Goal: Find specific page/section: Find specific page/section

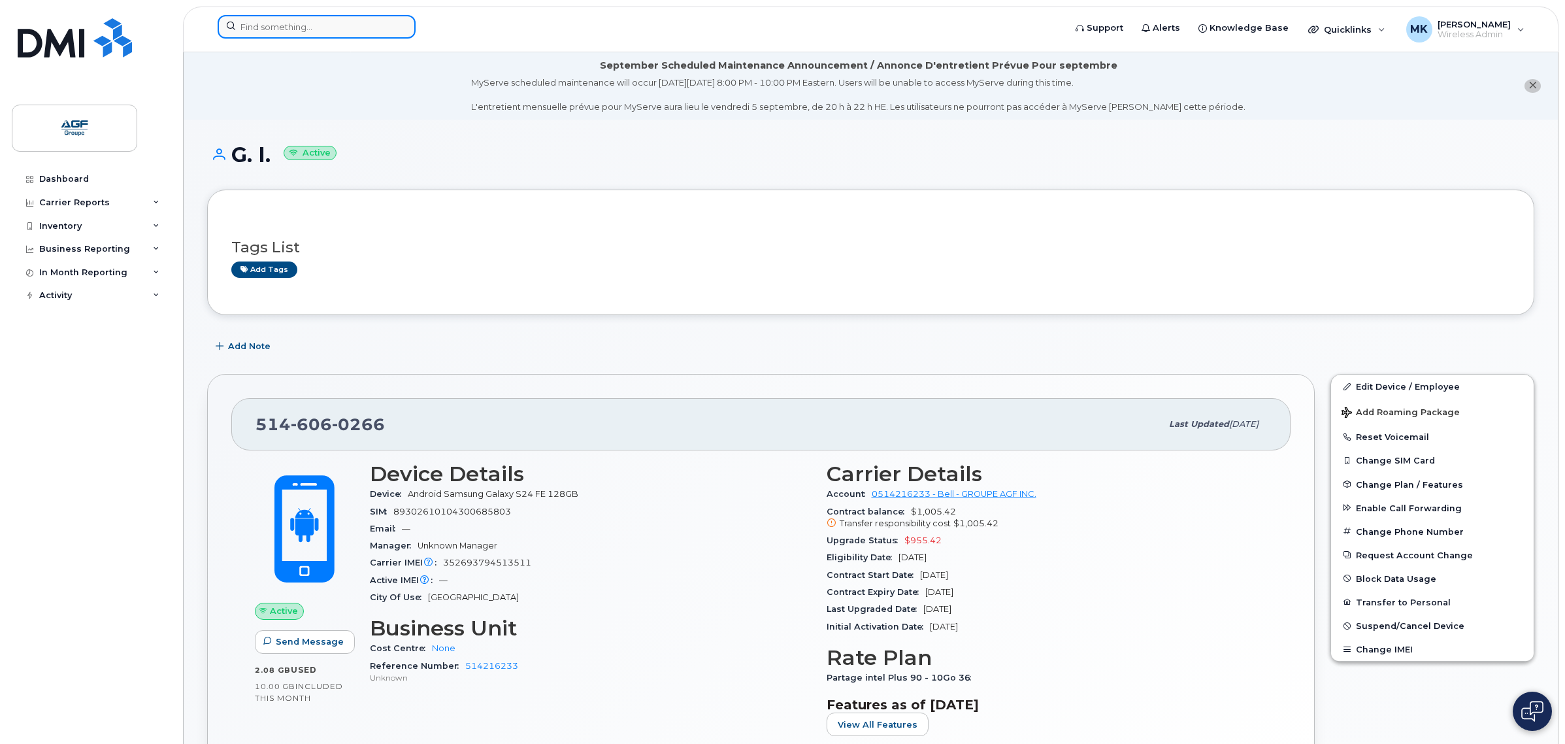
click at [278, 31] on input at bounding box center [317, 27] width 198 height 24
paste input "5813975489"
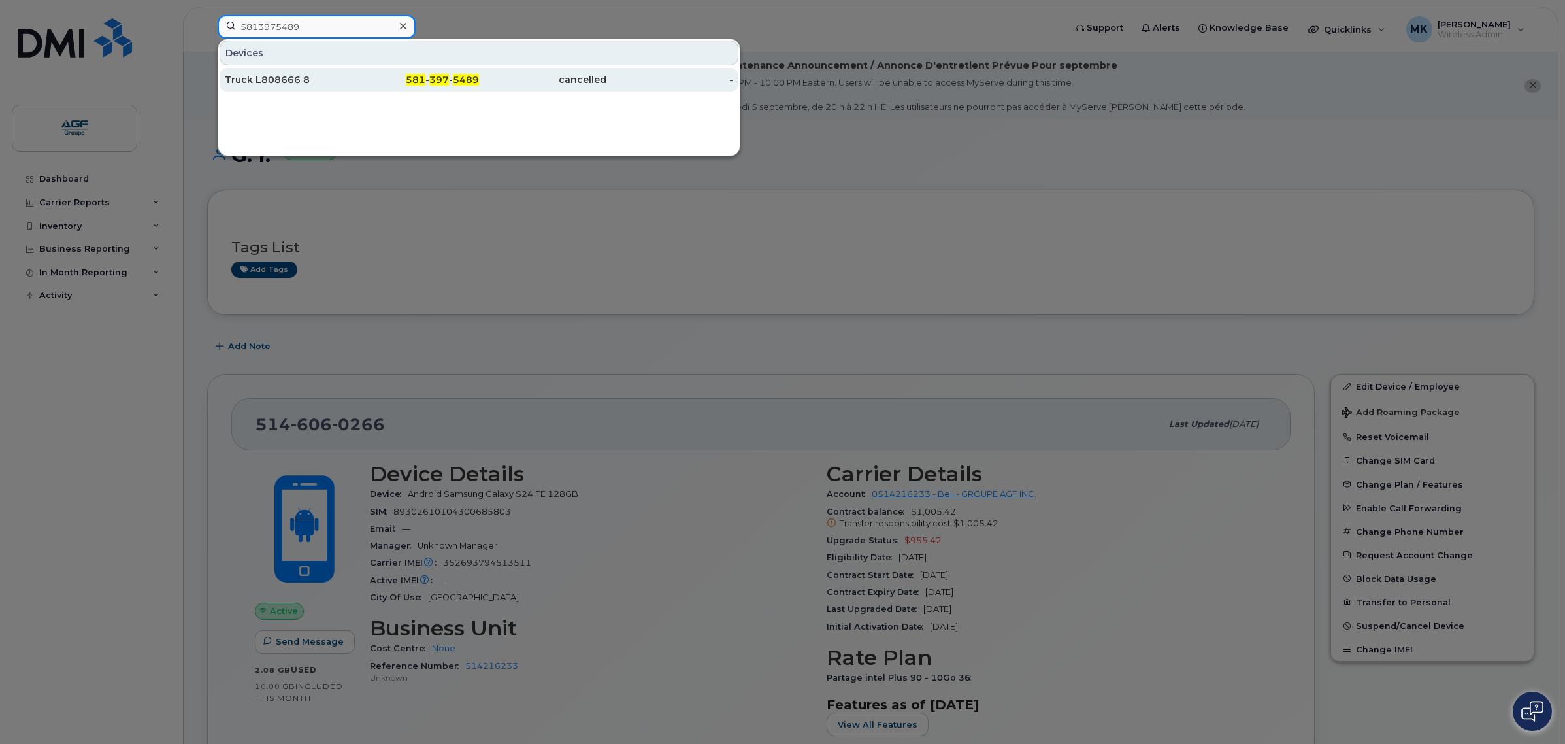
type input "5813975489"
click at [360, 80] on div "581 - 397 - 5489" at bounding box center [415, 79] width 127 height 13
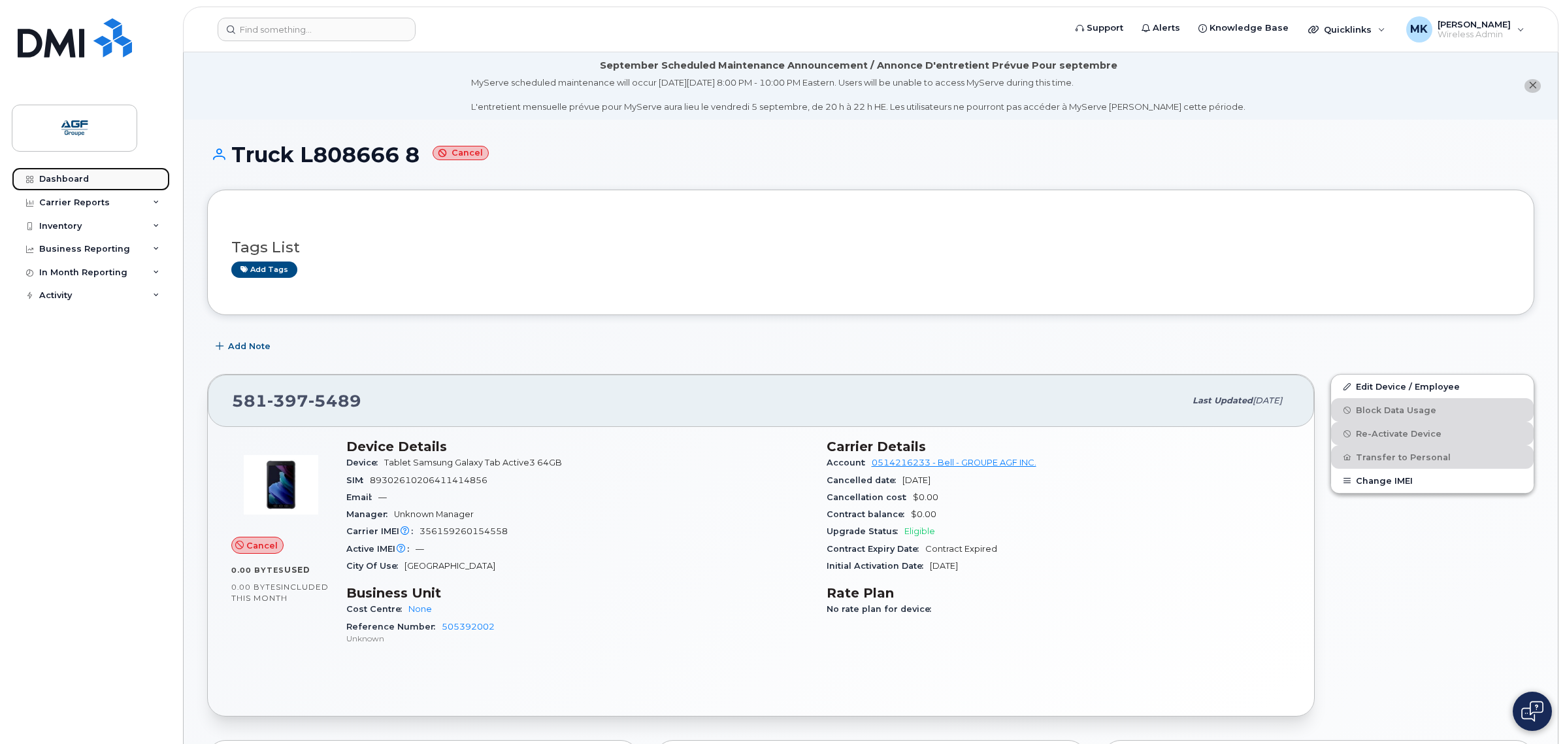
click at [128, 182] on link "Dashboard" at bounding box center [91, 179] width 158 height 24
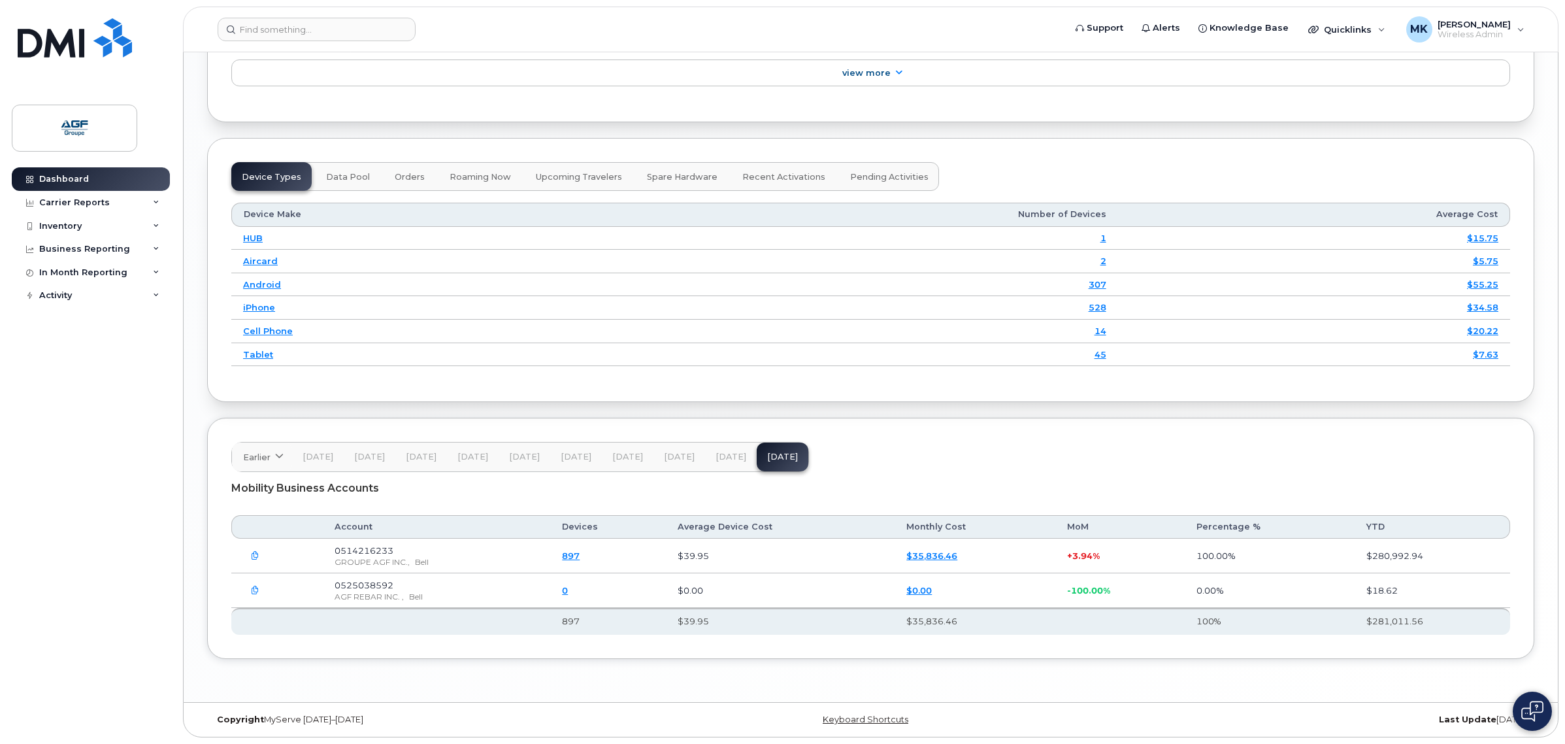
scroll to position [1685, 0]
drag, startPoint x: 622, startPoint y: 563, endPoint x: 1118, endPoint y: 465, distance: 505.0
click at [1118, 465] on header "Earlier 2024 October September August July June May April March February Januar…" at bounding box center [870, 457] width 1279 height 30
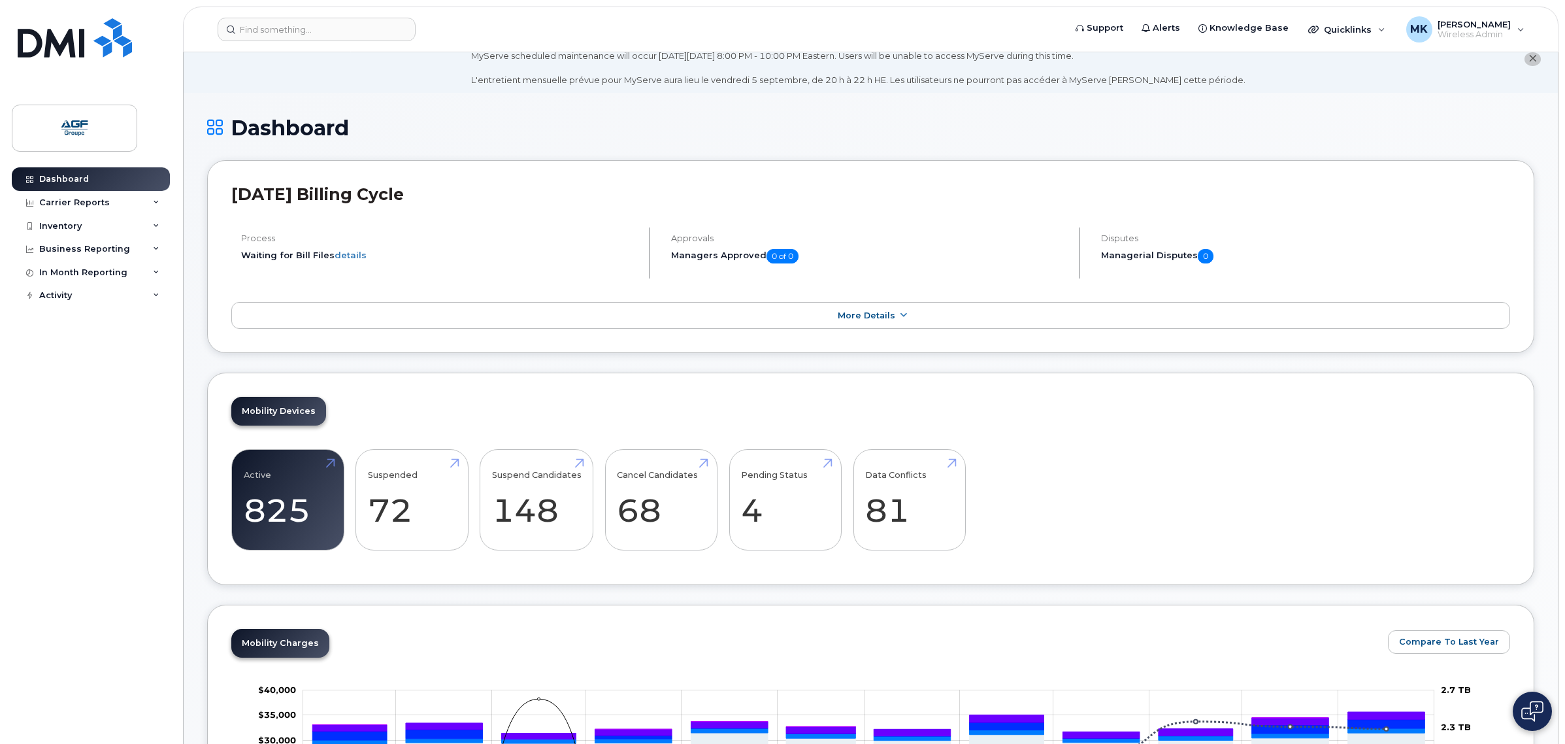
scroll to position [0, 0]
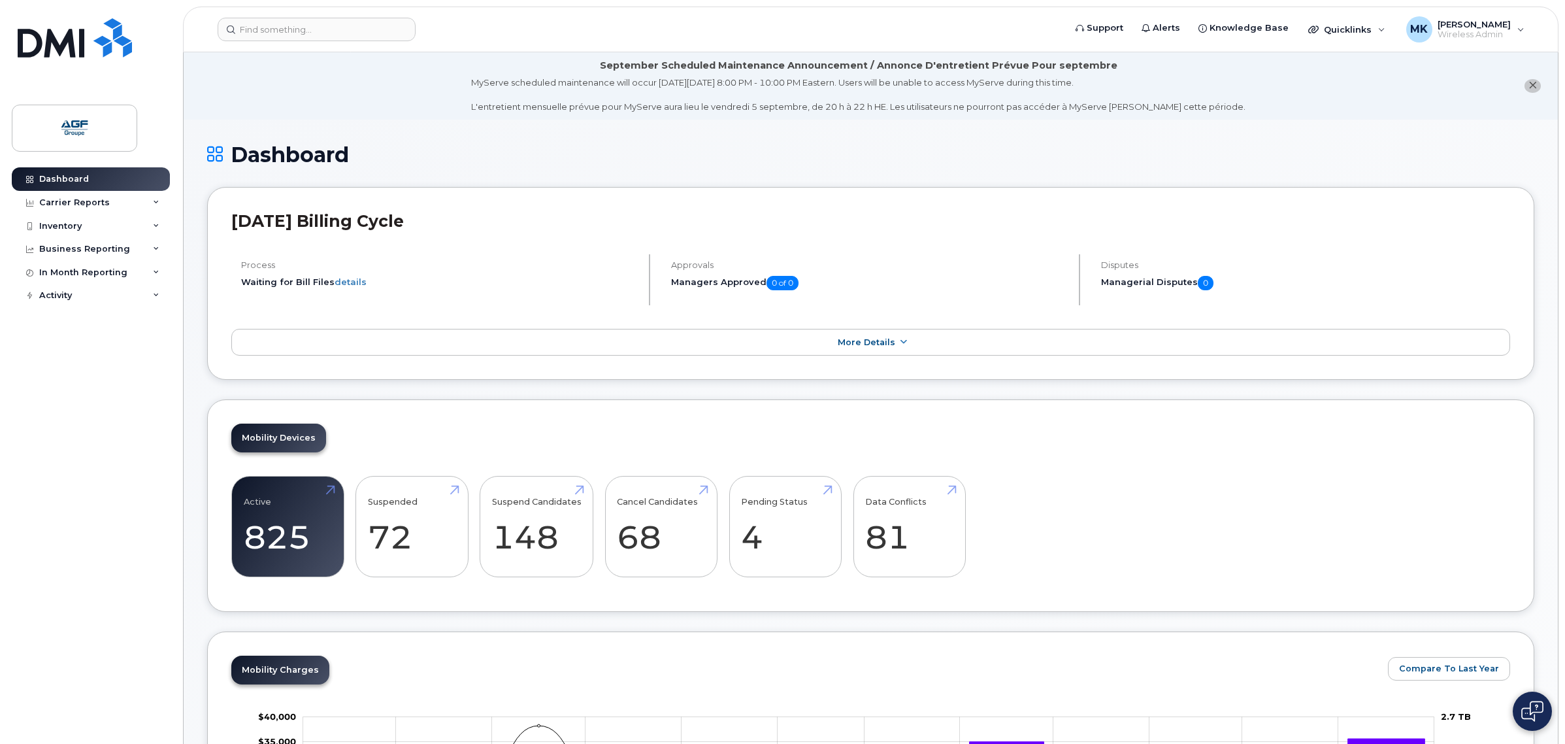
click at [1190, 178] on div "Dashboard" at bounding box center [870, 165] width 1327 height 44
click at [309, 28] on input at bounding box center [317, 30] width 198 height 24
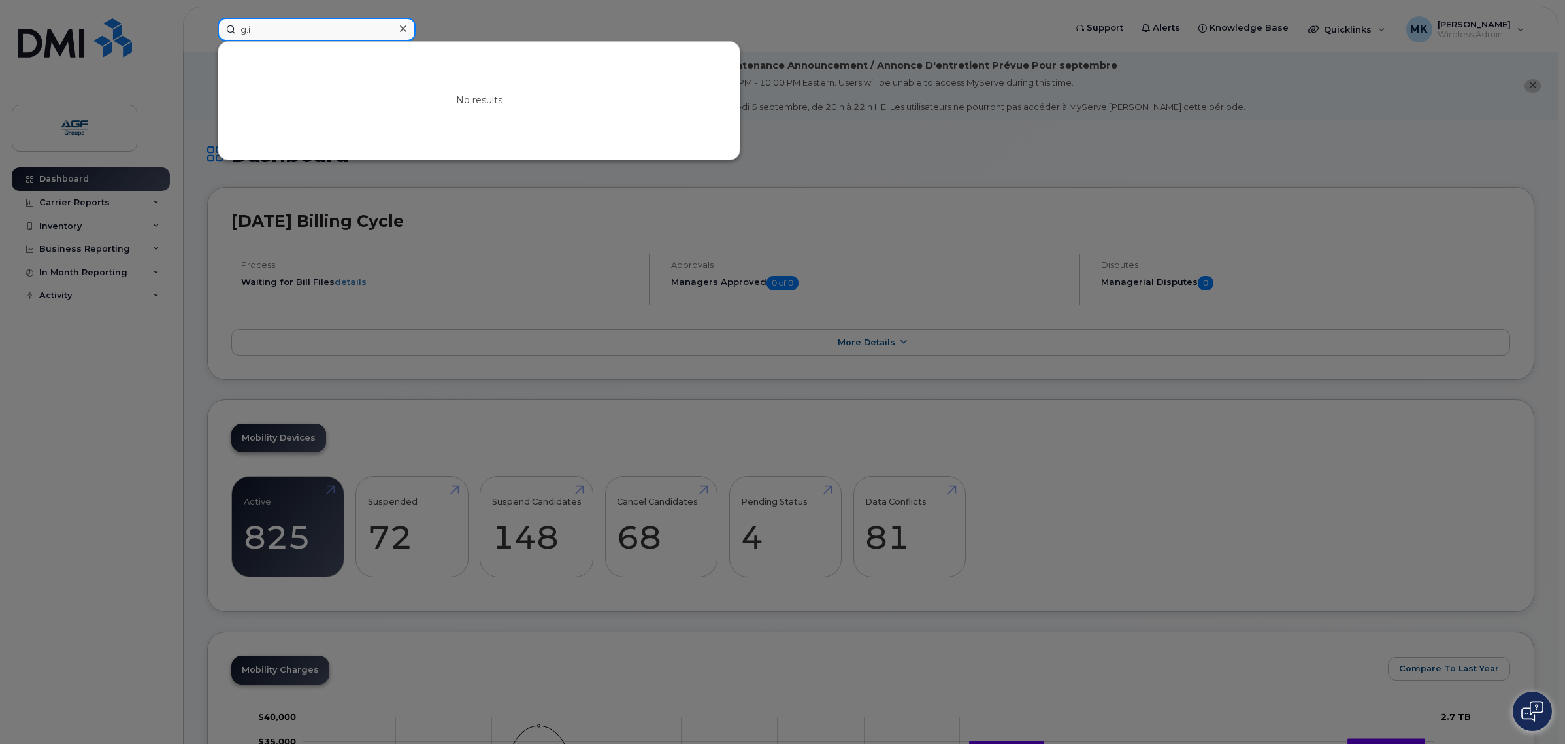
click at [322, 33] on input "g.i" at bounding box center [317, 30] width 198 height 24
type input "g.i"
click at [475, 20] on div at bounding box center [782, 372] width 1565 height 744
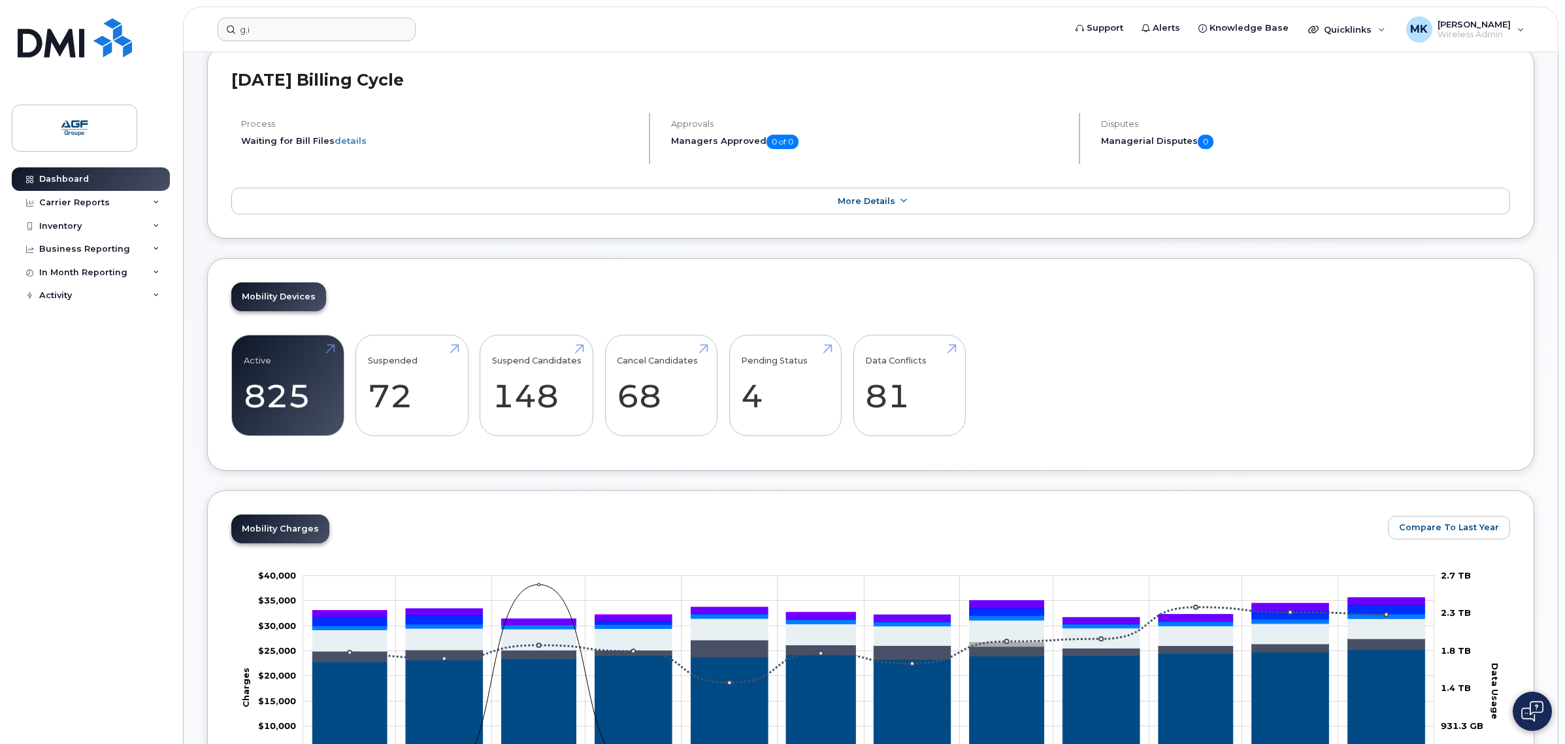
scroll to position [163, 0]
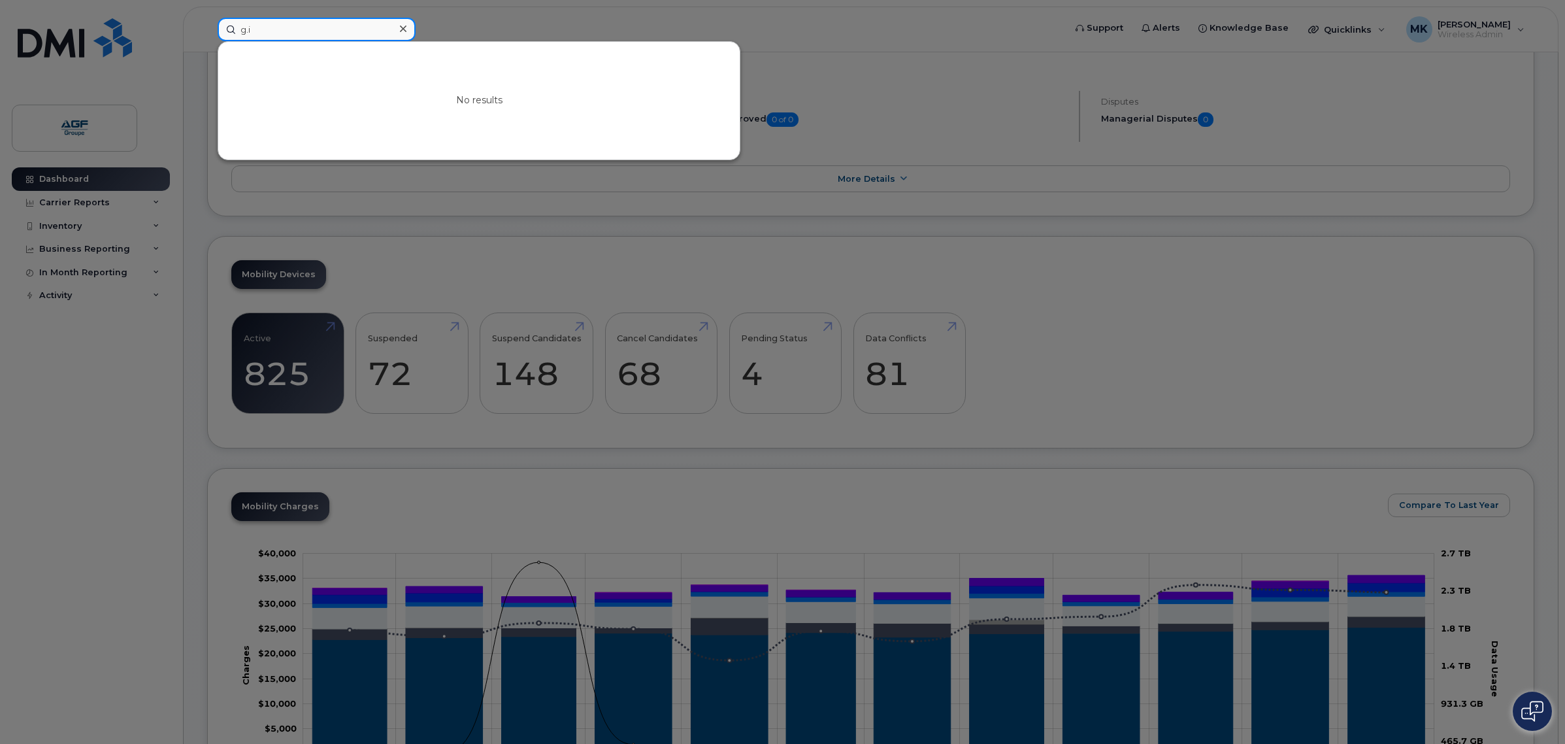
click at [269, 38] on input "g.i" at bounding box center [317, 30] width 198 height 24
click at [828, 490] on div at bounding box center [782, 372] width 1565 height 744
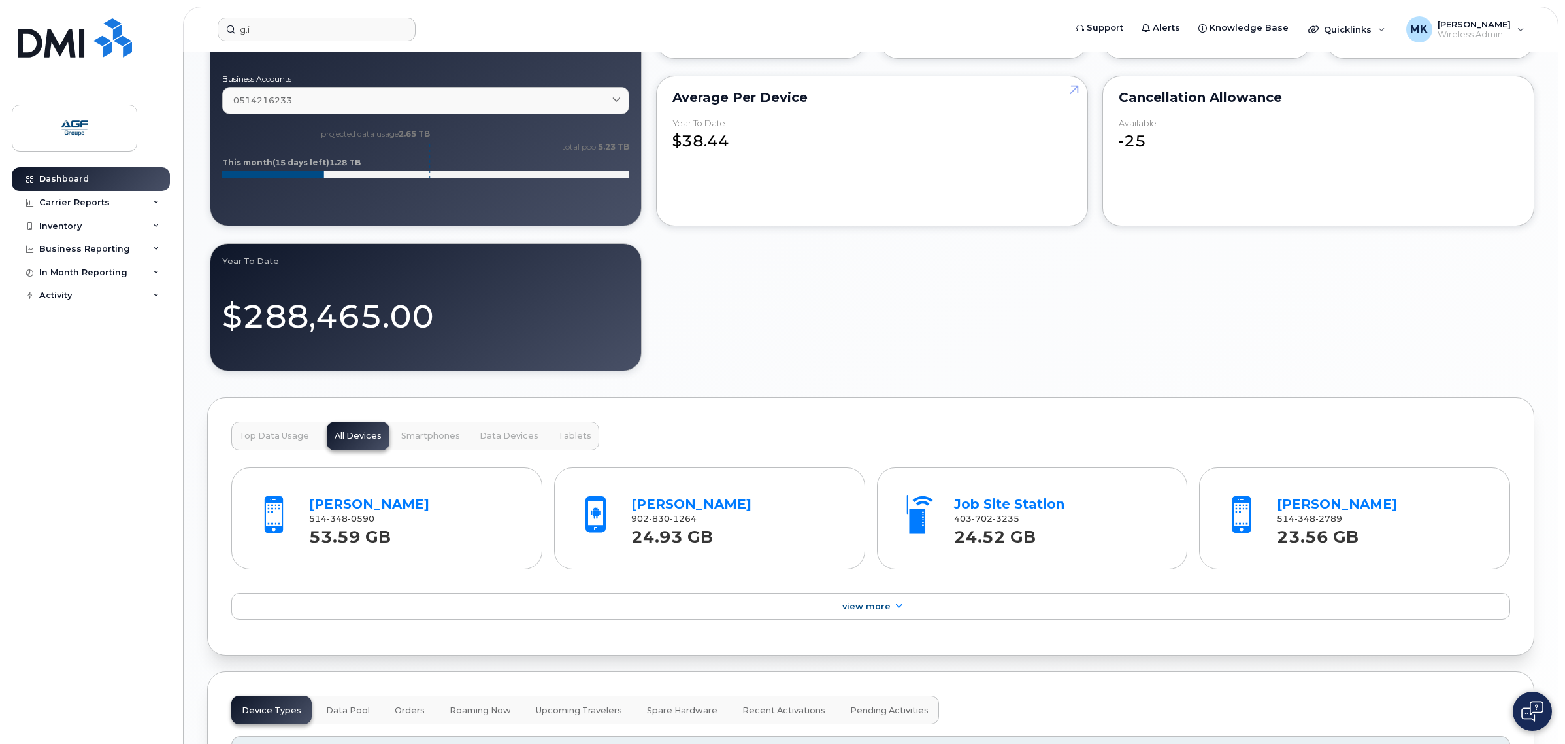
scroll to position [1634, 0]
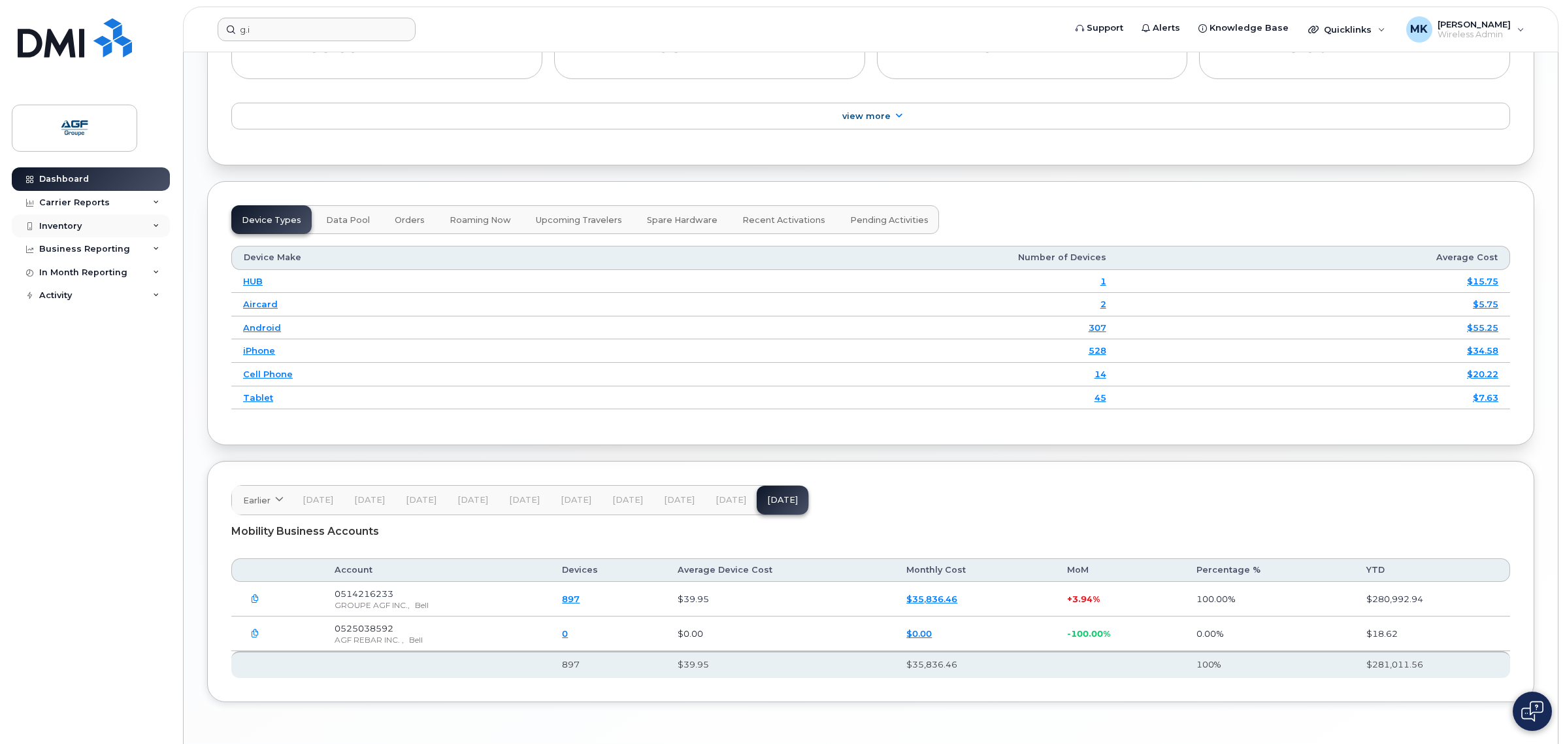
click at [112, 227] on div "Inventory" at bounding box center [91, 226] width 158 height 24
click at [114, 352] on div "Asset Management" at bounding box center [90, 350] width 90 height 12
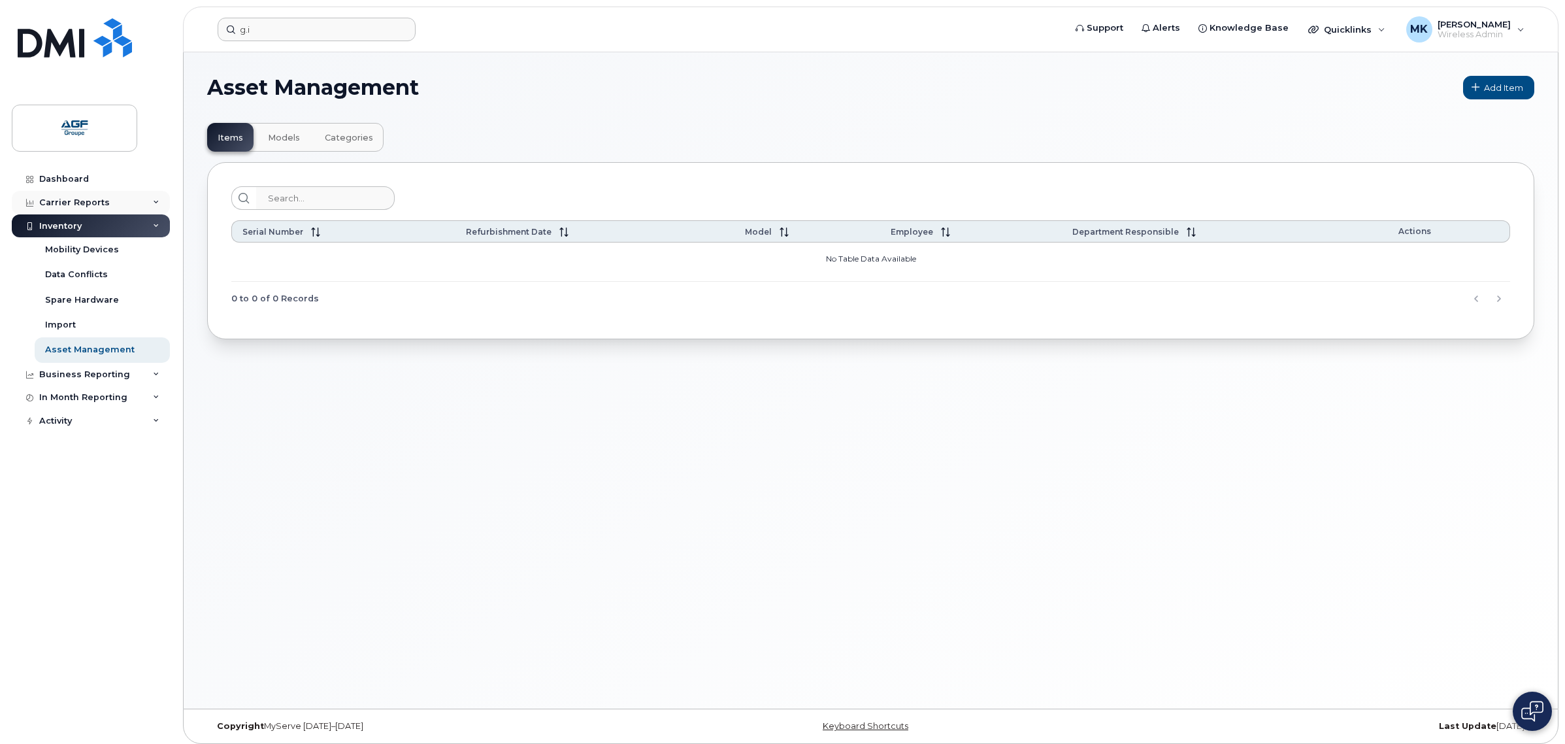
click at [96, 203] on div "Carrier Reports" at bounding box center [74, 202] width 71 height 10
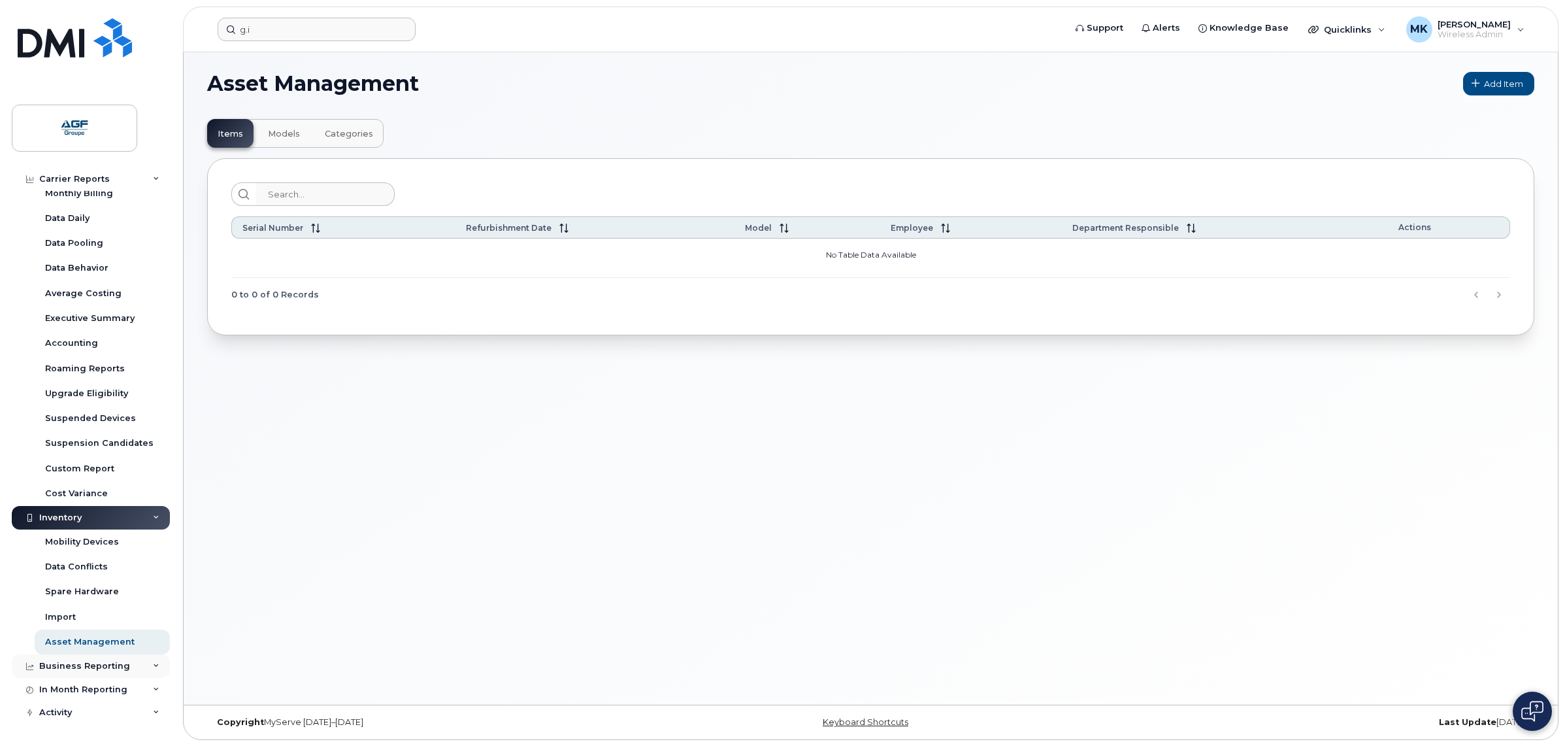
scroll to position [7, 0]
click at [137, 667] on div "Business Reporting" at bounding box center [91, 666] width 158 height 24
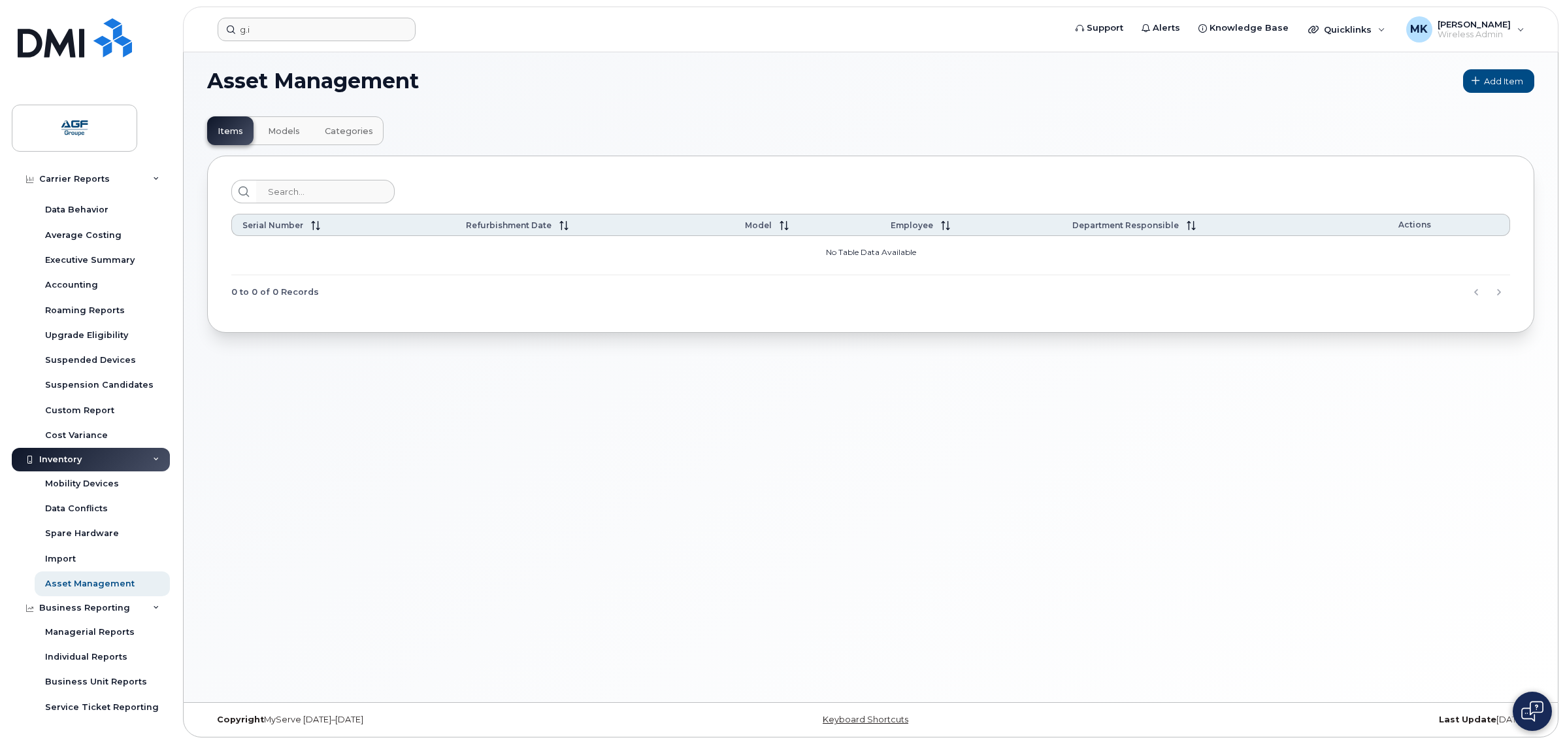
scroll to position [135, 0]
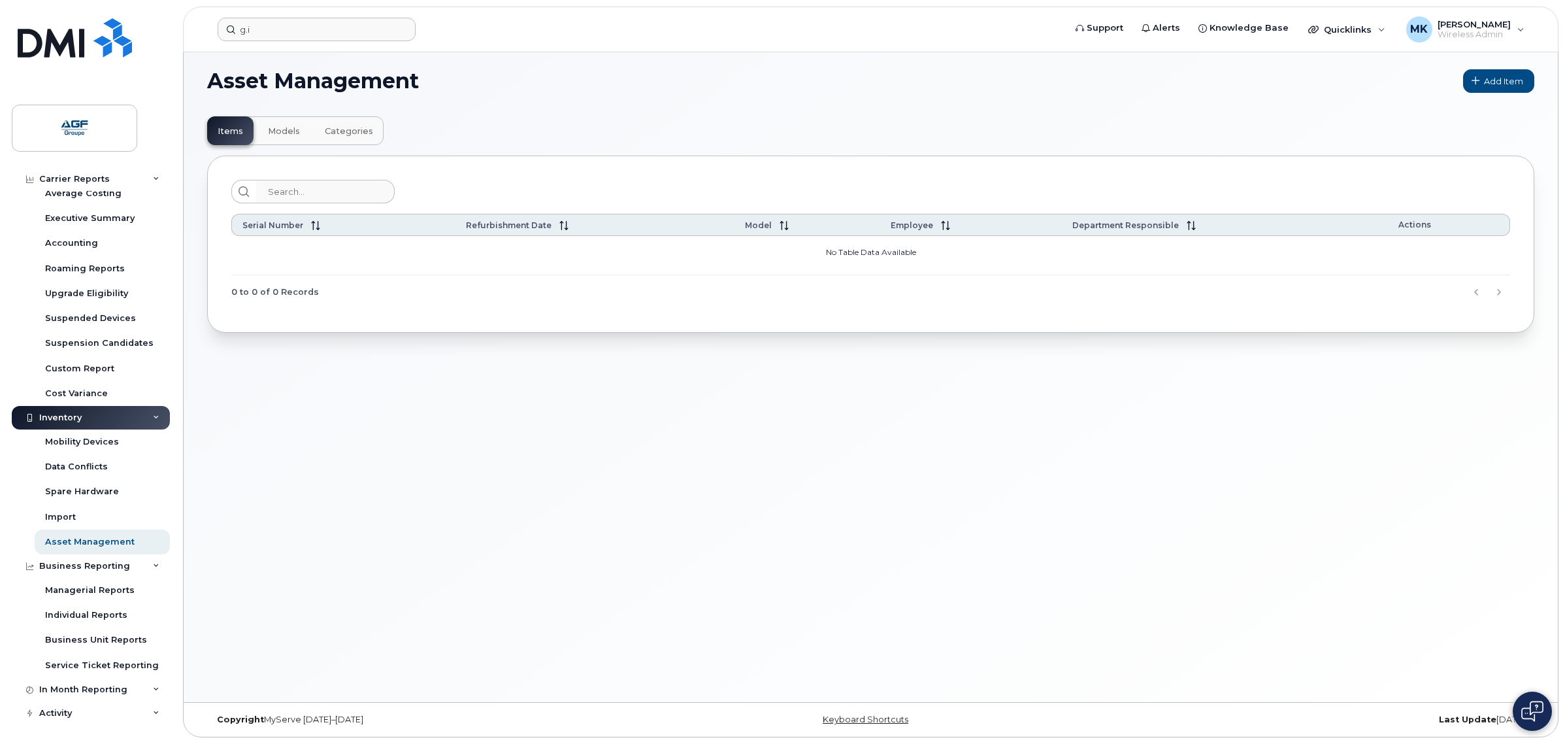
click at [724, 410] on div "Asset Management Add Item Items Models Categories Serial Number Refurbishment D…" at bounding box center [871, 374] width 1374 height 656
click at [133, 544] on link "Asset Management" at bounding box center [102, 541] width 135 height 25
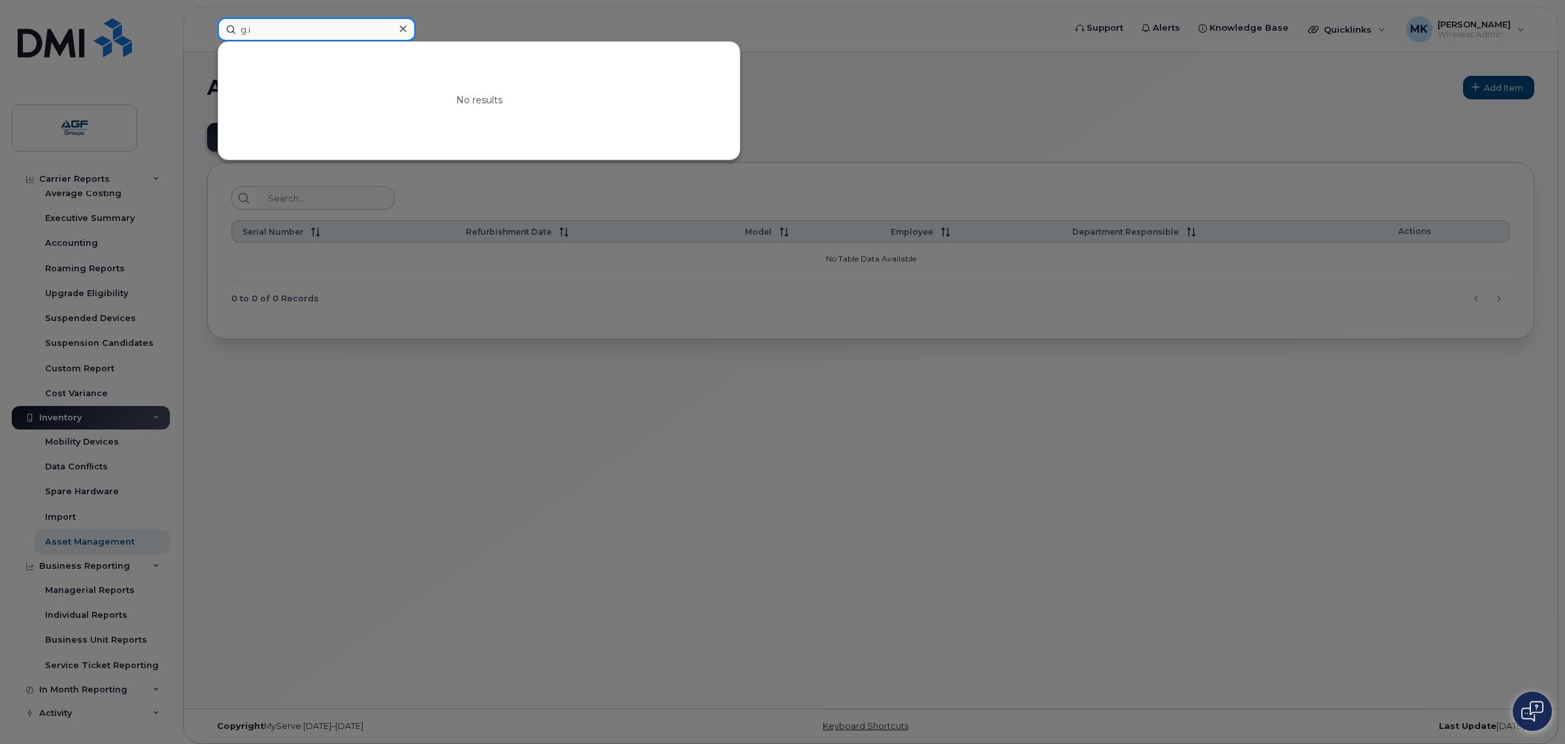
drag, startPoint x: 299, startPoint y: 28, endPoint x: 125, endPoint y: 18, distance: 174.8
click at [207, 18] on div "g.i No results" at bounding box center [636, 30] width 859 height 24
drag, startPoint x: 976, startPoint y: 491, endPoint x: 928, endPoint y: 461, distance: 56.4
click at [966, 487] on div at bounding box center [782, 372] width 1565 height 744
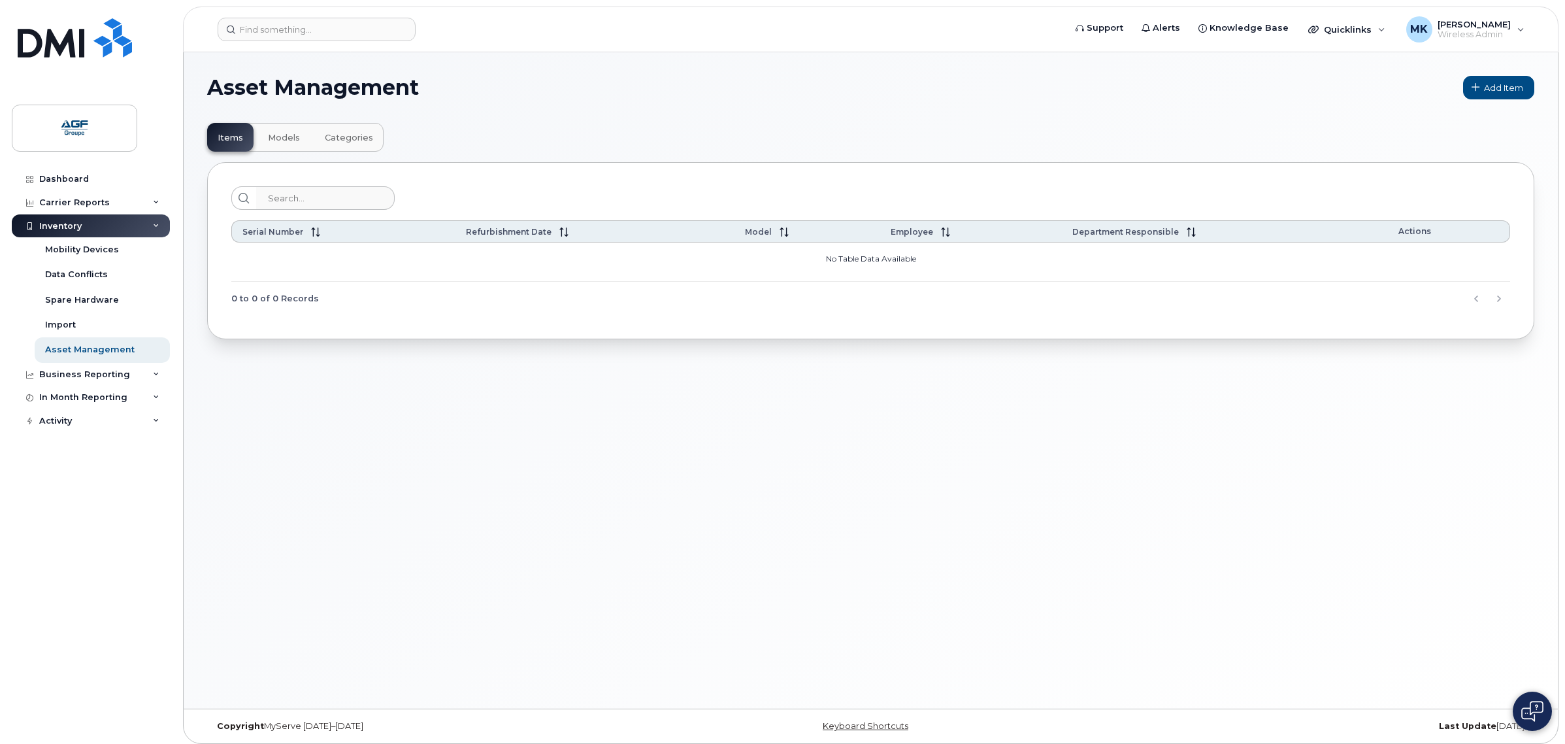
click at [546, 413] on div "Asset Management Add Item Items Models Categories Serial Number Refurbishment D…" at bounding box center [871, 380] width 1374 height 656
click at [332, 28] on input at bounding box center [317, 30] width 198 height 24
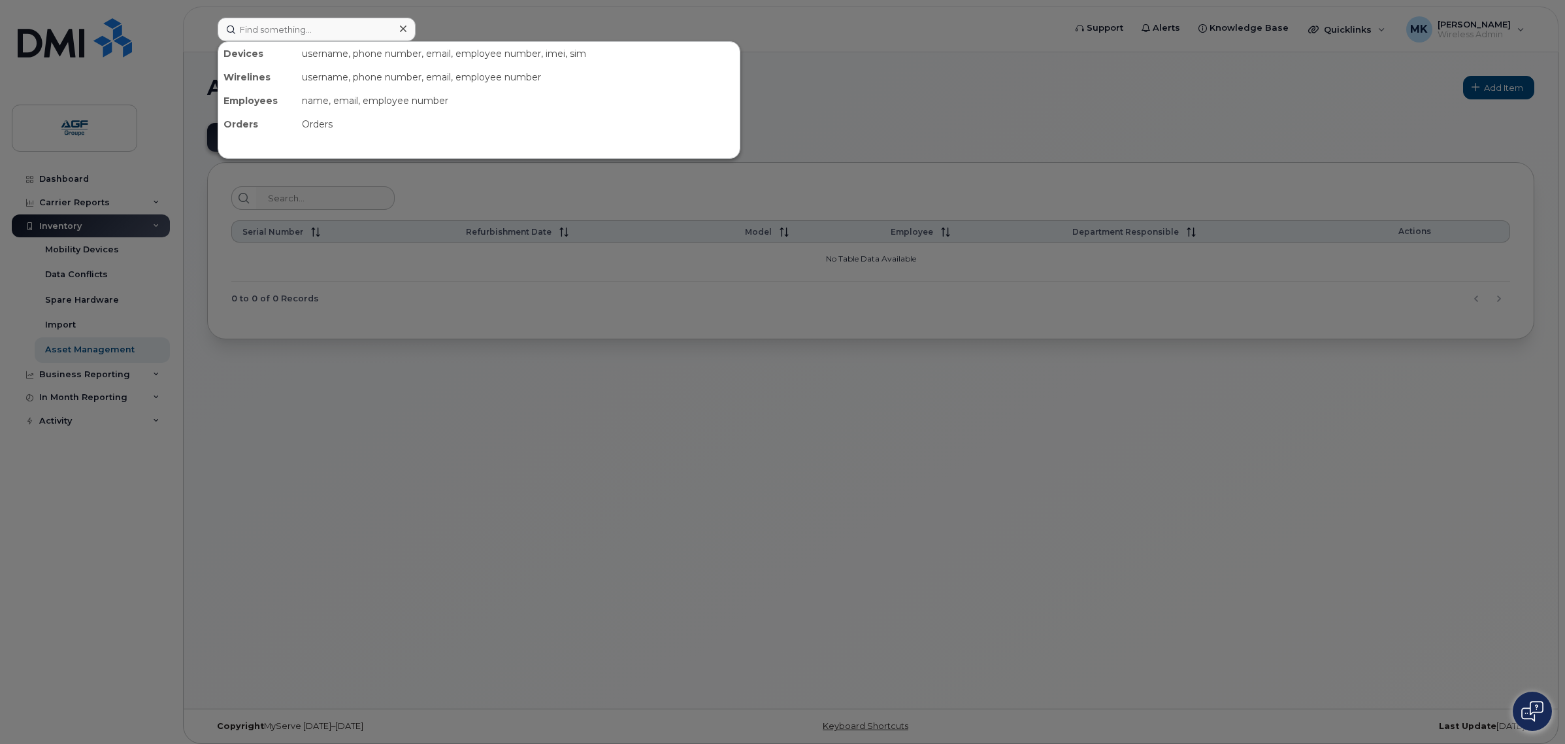
click at [491, 33] on div at bounding box center [782, 372] width 1565 height 744
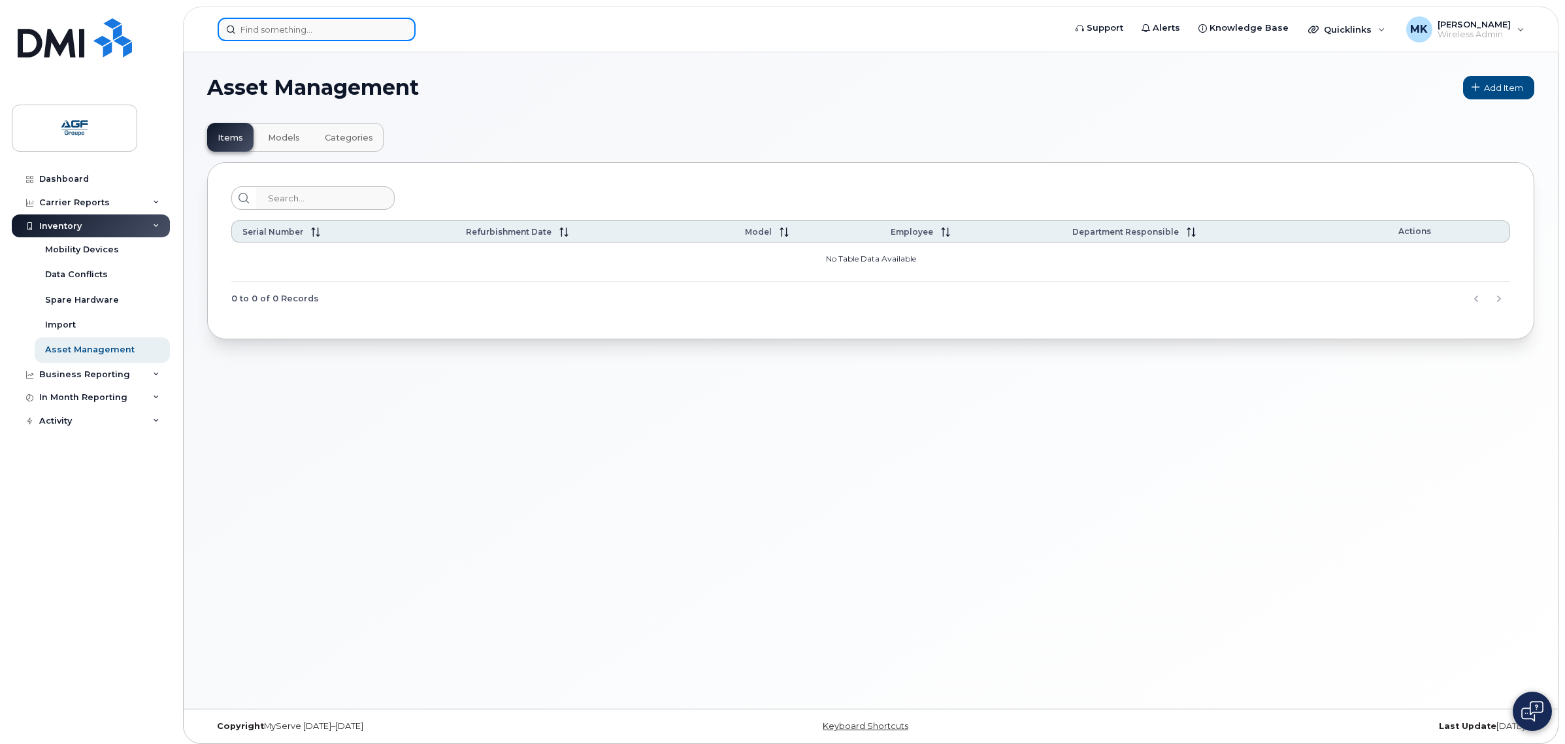
click at [321, 23] on input at bounding box center [317, 30] width 198 height 24
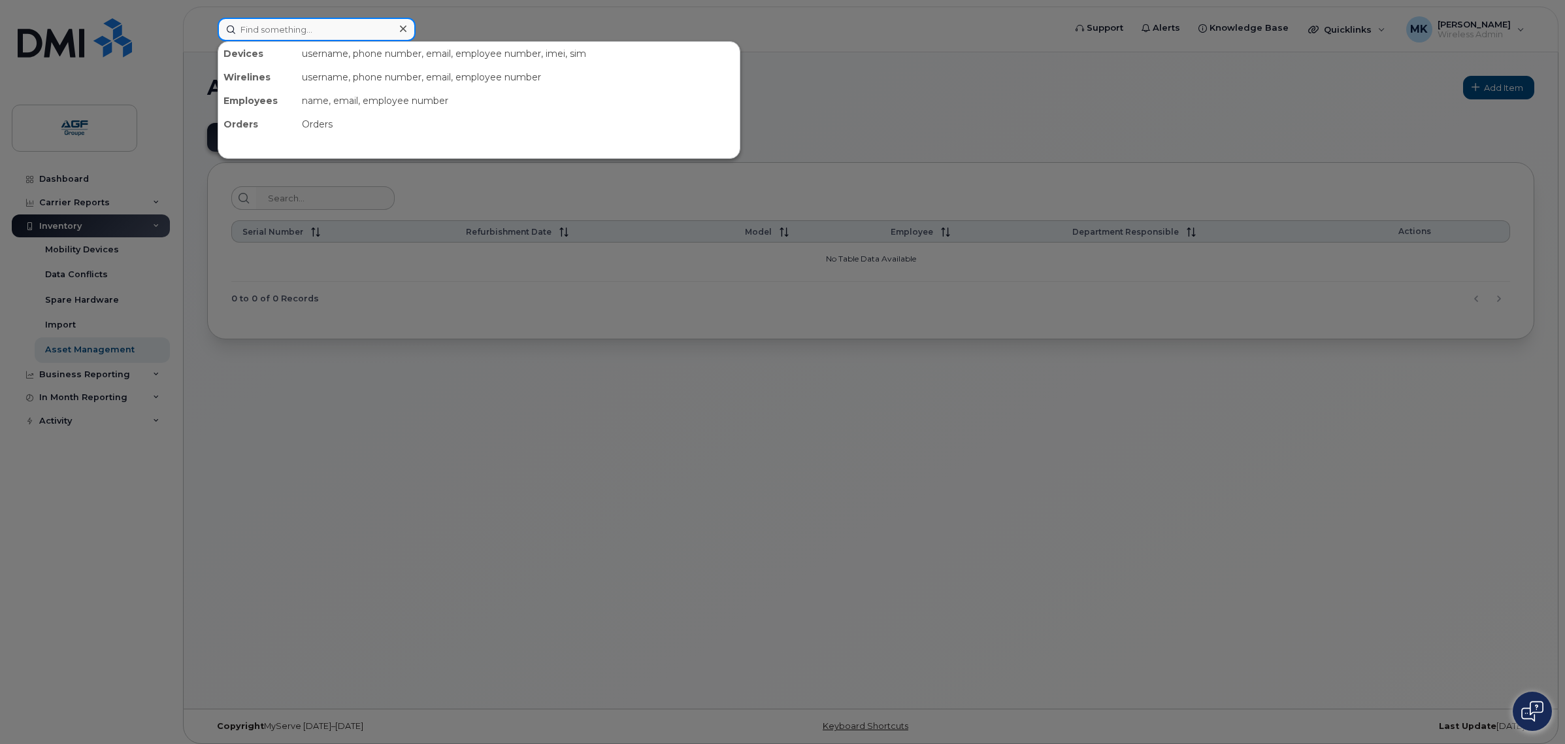
click at [286, 31] on input at bounding box center [317, 30] width 198 height 24
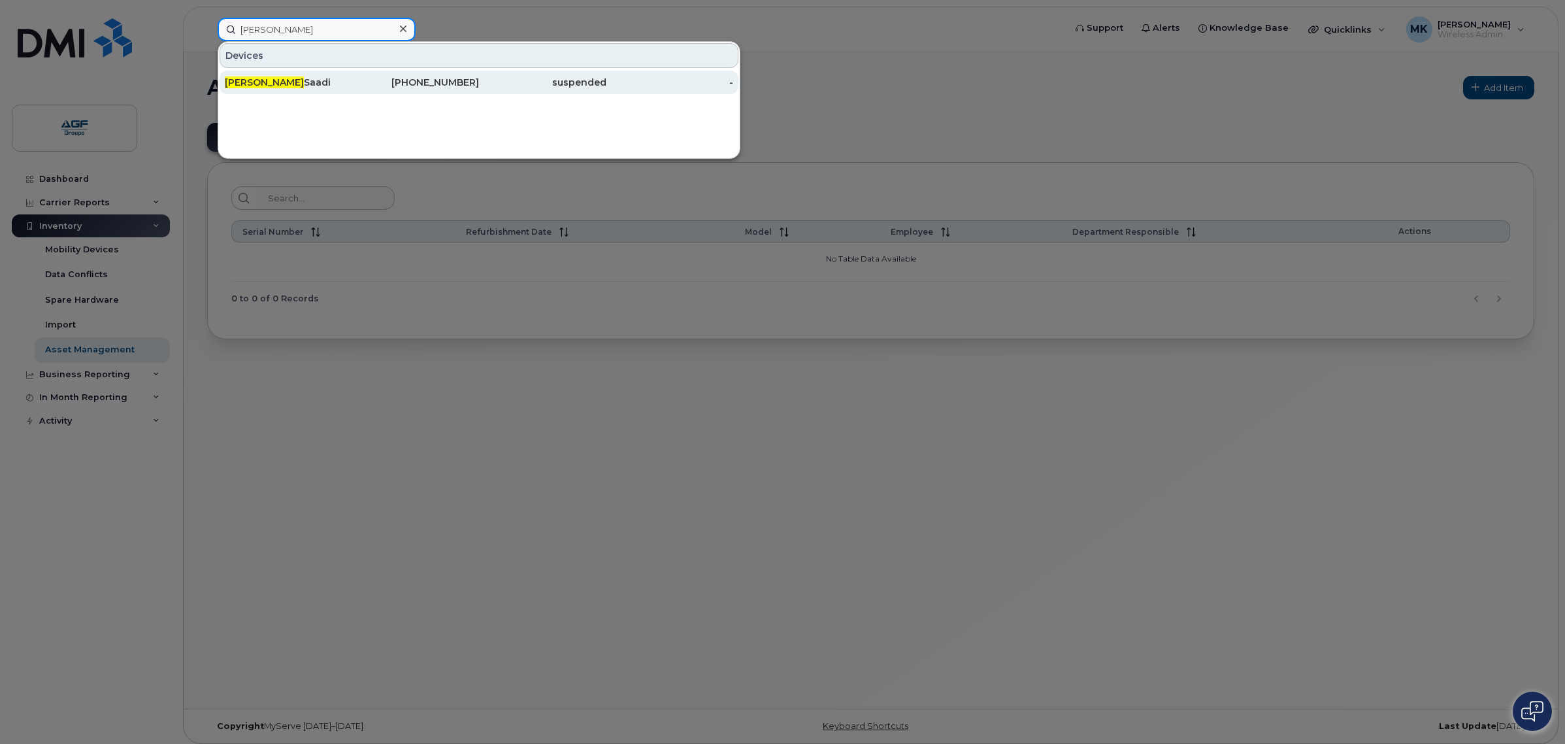
type input "[PERSON_NAME]"
click at [413, 84] on div "[PHONE_NUMBER]" at bounding box center [415, 82] width 127 height 13
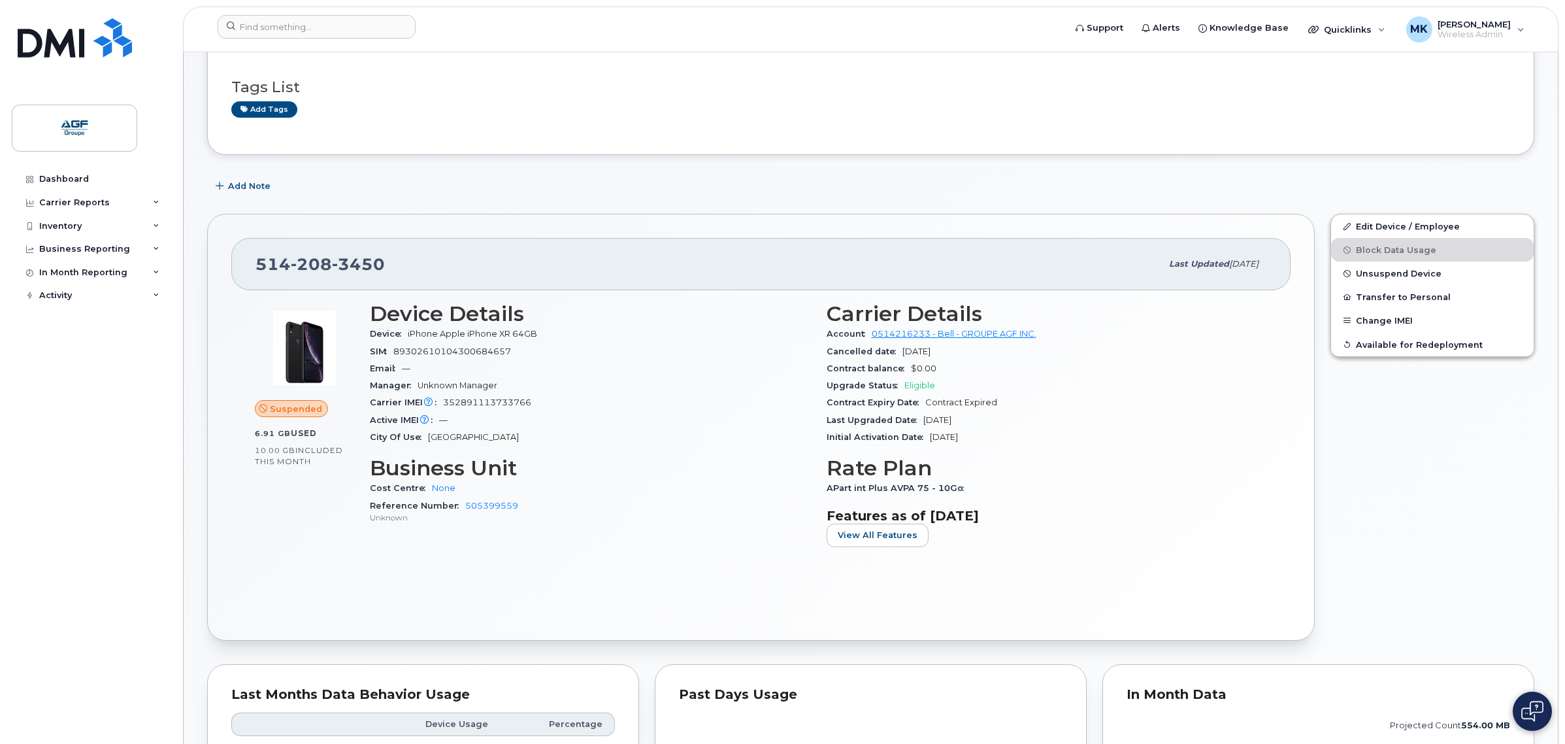
scroll to position [163, 0]
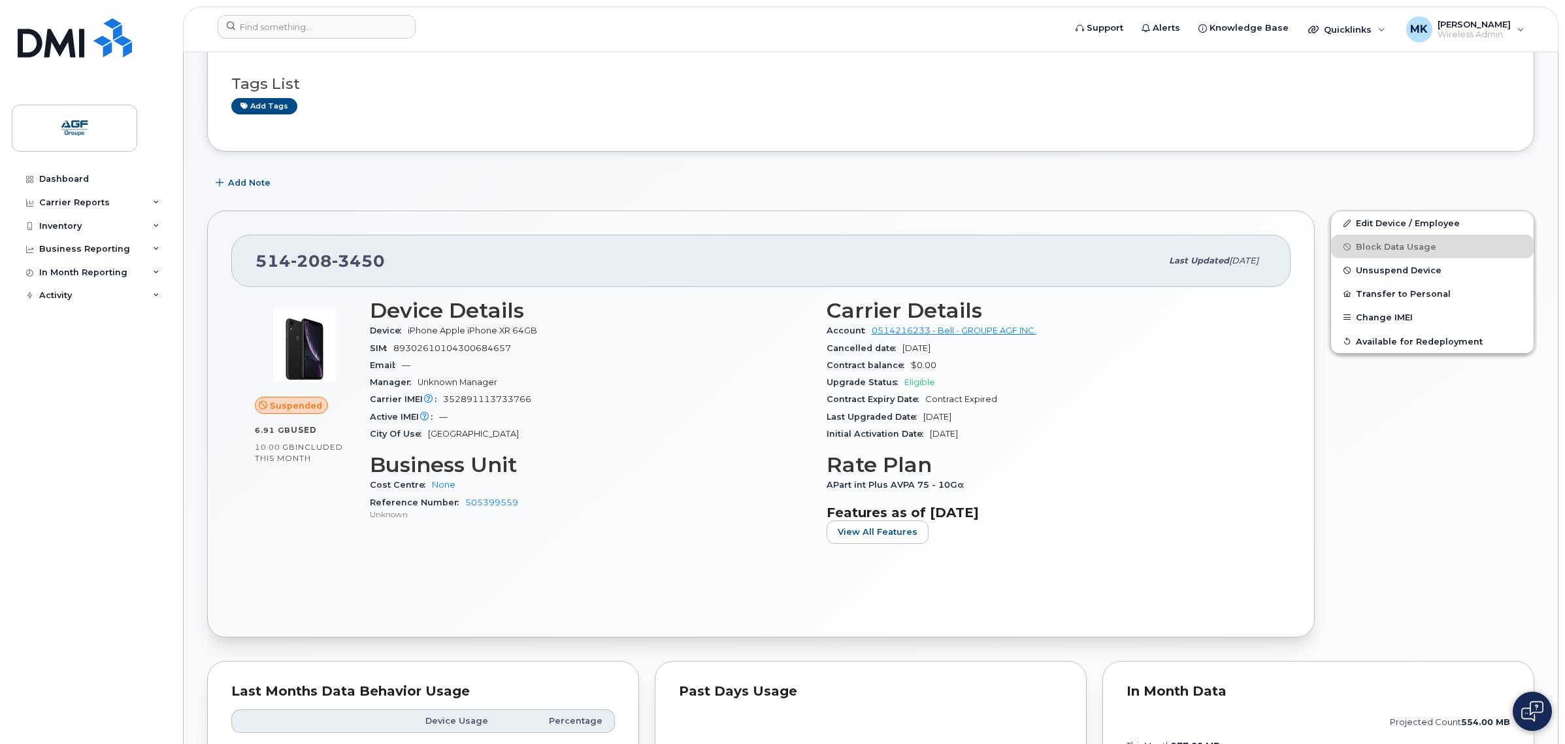
click at [705, 589] on div "Suspended 6.91 GB  used 10.00 GB  included this month Device Details Device iPh…" at bounding box center [760, 449] width 1059 height 325
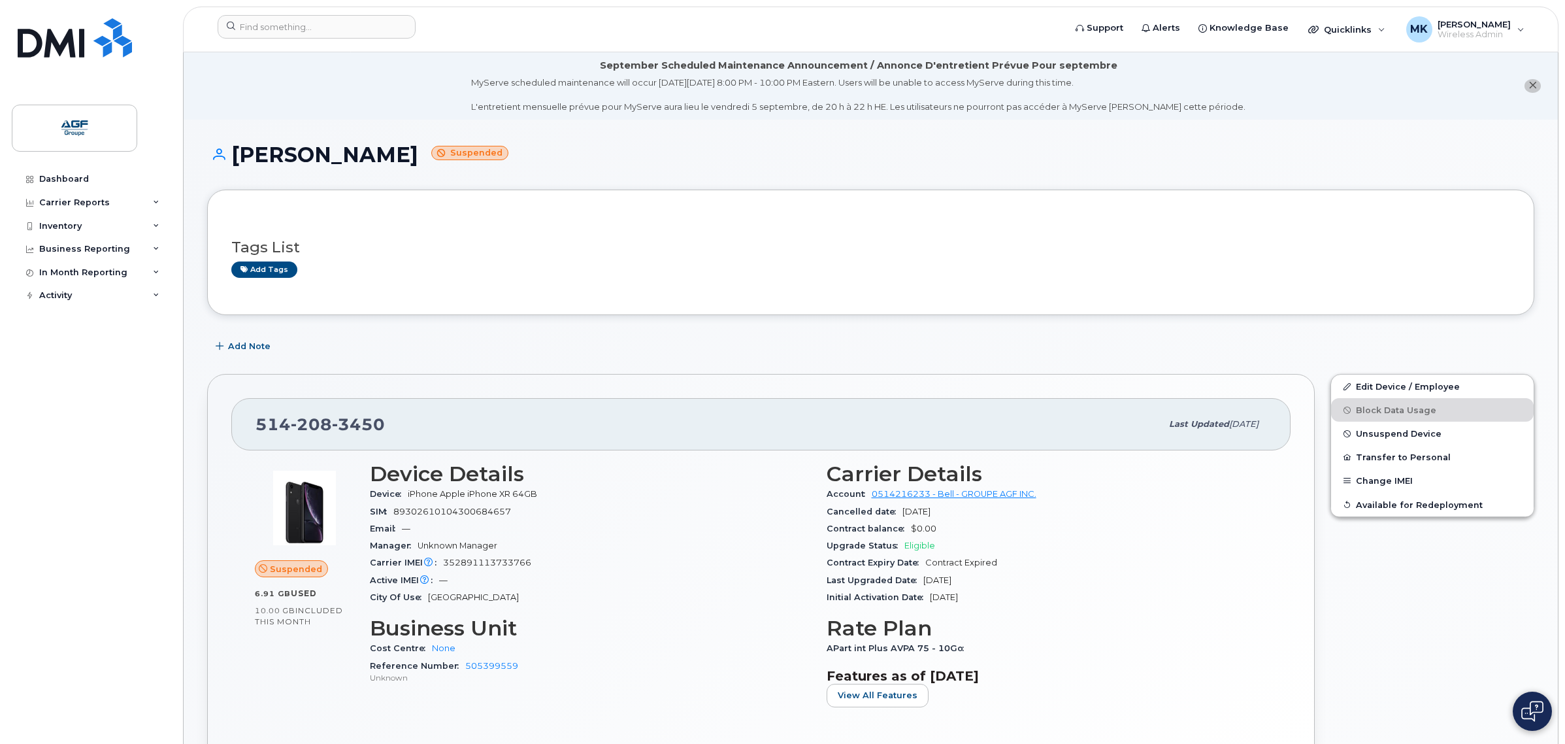
scroll to position [82, 0]
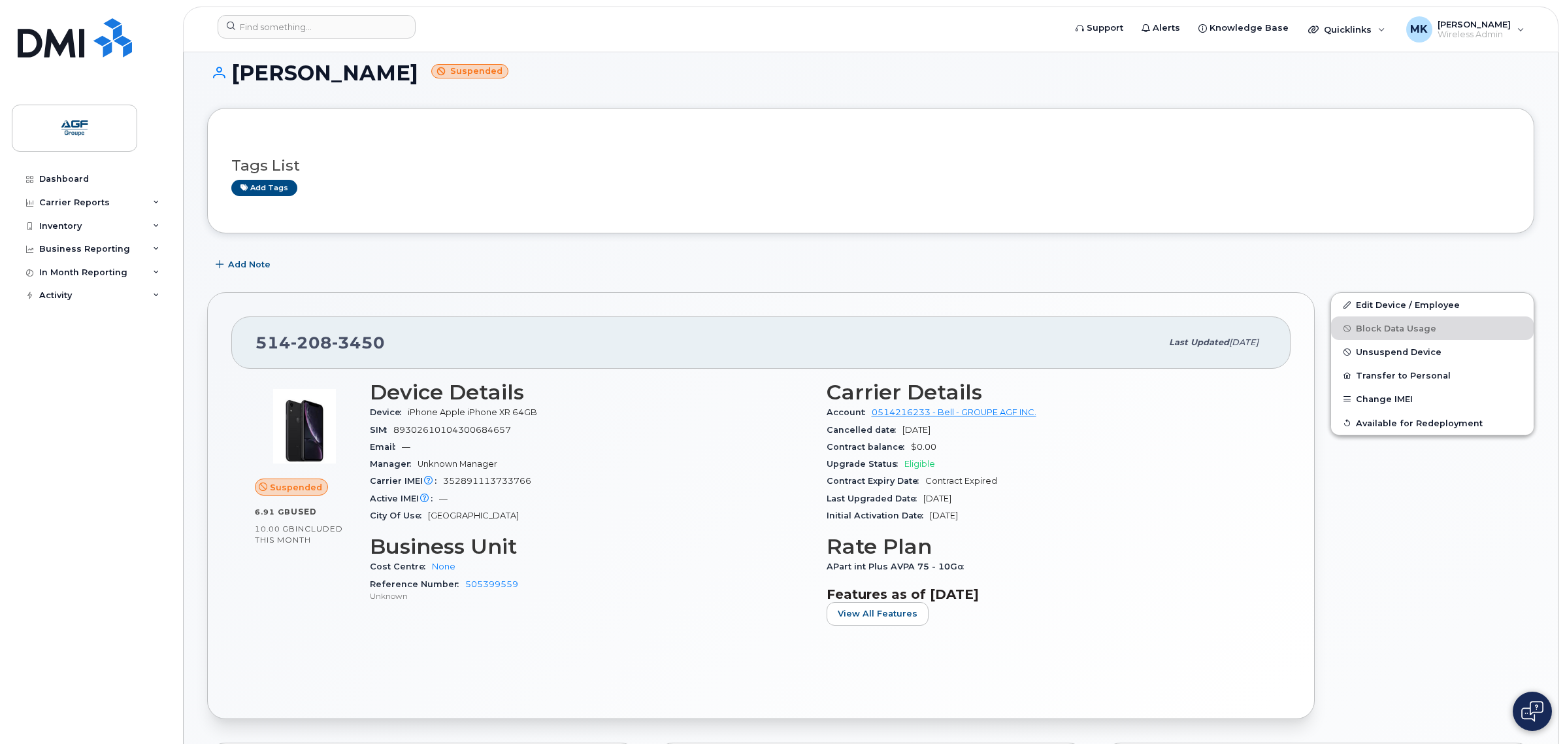
click at [705, 589] on div "Reference Number 505399559 Unknown" at bounding box center [590, 590] width 441 height 28
click at [706, 582] on div "Reference Number 505399559 Unknown" at bounding box center [590, 590] width 441 height 28
click at [733, 591] on p "Unknown" at bounding box center [590, 595] width 441 height 11
click at [714, 489] on div "Carrier IMEI Carrier IMEI is reported during the last billing cycle or change o…" at bounding box center [590, 481] width 441 height 17
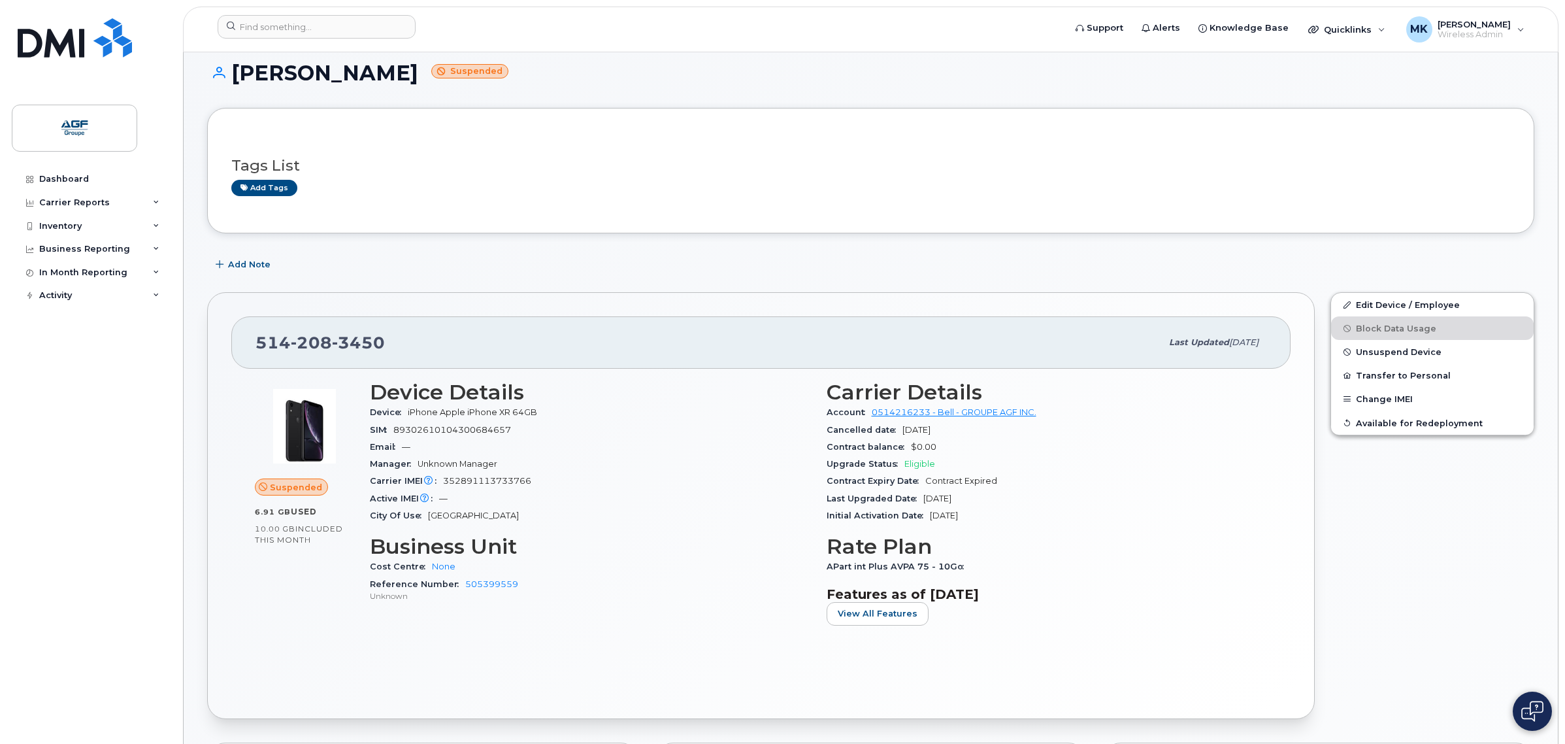
click at [720, 482] on div "Carrier IMEI Carrier IMEI is reported during the last billing cycle or change o…" at bounding box center [590, 481] width 441 height 17
click at [564, 492] on div "Active IMEI Active IMEI is refreshed daily with a delay of up to 48 hours follo…" at bounding box center [590, 498] width 441 height 17
click at [1361, 493] on div "Edit Device / Employee Block Data Usage Unsuspend Device Transfer to Personal C…" at bounding box center [1433, 505] width 220 height 442
click at [997, 520] on div "Initial Activation Date Mar 23, 2018" at bounding box center [1047, 515] width 441 height 17
click at [129, 222] on div "Inventory" at bounding box center [91, 226] width 158 height 24
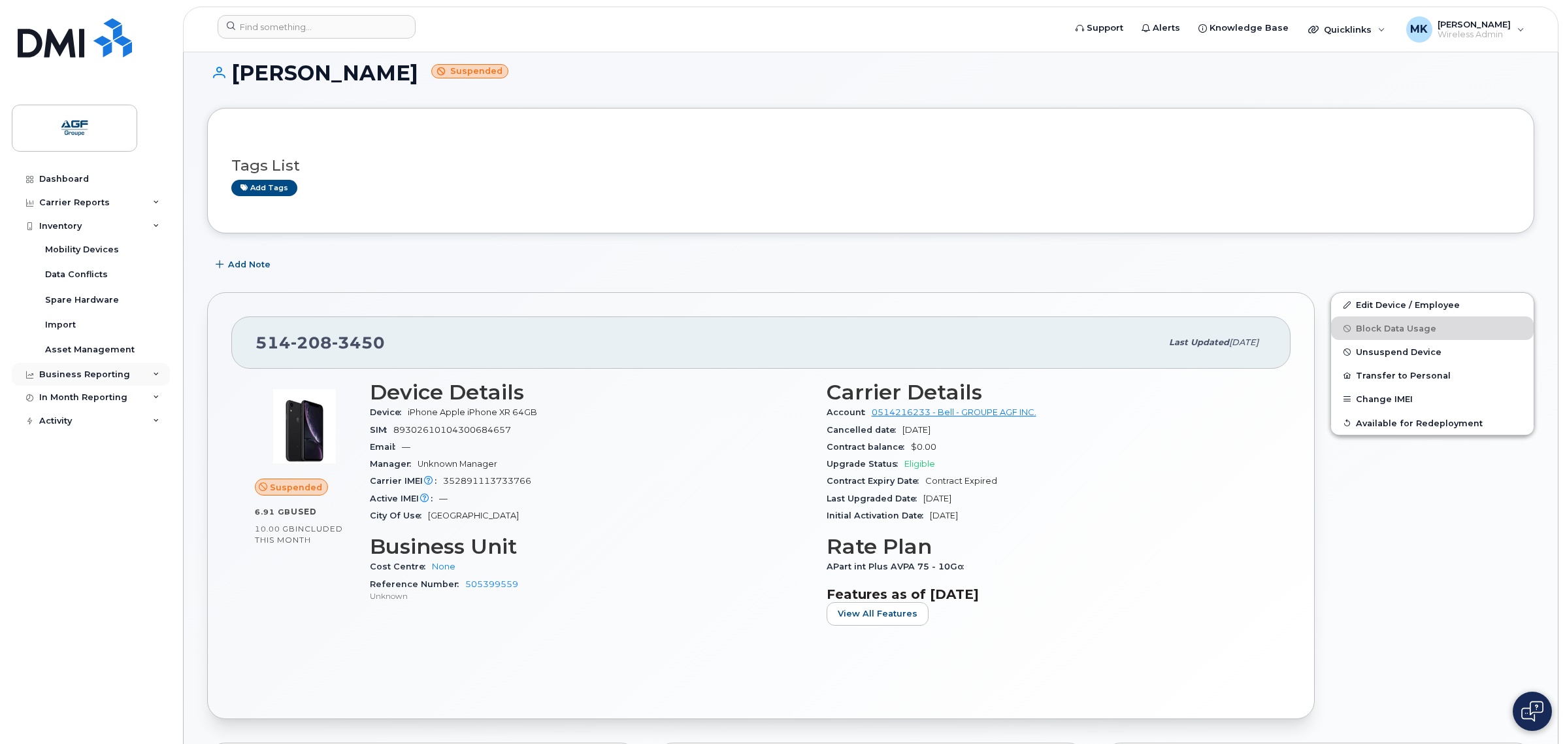
click at [119, 379] on div "Business Reporting" at bounding box center [84, 374] width 91 height 10
click at [116, 198] on div "Carrier Reports" at bounding box center [91, 203] width 158 height 24
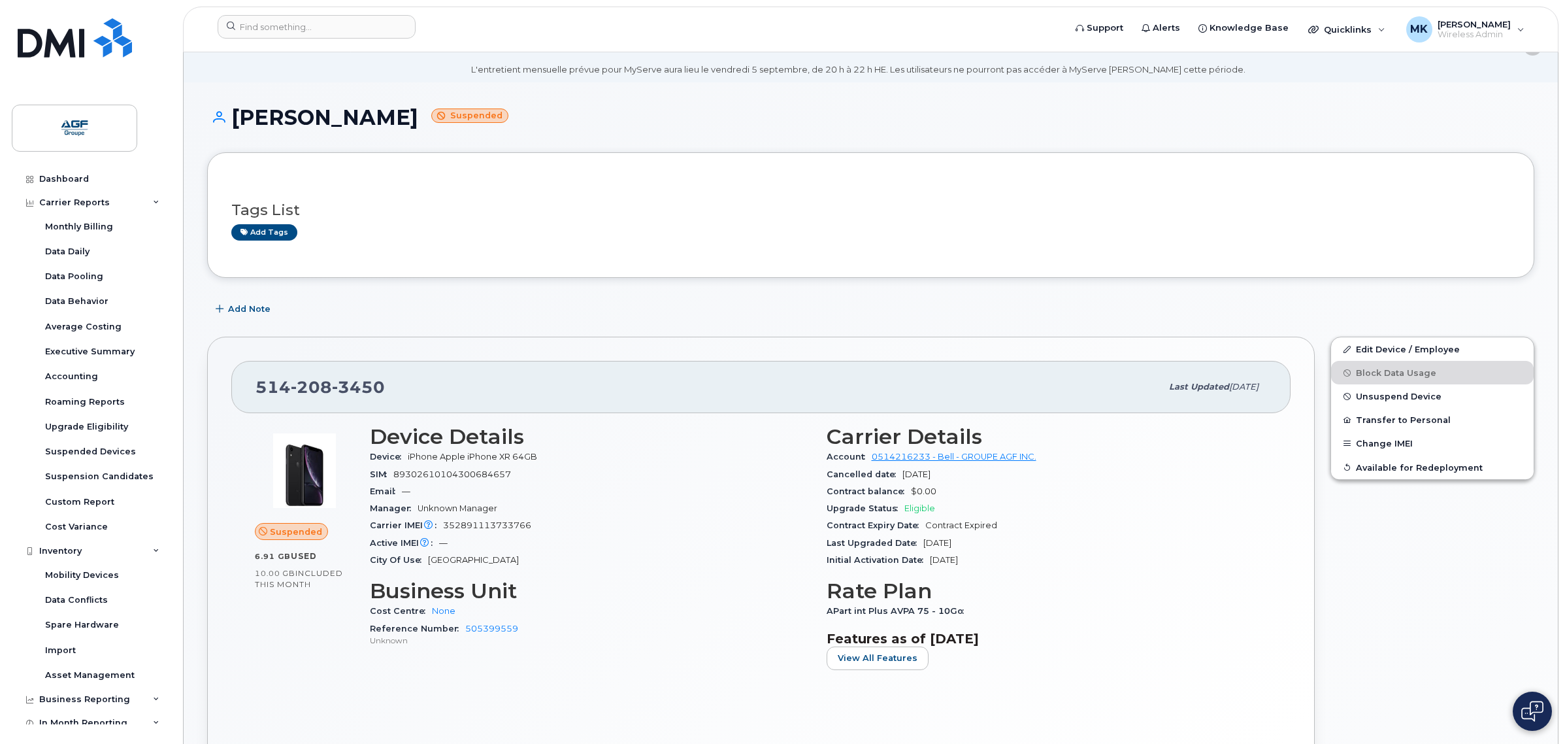
scroll to position [0, 0]
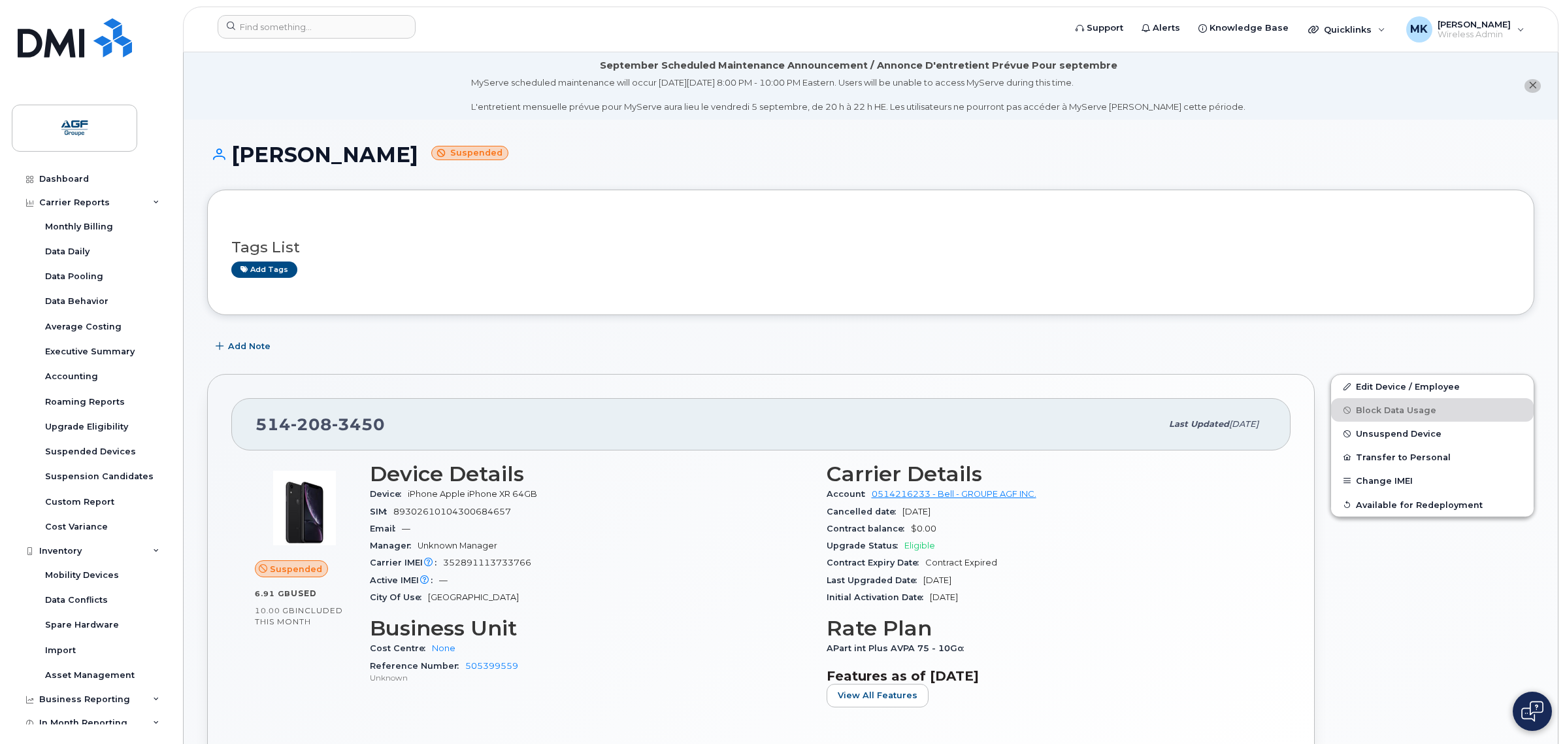
click at [409, 367] on div "514 208 3450 Last updated Sep 02, 2025 Suspended 6.91 GB  used 10.00 GB  includ…" at bounding box center [760, 587] width 1123 height 442
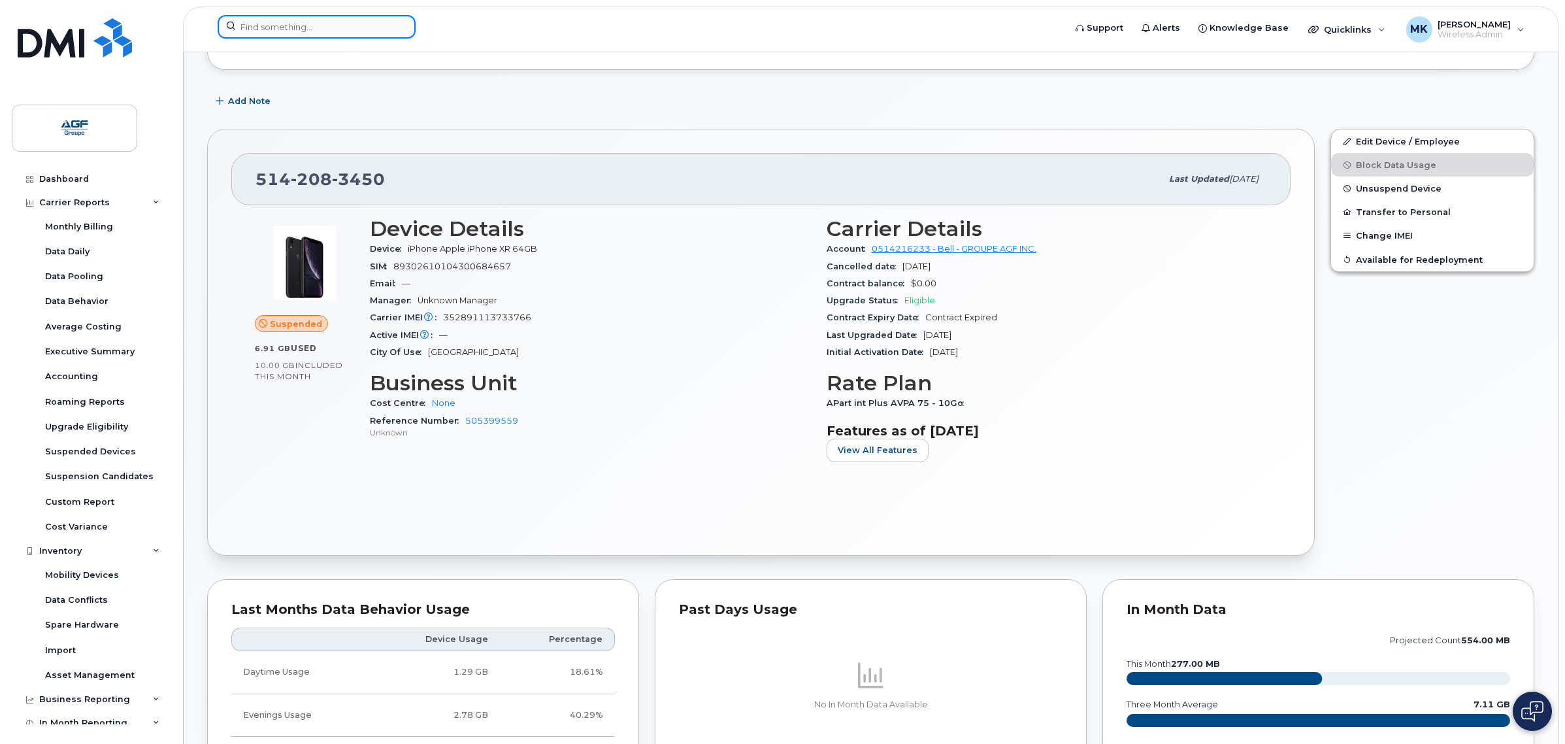
click at [365, 33] on input at bounding box center [317, 27] width 198 height 24
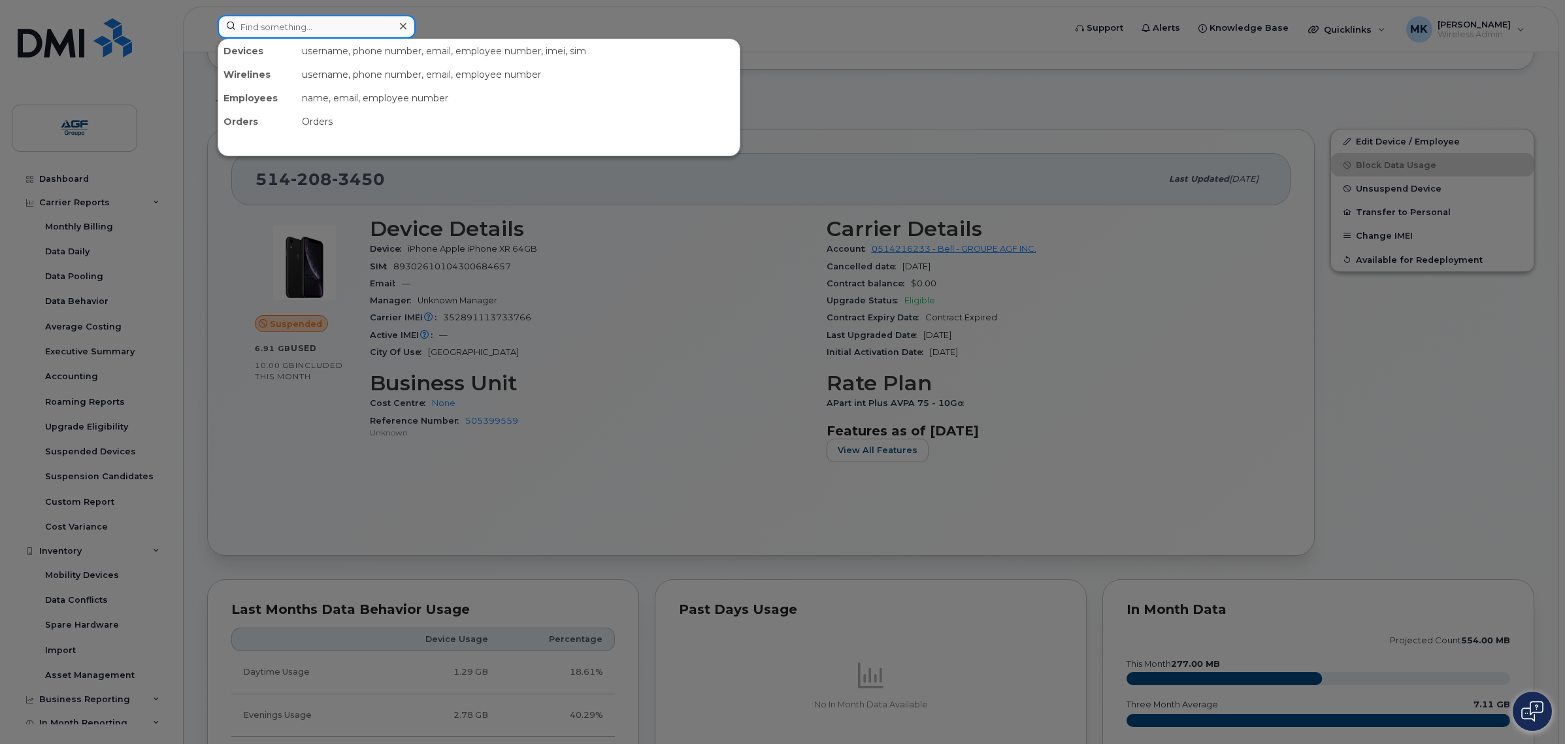
click at [348, 25] on input at bounding box center [317, 27] width 198 height 24
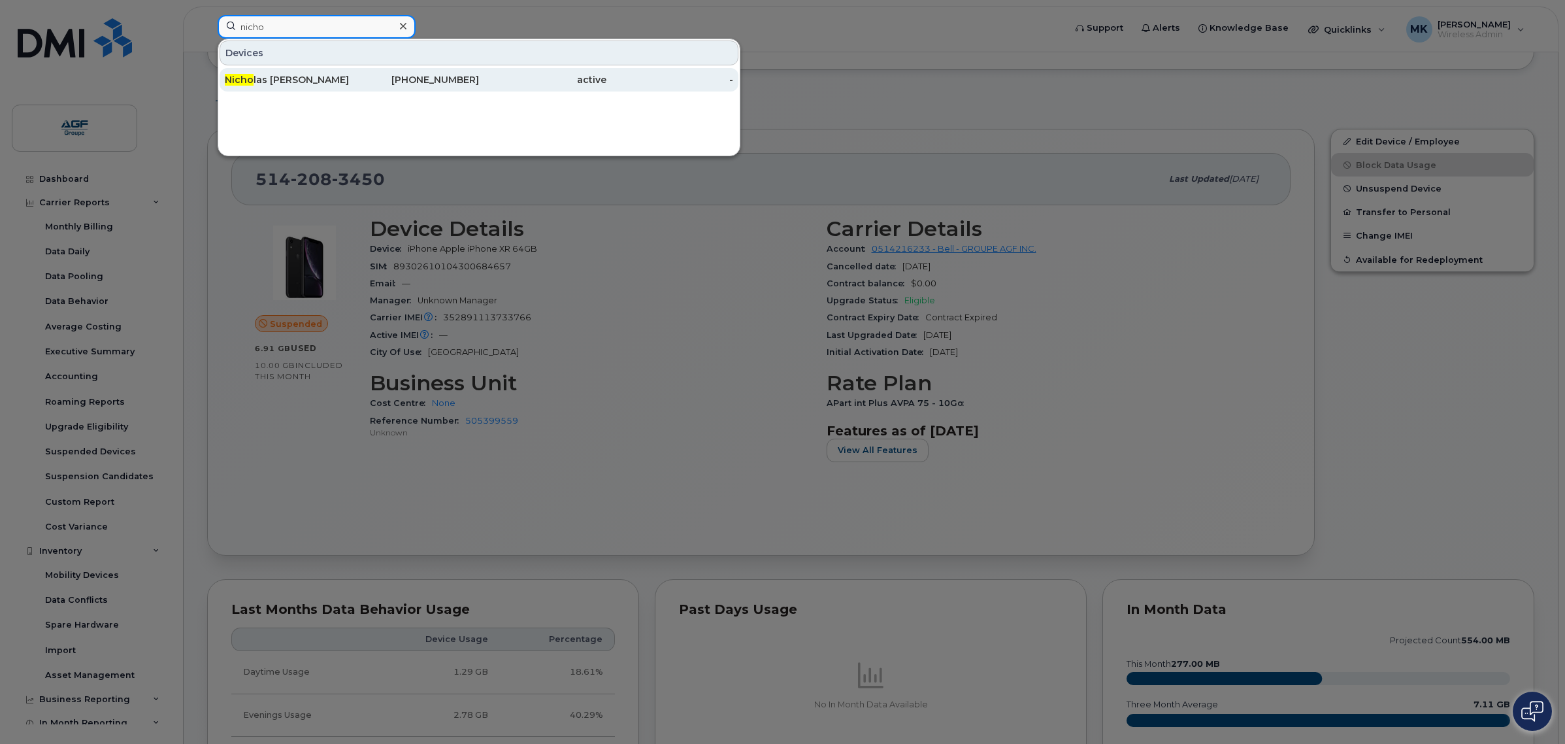
type input "nicho"
click at [363, 79] on div "418-956-3180" at bounding box center [415, 79] width 127 height 13
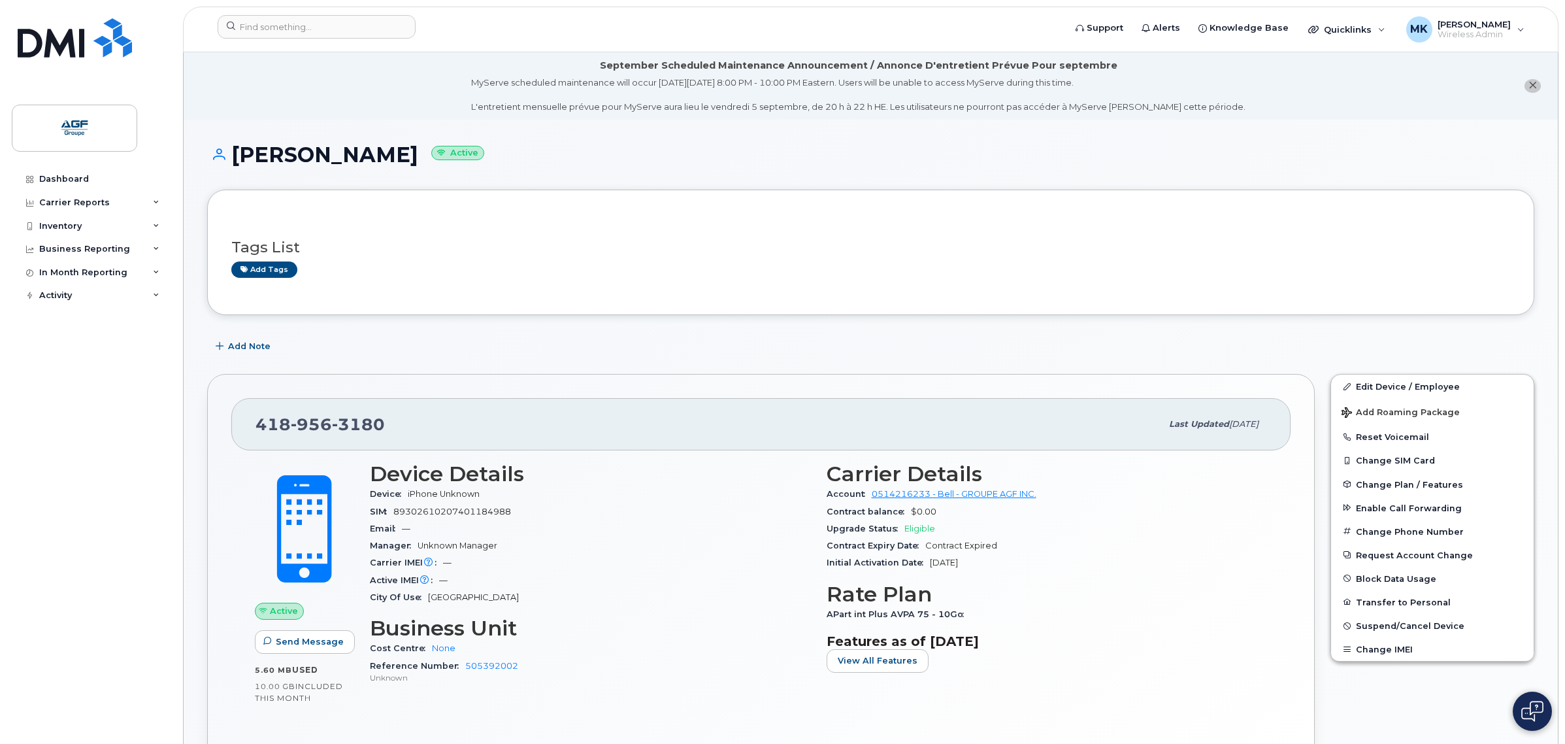
drag, startPoint x: 455, startPoint y: 152, endPoint x: 236, endPoint y: 165, distance: 219.3
click at [236, 165] on h1 "[PERSON_NAME] Active" at bounding box center [870, 154] width 1327 height 23
copy h1 "[PERSON_NAME]"
click at [942, 335] on div "Add Note" at bounding box center [870, 347] width 1327 height 24
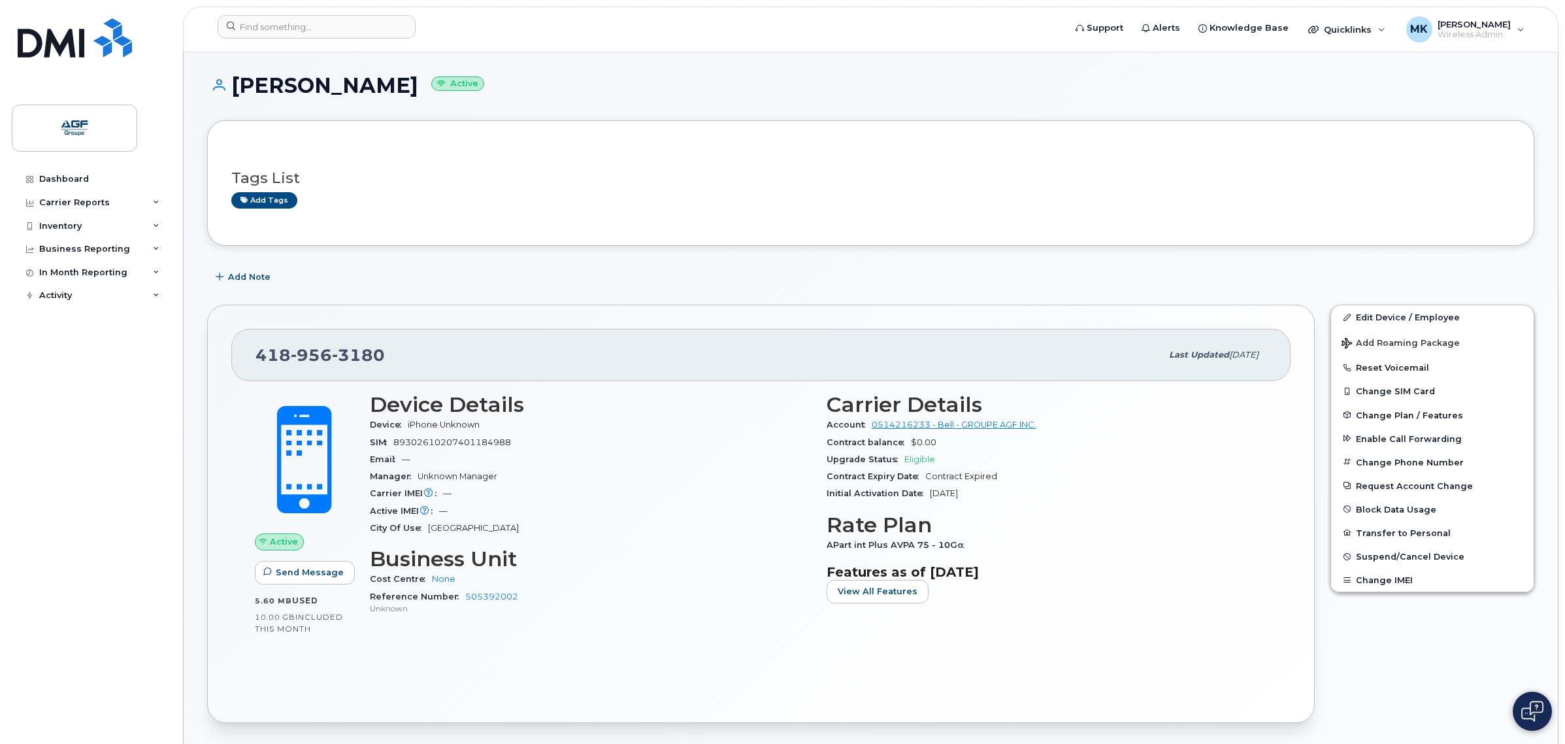
scroll to position [245, 0]
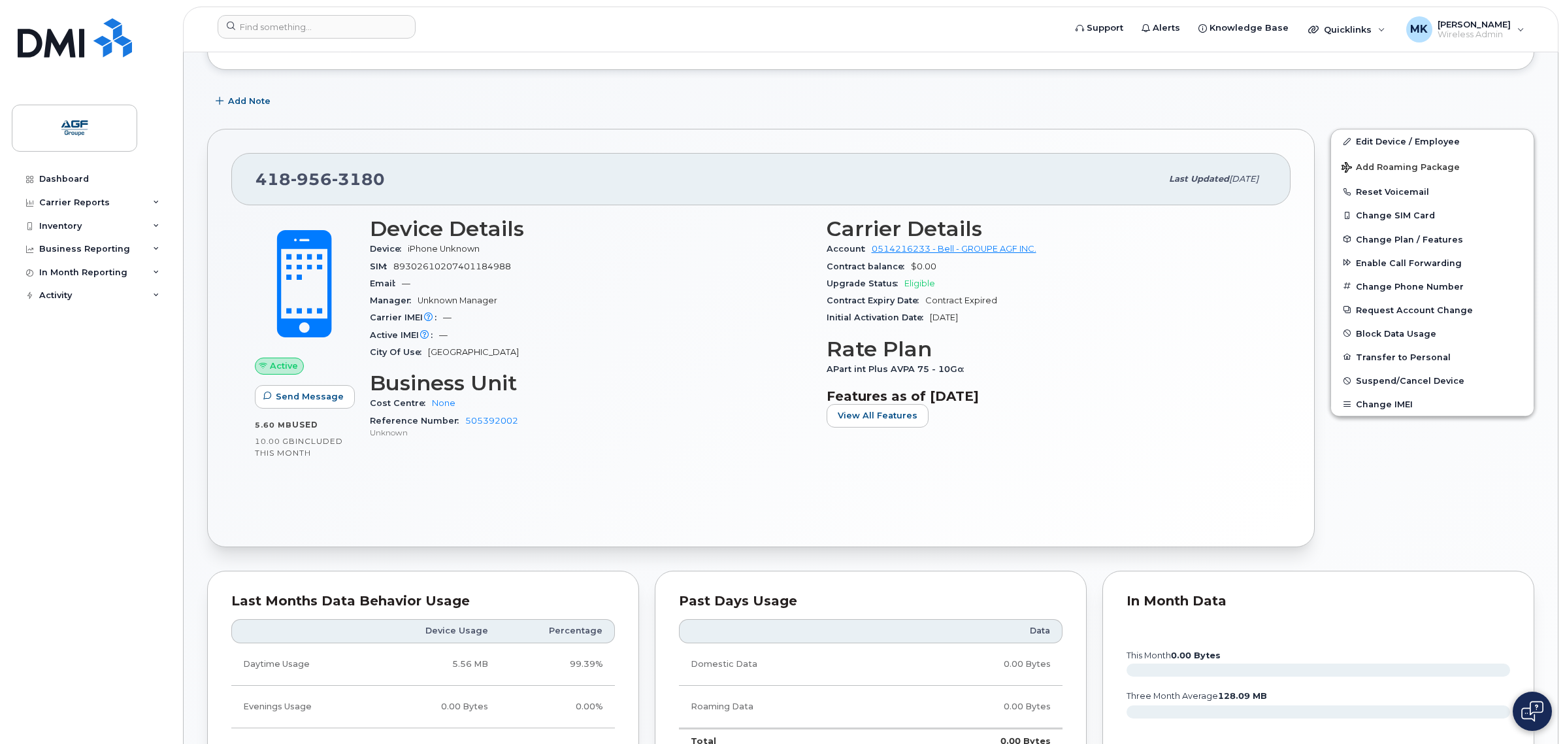
click at [625, 339] on div "Active IMEI Active IMEI is refreshed daily with a delay of up to 48 hours follo…" at bounding box center [590, 335] width 441 height 17
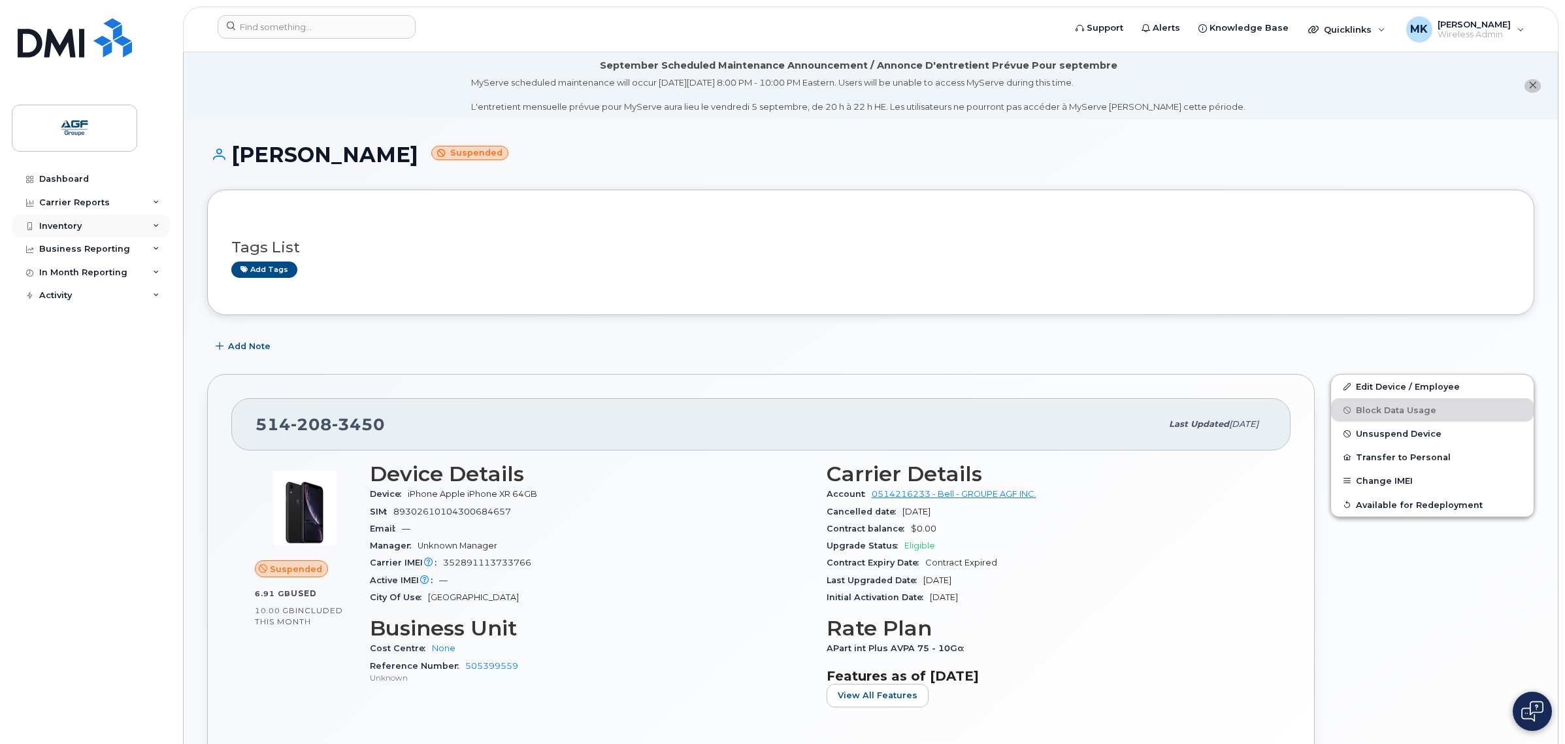
click at [108, 220] on div "Inventory" at bounding box center [91, 226] width 158 height 24
click at [110, 208] on div "Carrier Reports" at bounding box center [91, 203] width 158 height 24
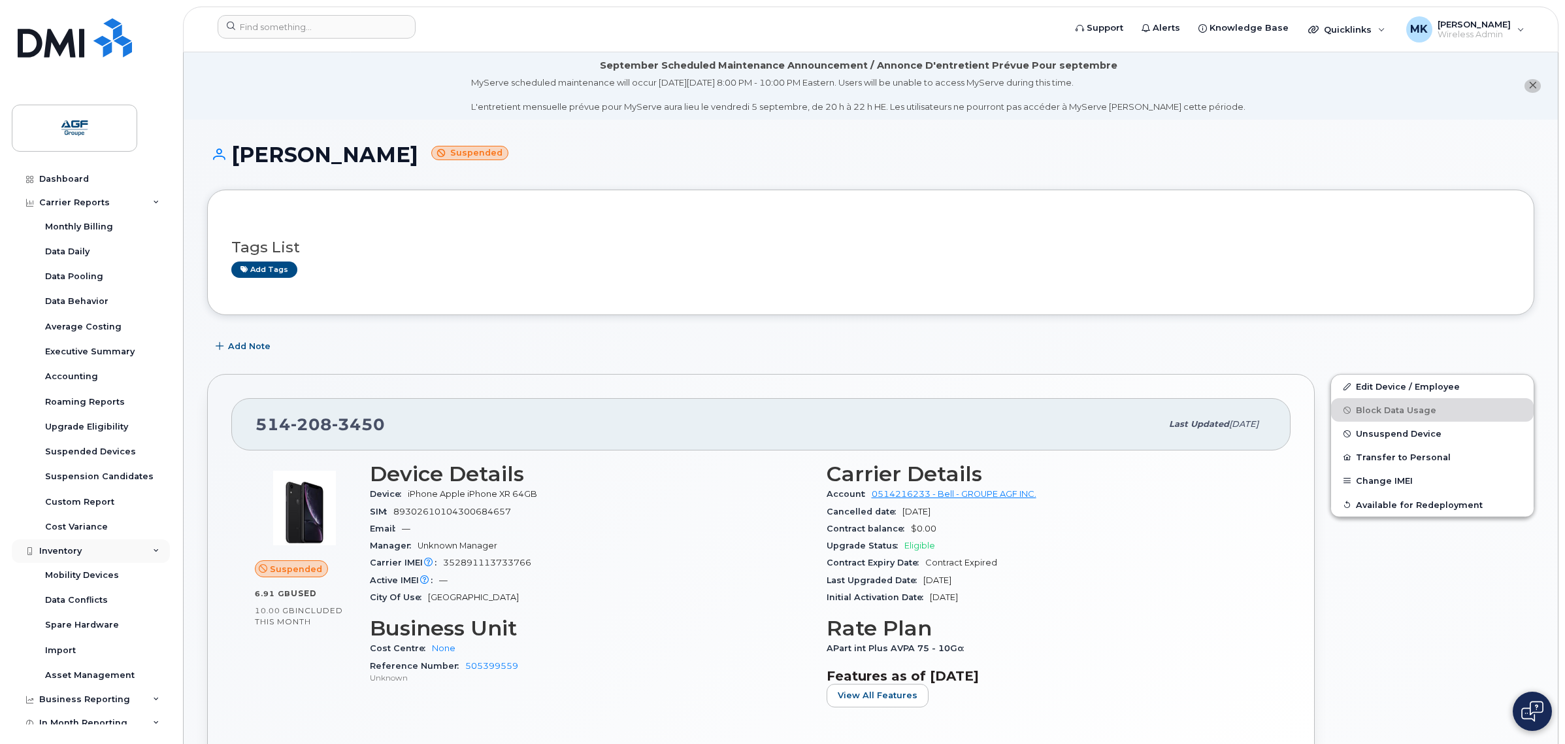
click at [112, 556] on div "Inventory" at bounding box center [91, 551] width 158 height 24
click at [99, 578] on div "Business Reporting" at bounding box center [84, 574] width 91 height 10
click at [98, 654] on div "Business Unit Reports" at bounding box center [96, 648] width 102 height 12
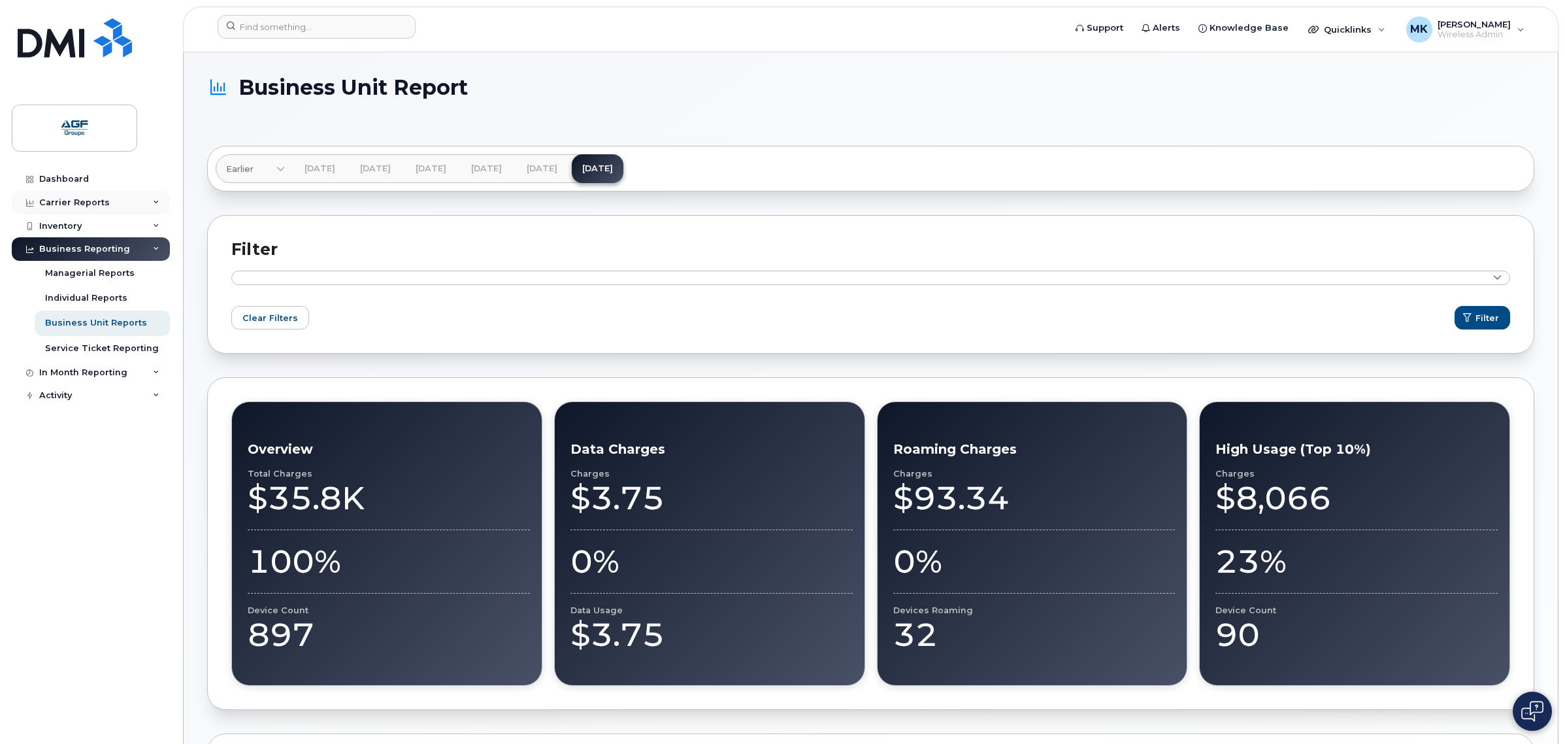
click at [114, 197] on div "Carrier Reports" at bounding box center [91, 203] width 158 height 24
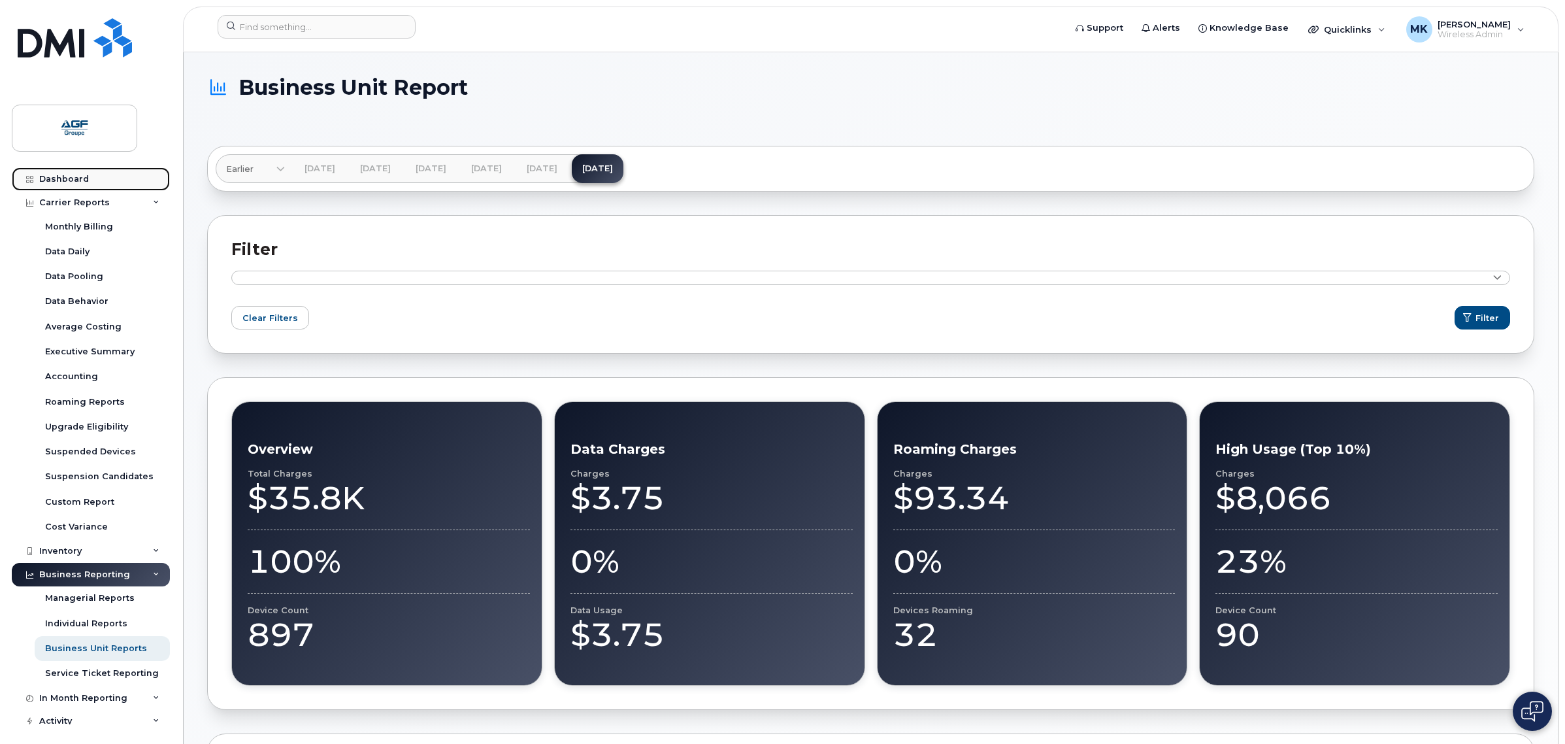
click at [106, 178] on link "Dashboard" at bounding box center [91, 179] width 158 height 24
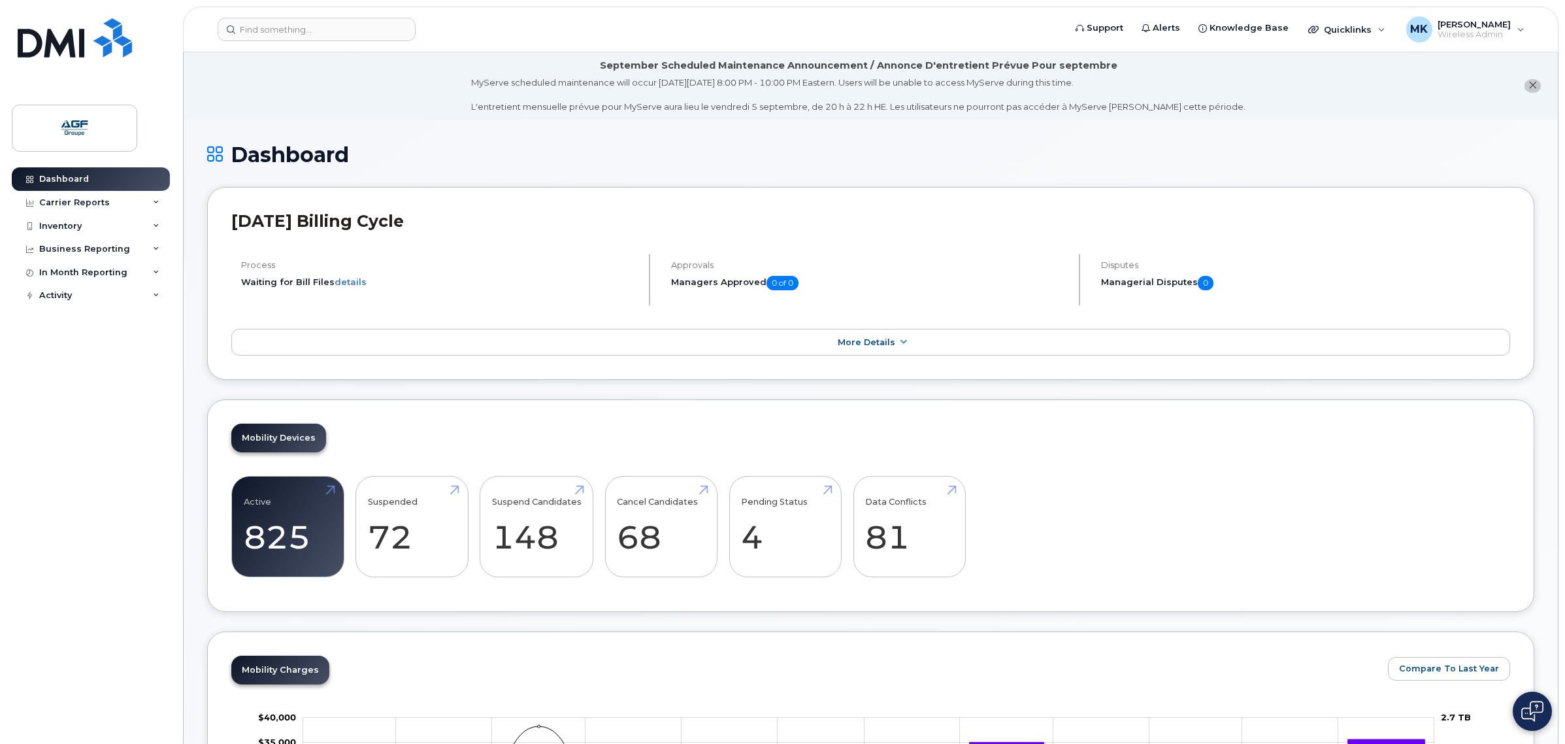
click at [634, 230] on h2 "[DATE] Billing Cycle" at bounding box center [870, 221] width 1279 height 20
click at [846, 244] on header "[DATE] Billing Cycle" at bounding box center [870, 232] width 1279 height 43
click at [832, 256] on div "Approvals Managers Approved 0 of 0" at bounding box center [870, 279] width 419 height 51
click at [337, 27] on input at bounding box center [317, 30] width 198 height 24
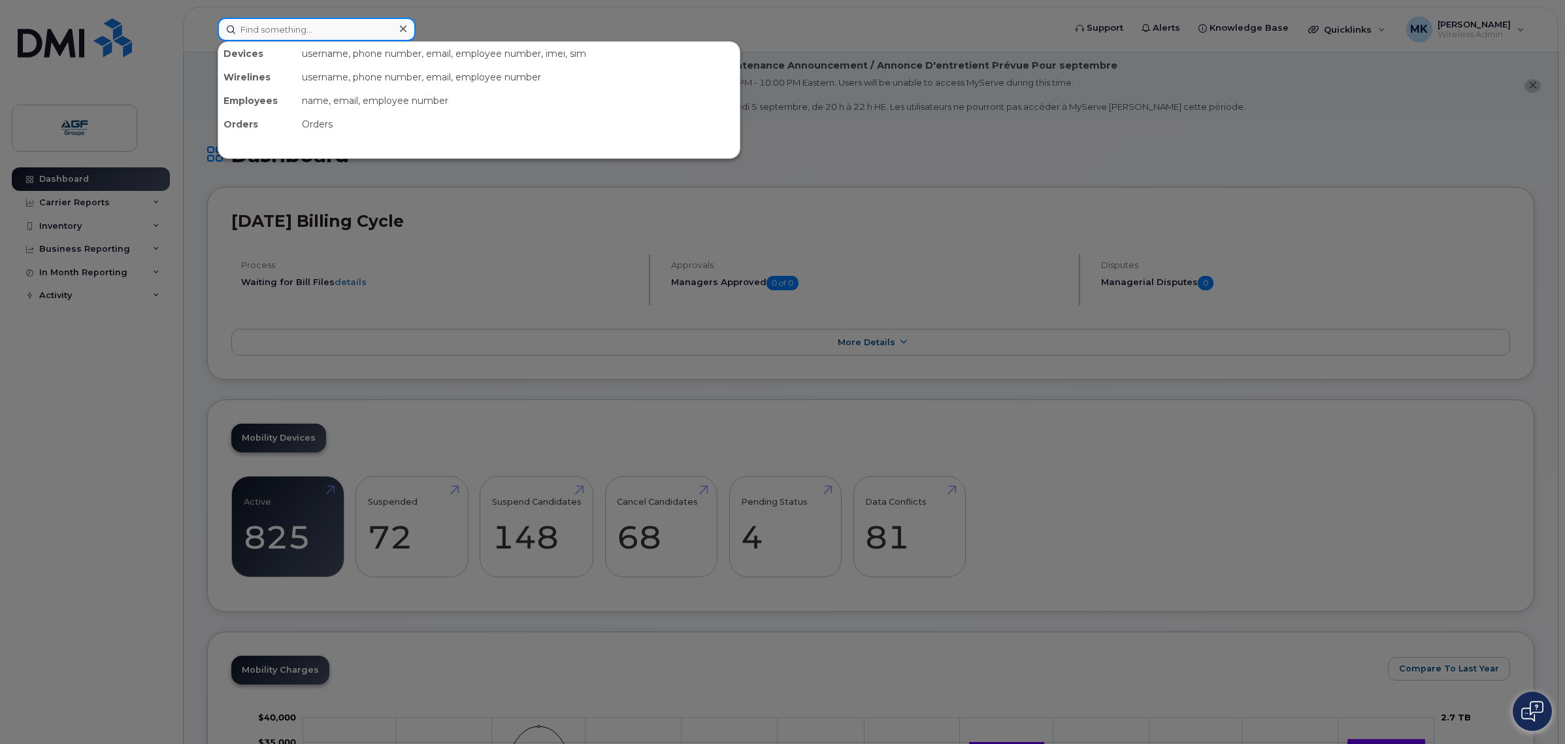
click at [337, 27] on input at bounding box center [317, 30] width 198 height 24
click at [525, 29] on div at bounding box center [782, 372] width 1565 height 744
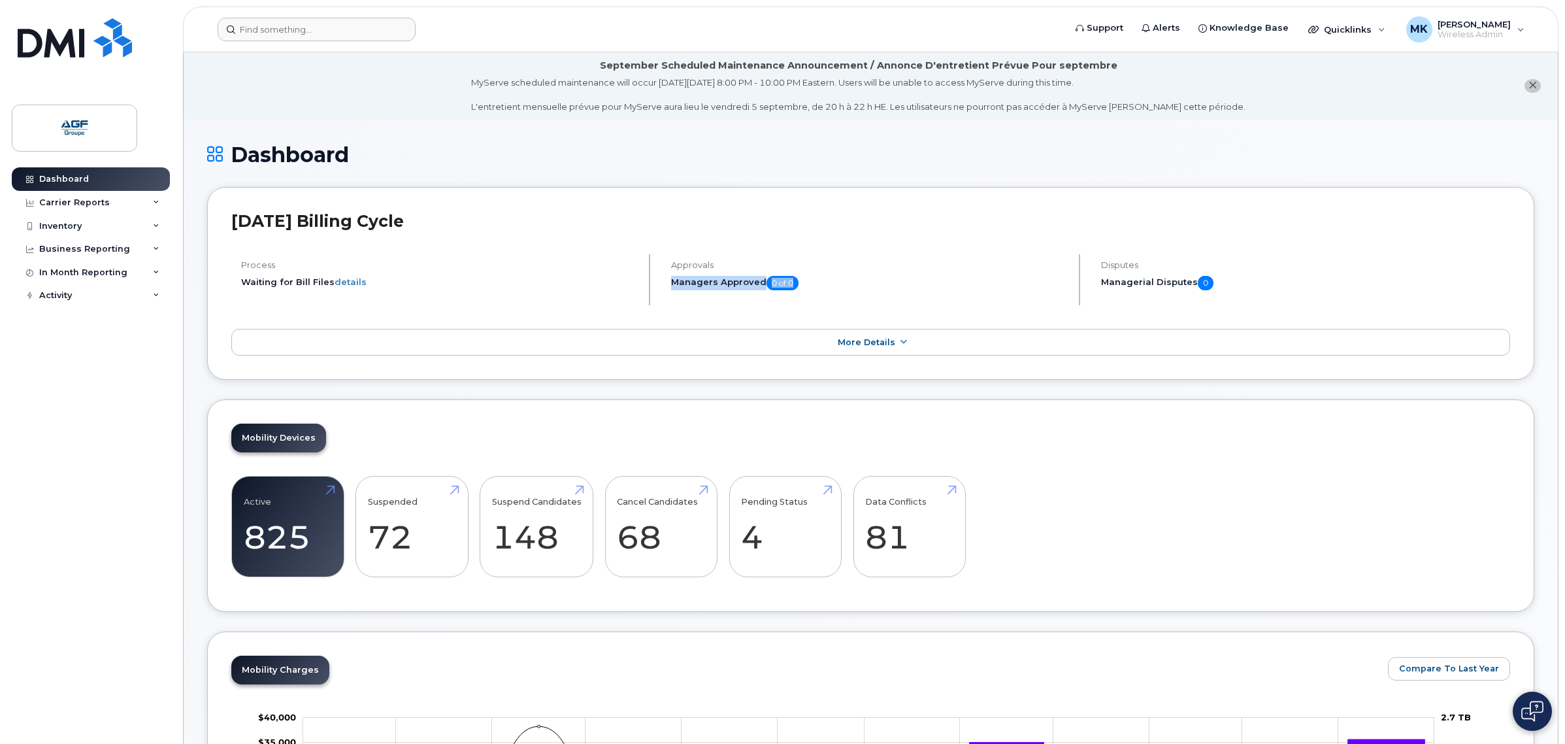
drag, startPoint x: 818, startPoint y: 293, endPoint x: 671, endPoint y: 286, distance: 147.9
click at [671, 286] on div "Approvals Managers Approved 0 of 0" at bounding box center [870, 279] width 419 height 51
click at [671, 286] on h5 "Managers Approved 0 of 0" at bounding box center [869, 283] width 397 height 14
drag, startPoint x: 649, startPoint y: 283, endPoint x: 593, endPoint y: 258, distance: 60.8
drag, startPoint x: 593, startPoint y: 258, endPoint x: 1001, endPoint y: 144, distance: 423.5
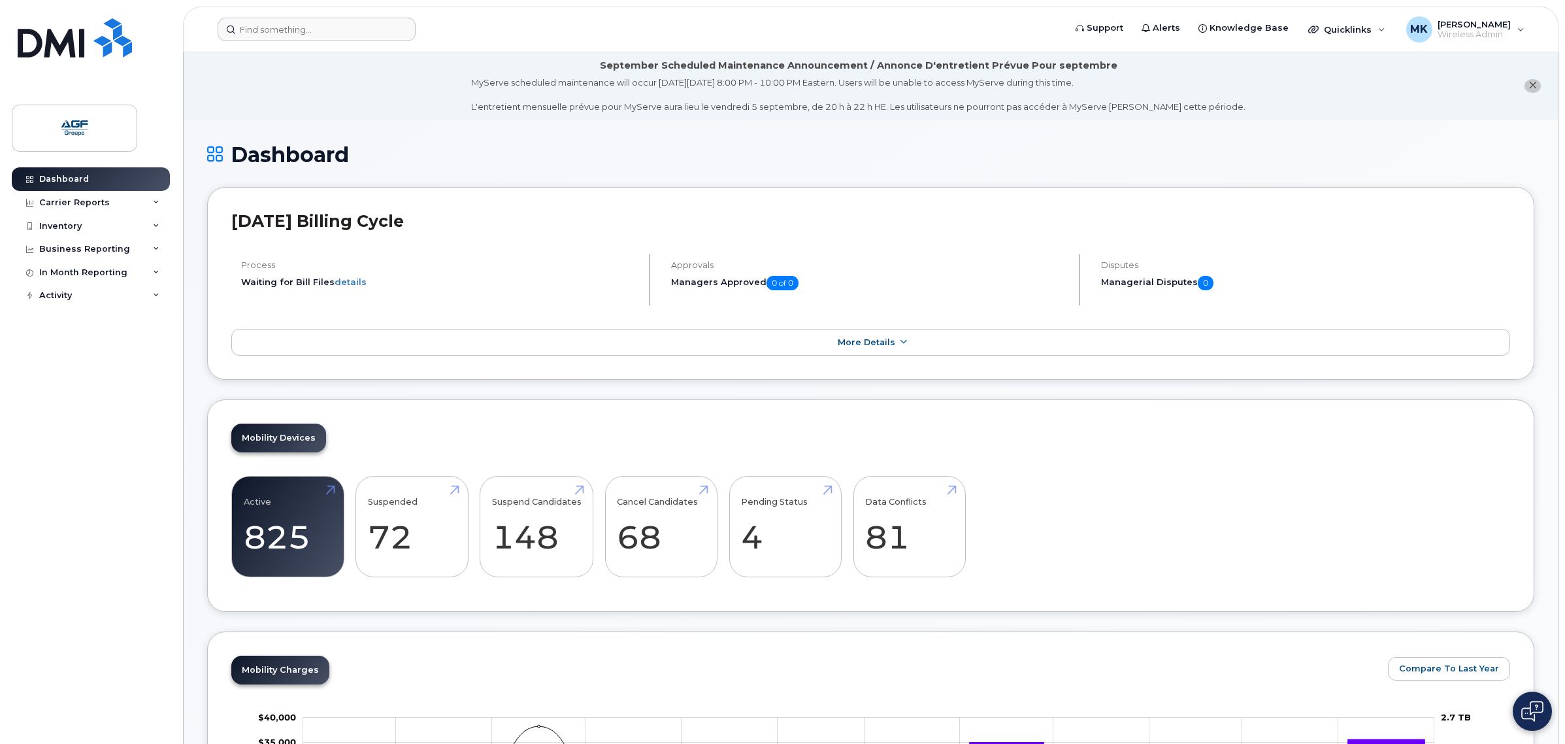
click at [1001, 144] on h1 "Dashboard" at bounding box center [870, 154] width 1327 height 23
click at [1243, 118] on li "September Scheduled Maintenance Announcement / Annonce D'entretient Prévue Pour…" at bounding box center [871, 85] width 1374 height 67
click at [97, 196] on div "Carrier Reports" at bounding box center [91, 203] width 158 height 24
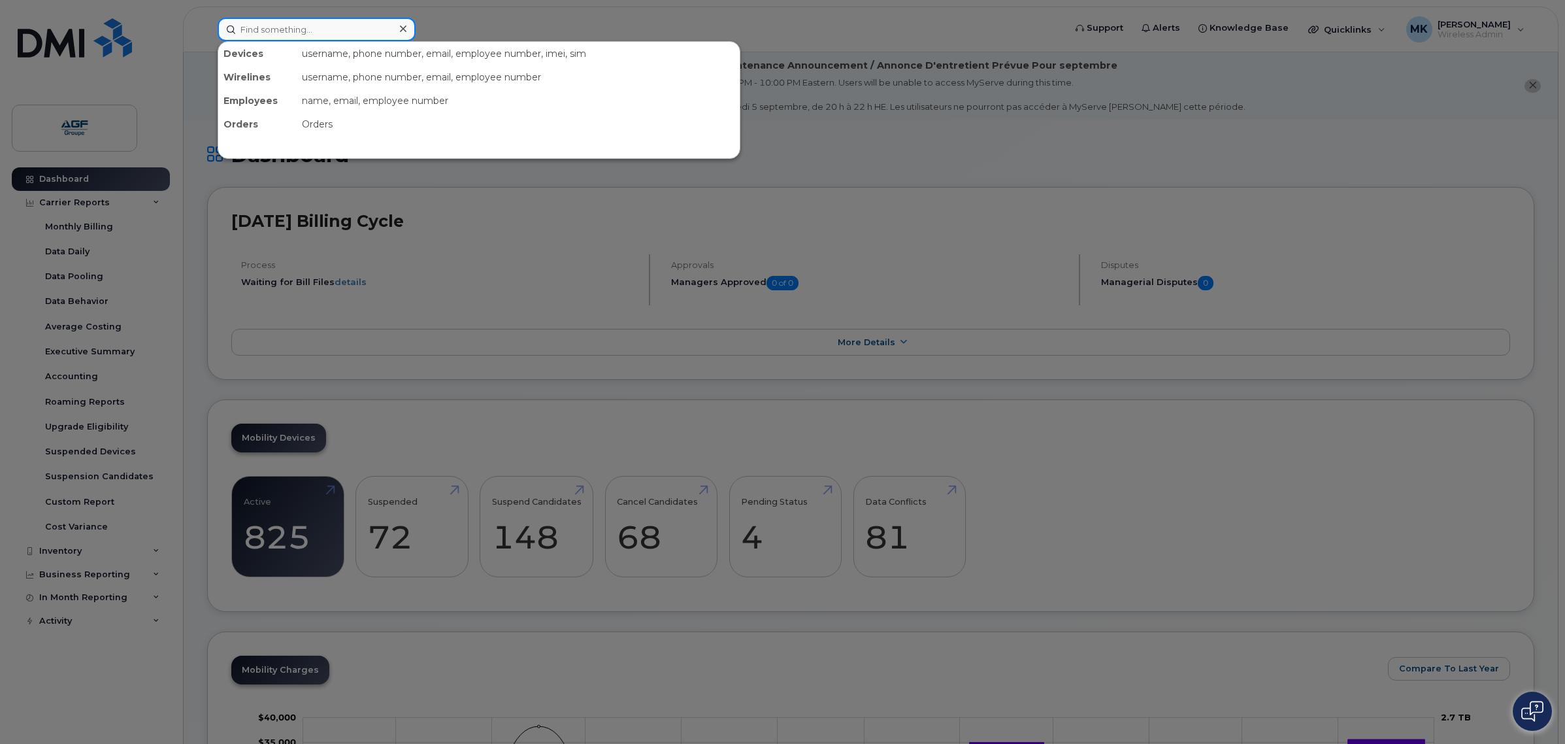
click at [320, 31] on input at bounding box center [317, 30] width 198 height 24
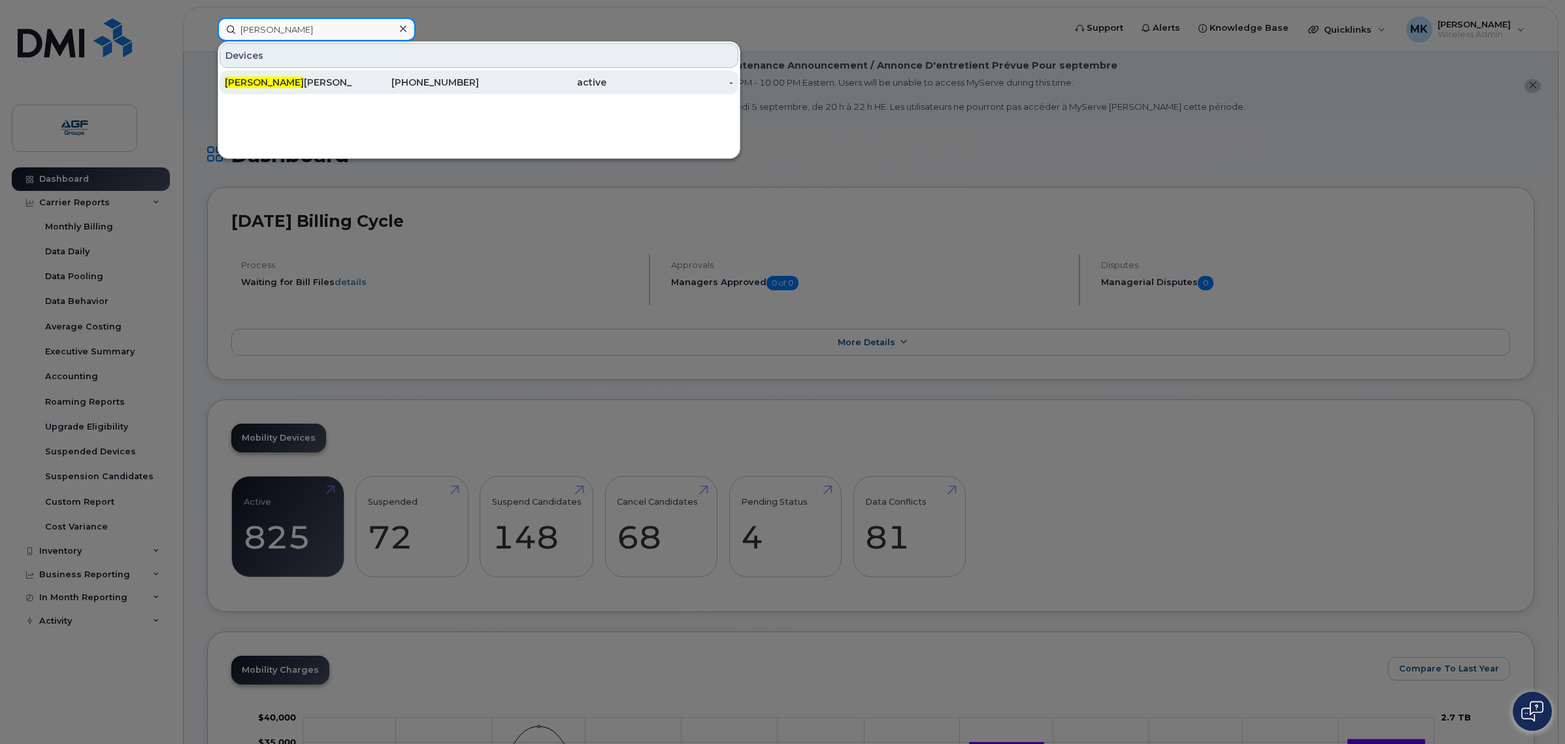
type input "jean se"
click at [354, 86] on div "514-237-9769" at bounding box center [415, 82] width 127 height 13
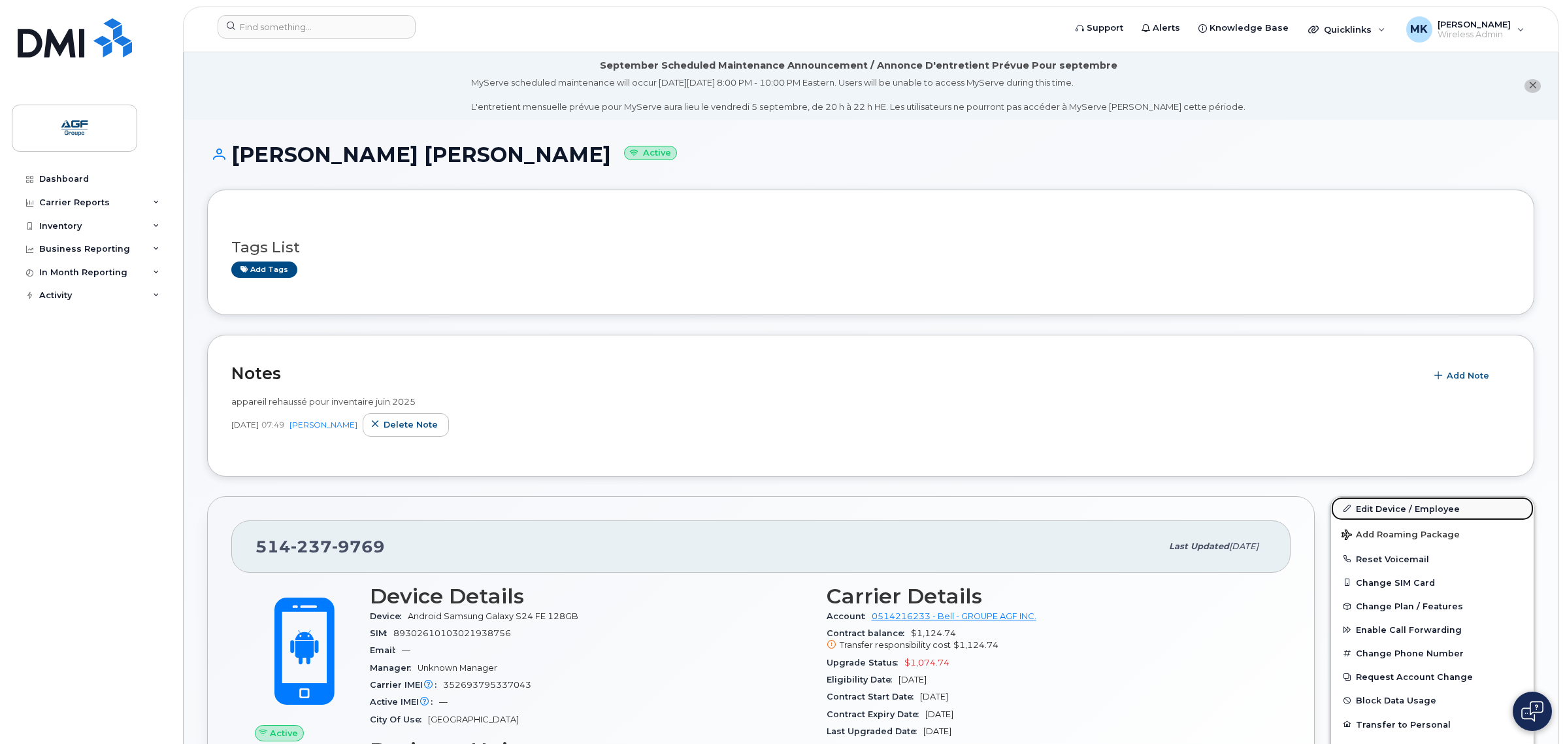
click at [1412, 508] on link "Edit Device / Employee" at bounding box center [1432, 509] width 203 height 24
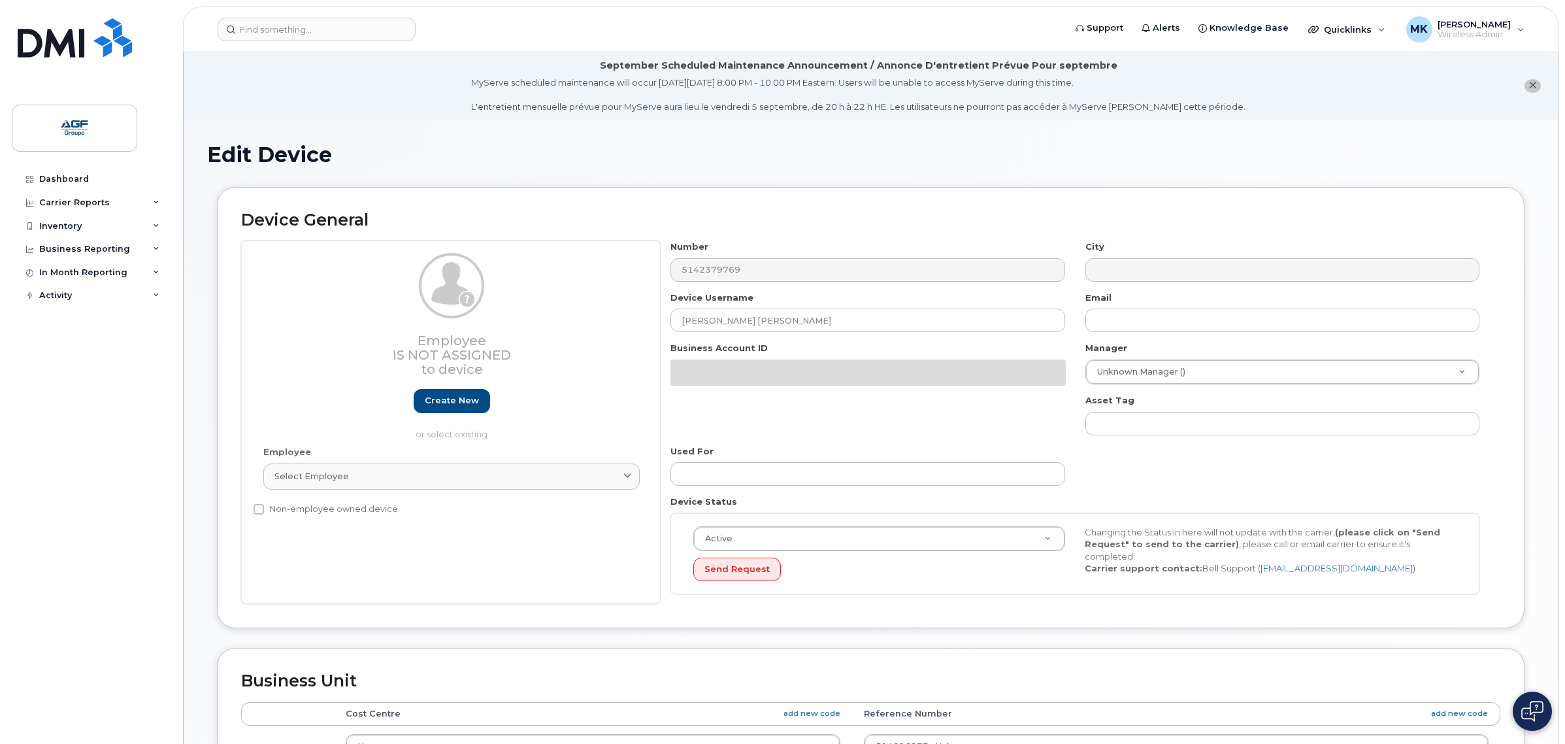
select select "33509684"
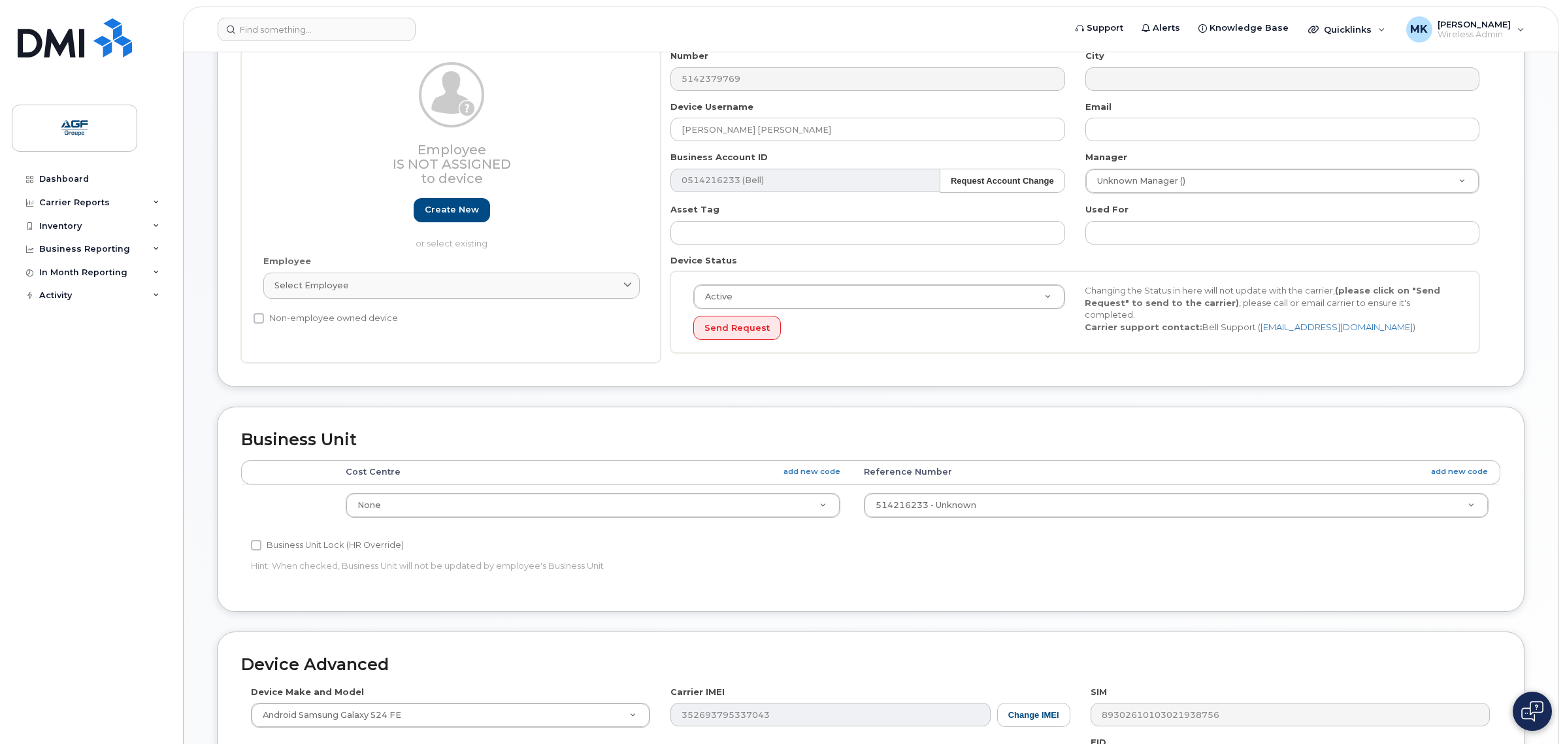
scroll to position [471, 0]
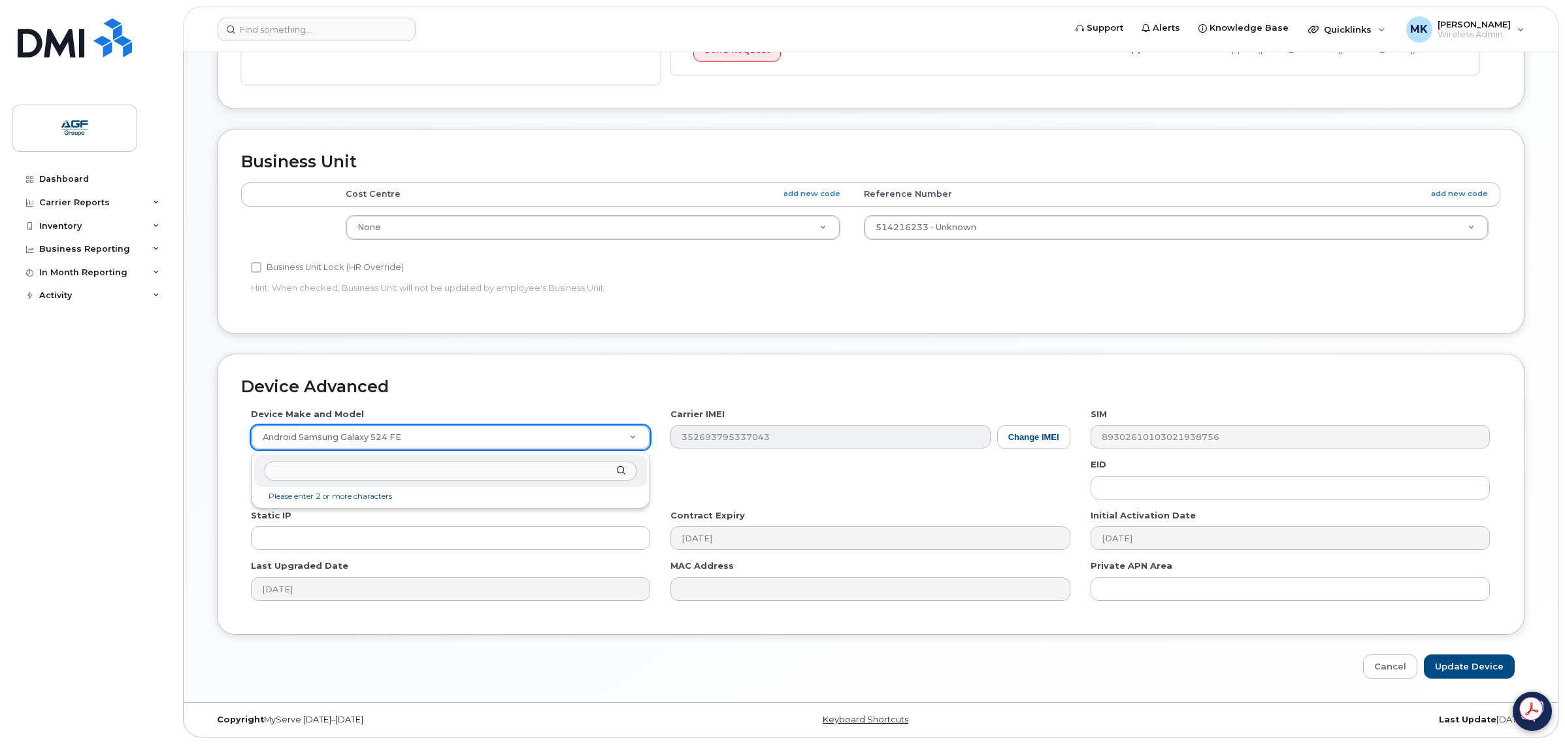
click at [533, 473] on input "text" at bounding box center [451, 470] width 372 height 19
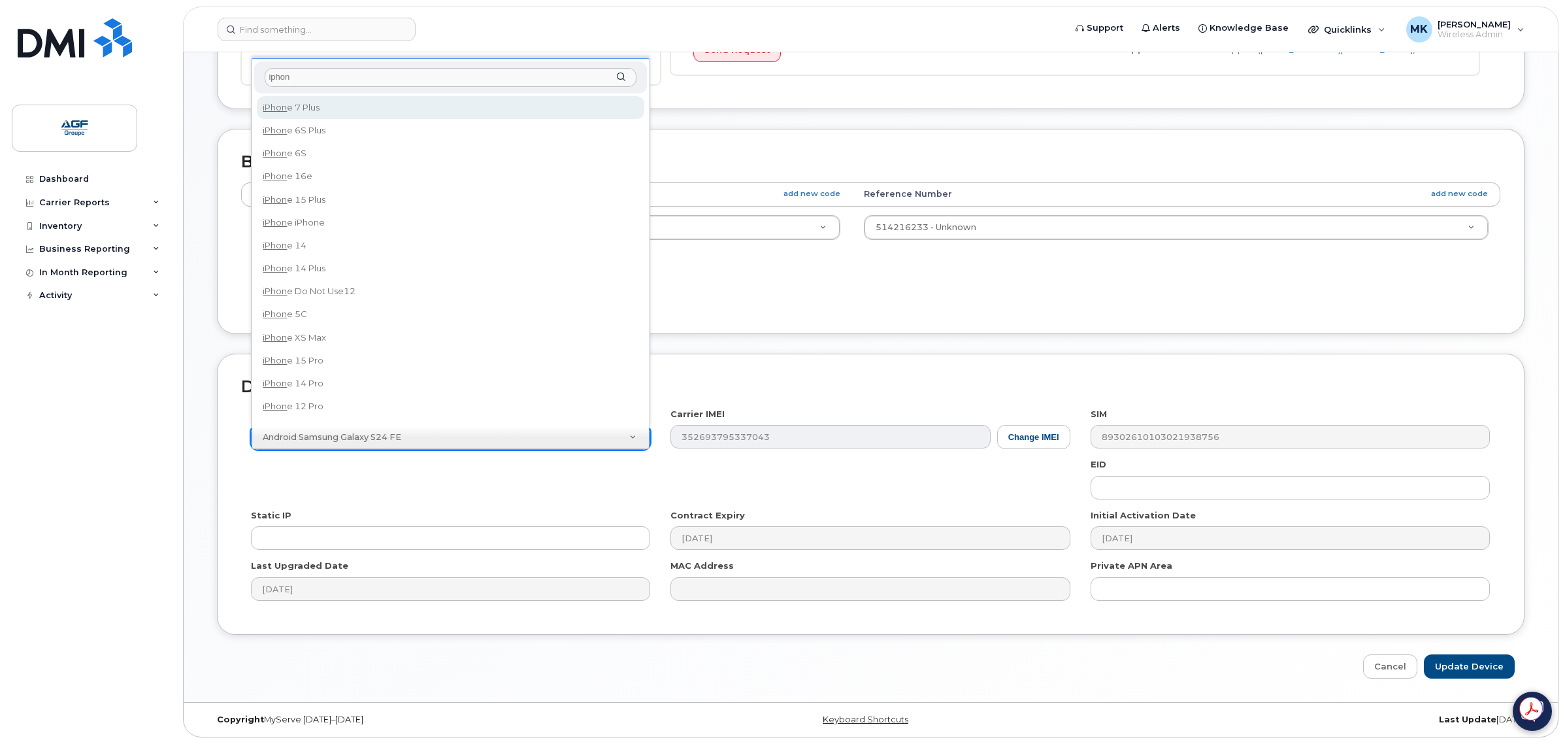
type input "iphone"
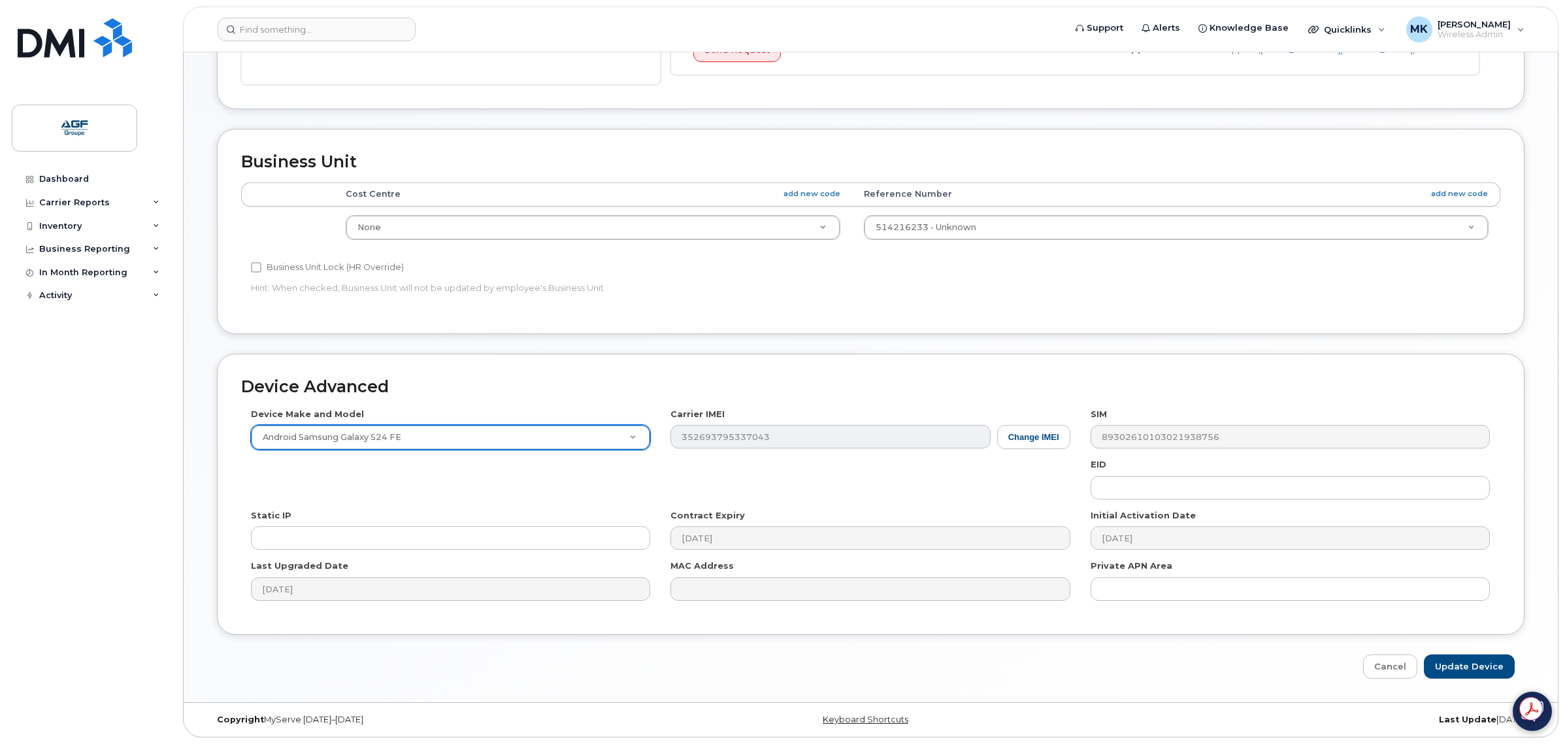
click at [1235, 670] on div "Cancel Update Device" at bounding box center [871, 666] width 1308 height 24
click at [1392, 665] on link "Cancel" at bounding box center [1390, 666] width 54 height 24
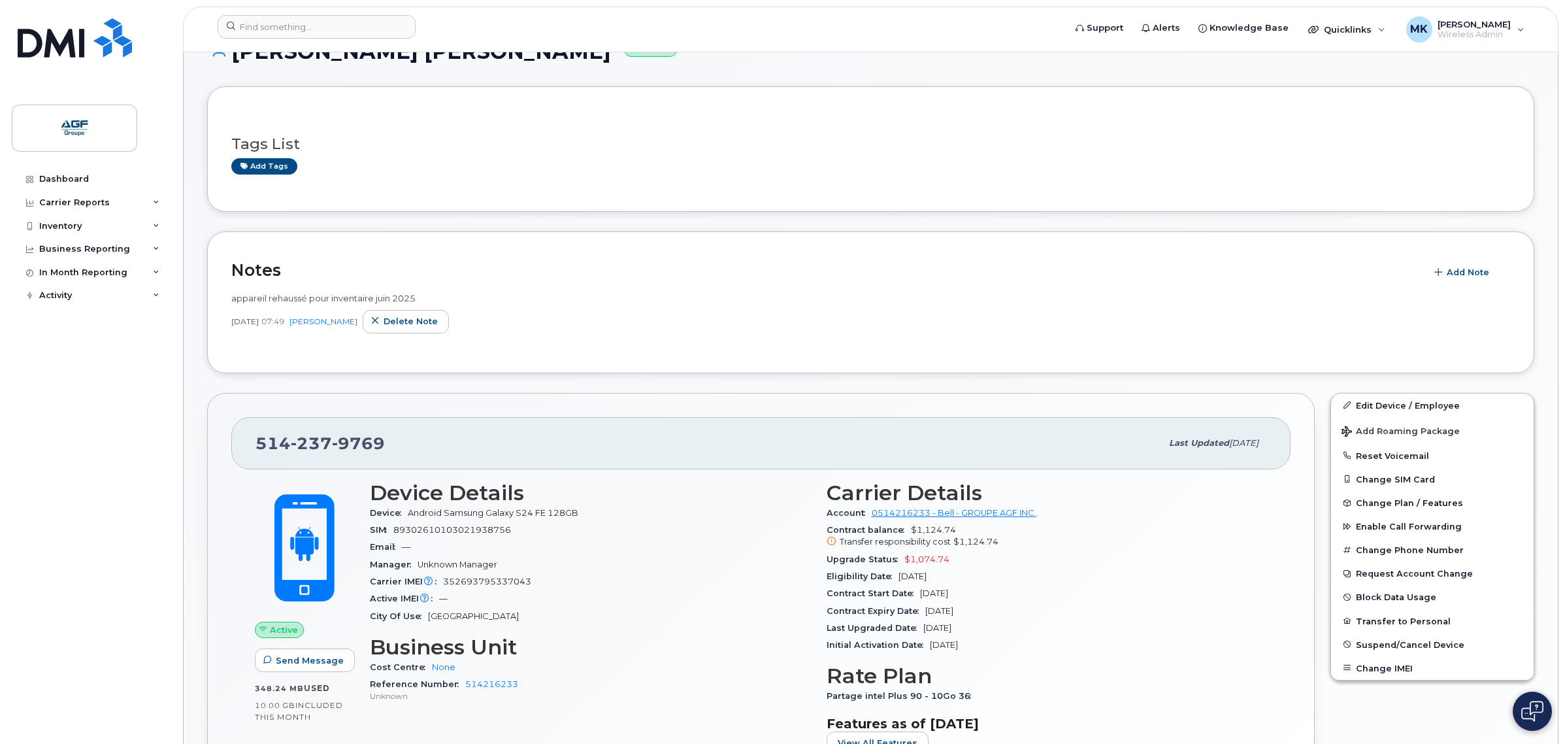
scroll to position [408, 0]
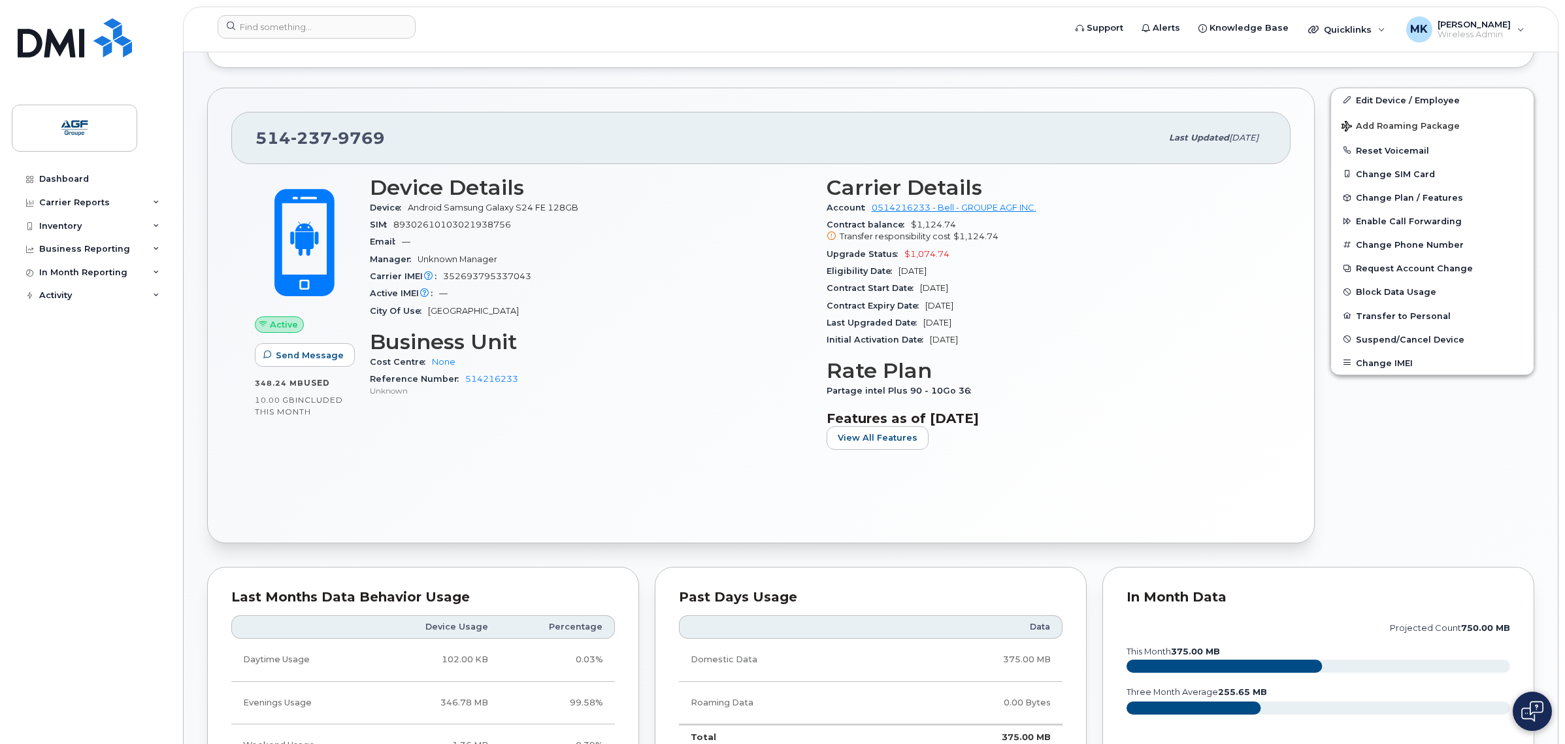
click at [1061, 491] on div "Active Send Message 348.24 MB  used 10.00 GB  included this month Device Detail…" at bounding box center [760, 341] width 1059 height 355
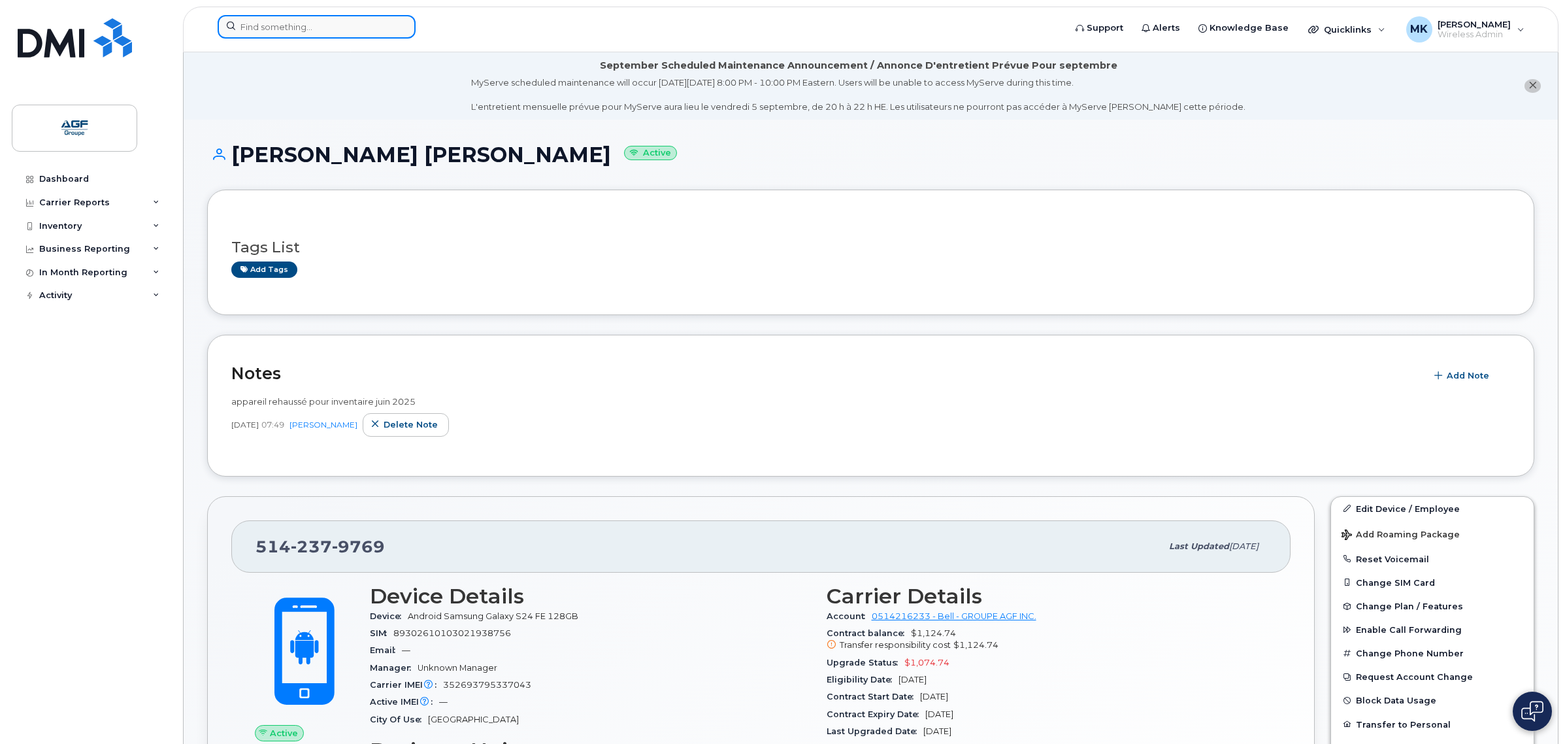
click at [363, 31] on input at bounding box center [317, 27] width 198 height 24
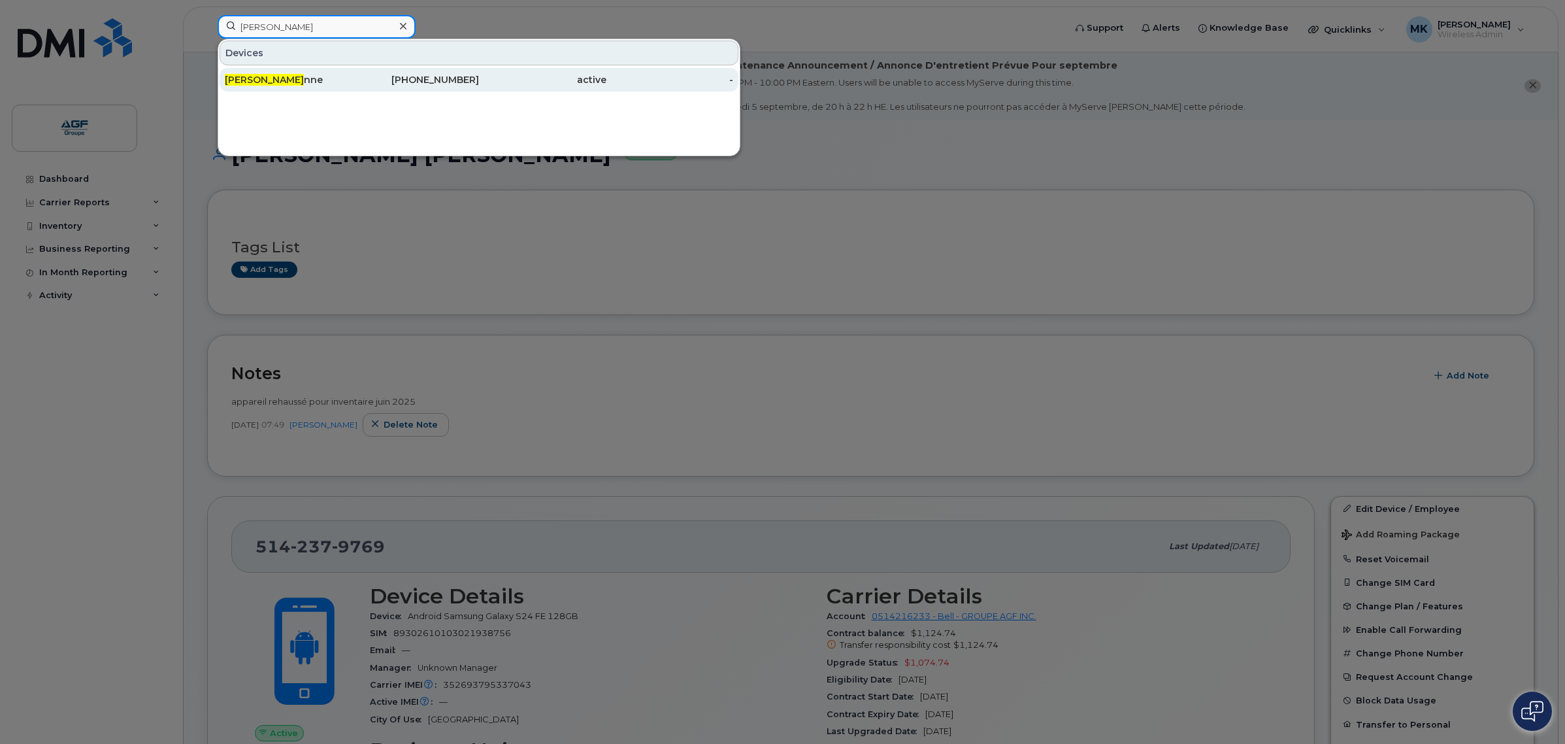
type input "[PERSON_NAME]"
click at [399, 74] on div "[PHONE_NUMBER]" at bounding box center [415, 79] width 127 height 13
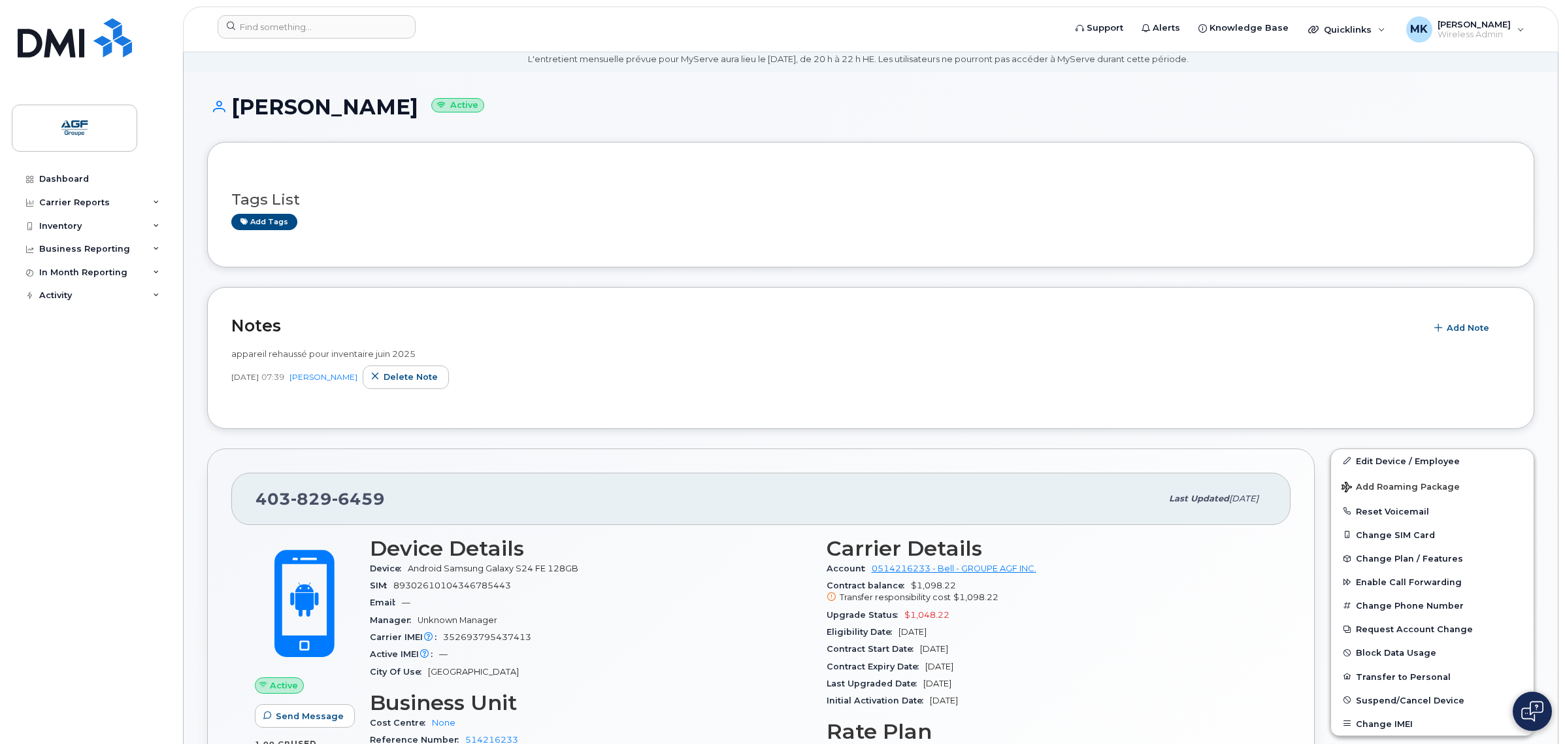
scroll to position [82, 0]
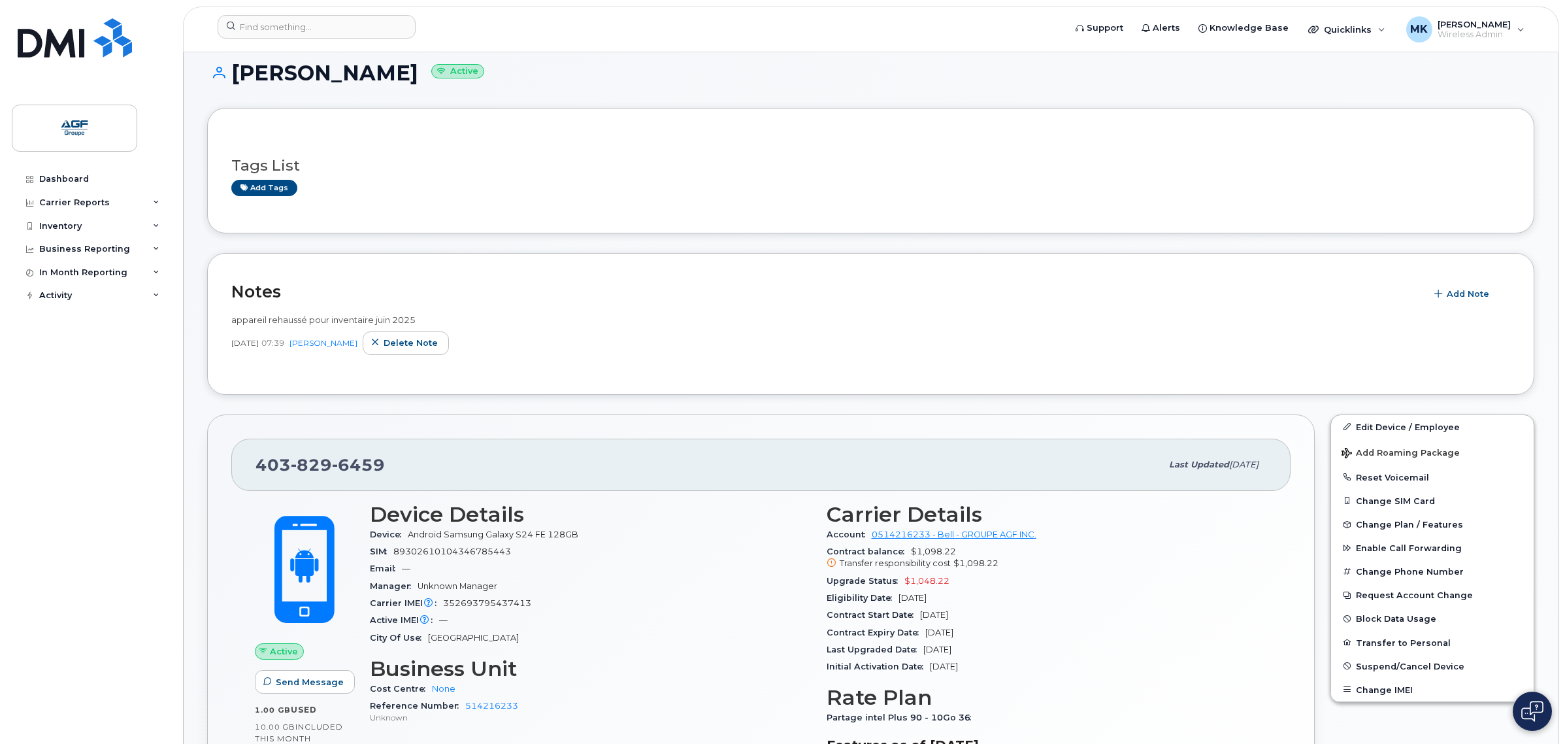
click at [547, 275] on div "Notes Add Note appareil rehaussé pour inventaire [DATE] [DATE] 07:39 [PERSON_NA…" at bounding box center [870, 324] width 1327 height 142
click at [501, 274] on div "Notes Add Note appareil rehaussé pour inventaire juin 2025 Jun 12, 2025 07:39 K…" at bounding box center [870, 324] width 1327 height 142
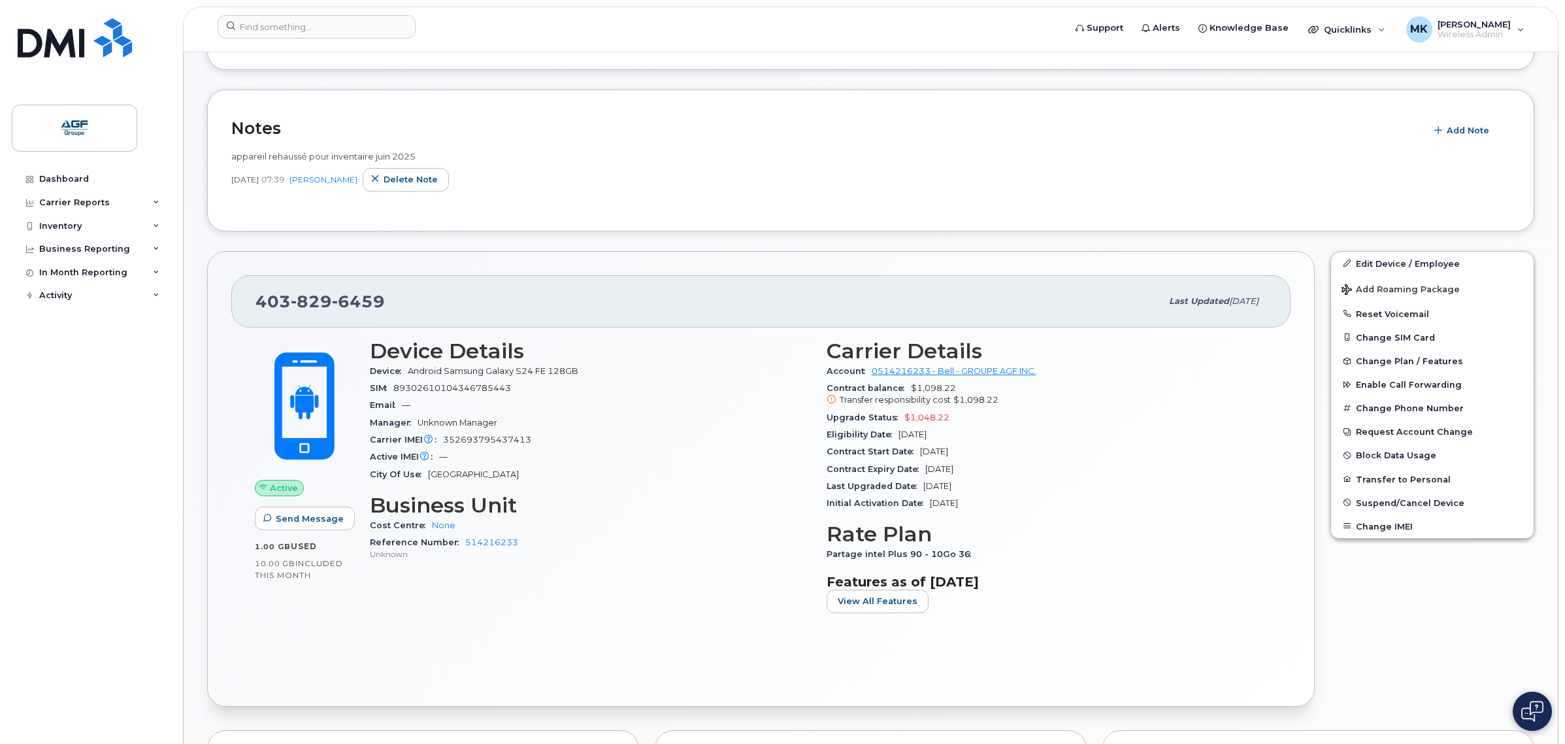
click at [595, 219] on div "Notes Add Note appareil rehaussé pour inventaire juin 2025 Jun 12, 2025 07:39 K…" at bounding box center [870, 161] width 1327 height 142
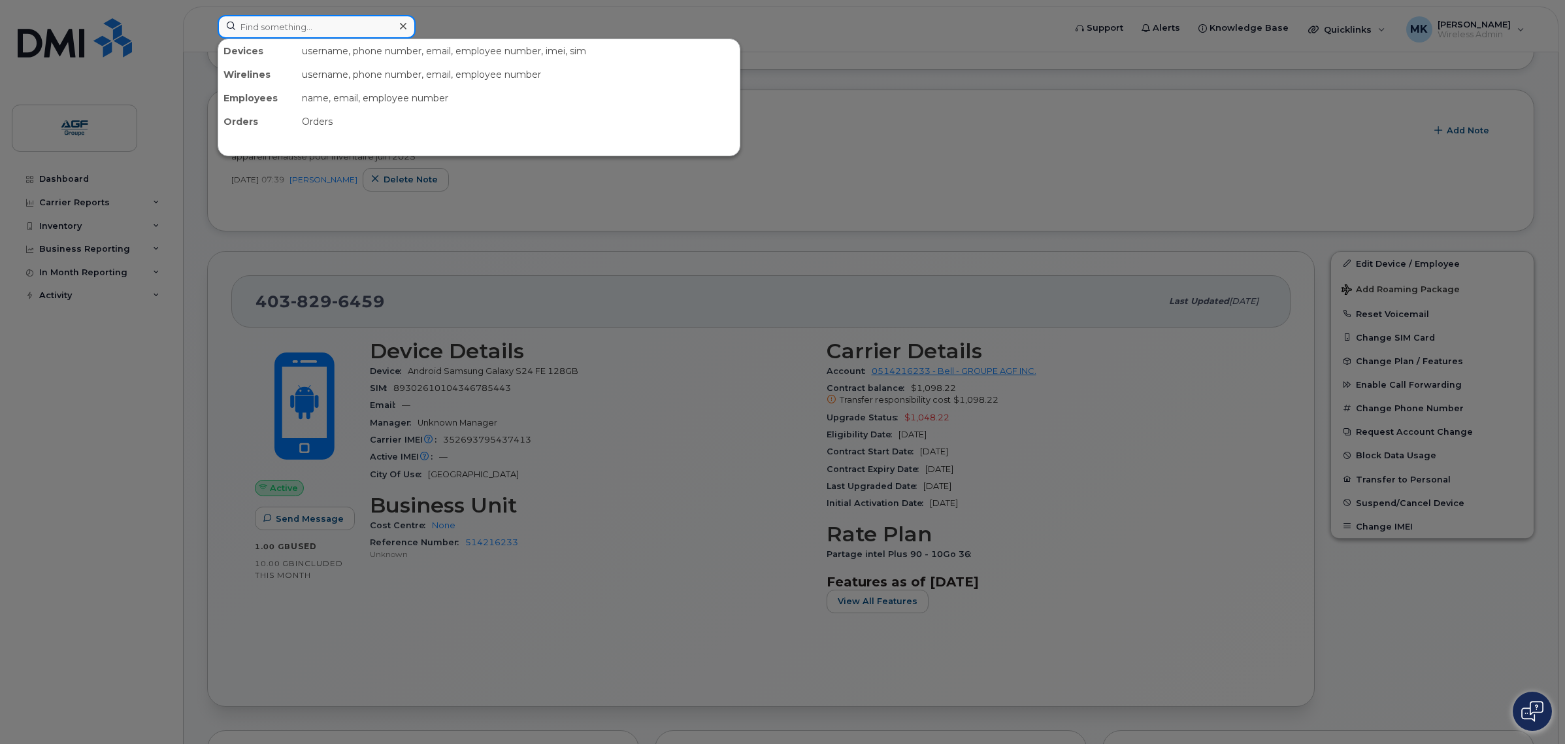
click at [288, 27] on input at bounding box center [317, 27] width 198 height 24
paste input "5142123526"
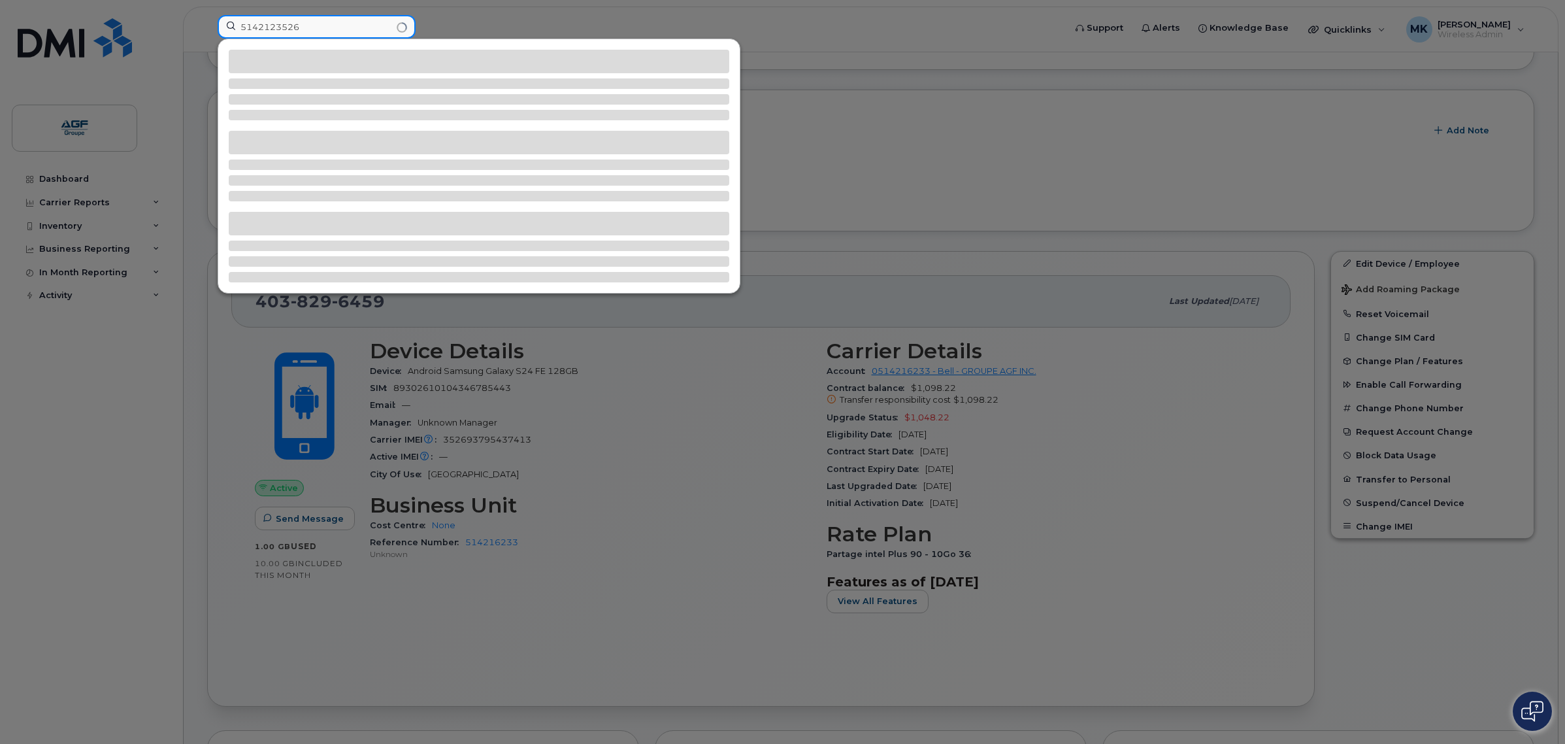
type input "5142123526"
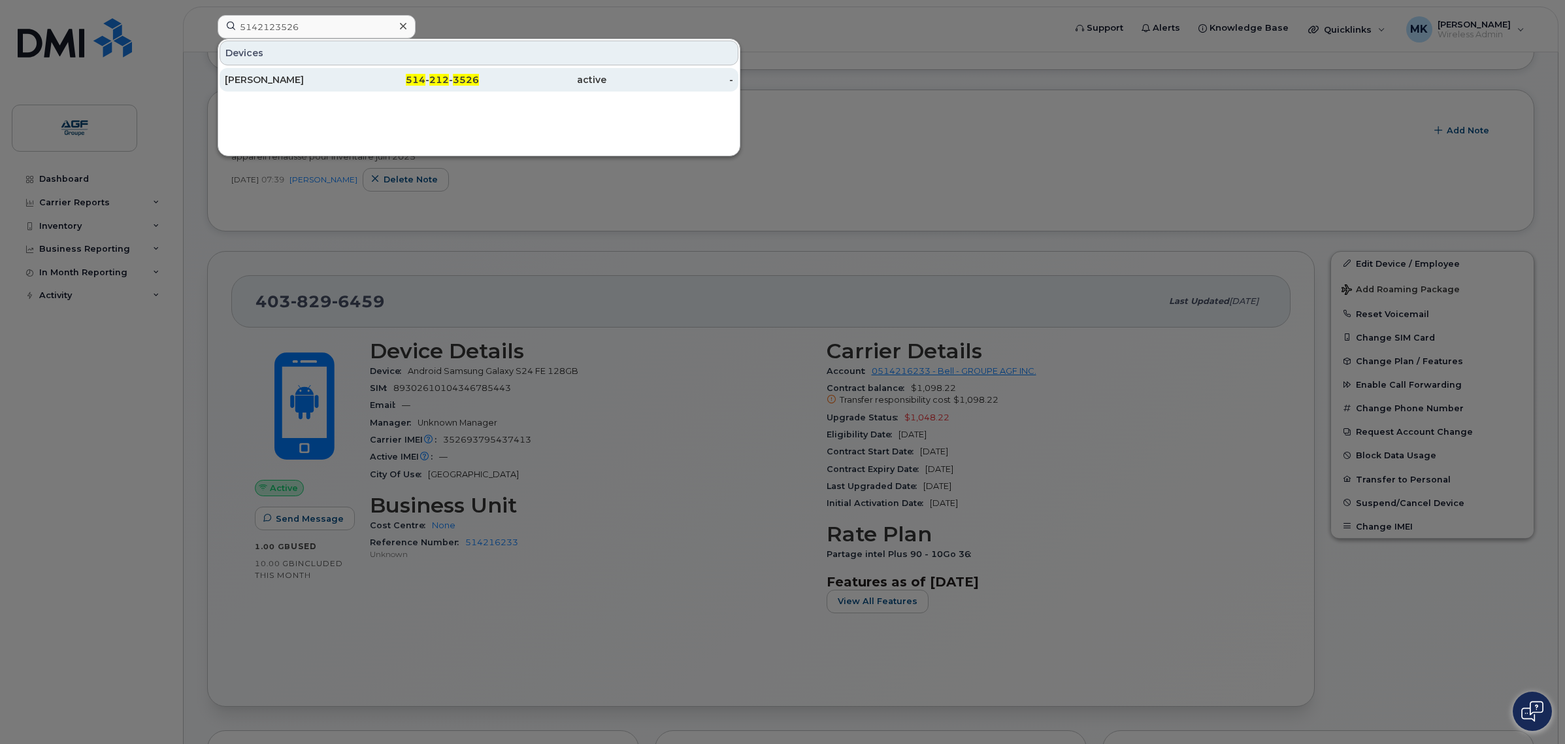
click at [422, 78] on span "514" at bounding box center [416, 80] width 20 height 12
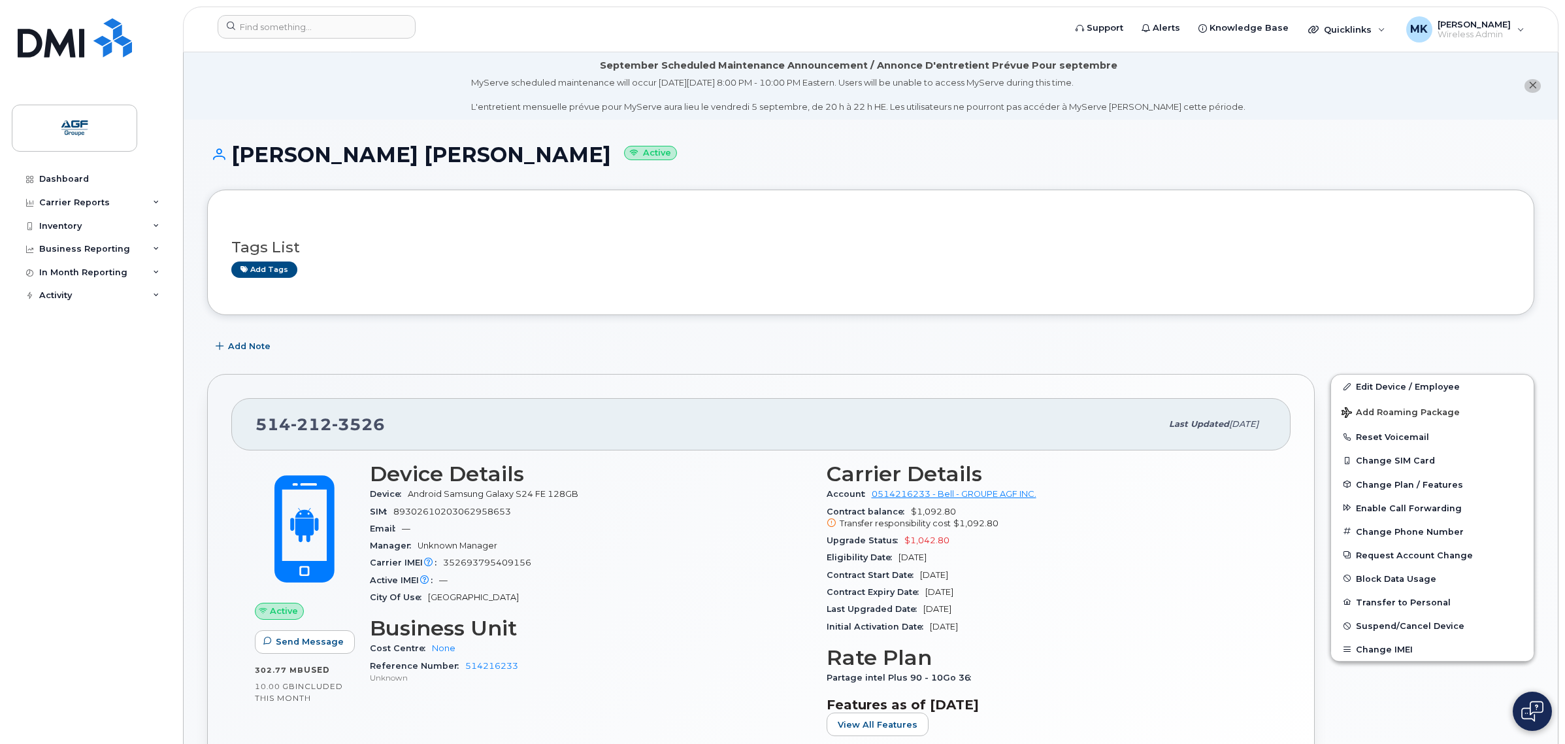
click at [880, 169] on div "[PERSON_NAME] [PERSON_NAME] Active" at bounding box center [870, 166] width 1327 height 46
click at [697, 603] on div "City Of Use [GEOGRAPHIC_DATA]" at bounding box center [590, 597] width 441 height 17
click at [346, 33] on input at bounding box center [317, 27] width 198 height 24
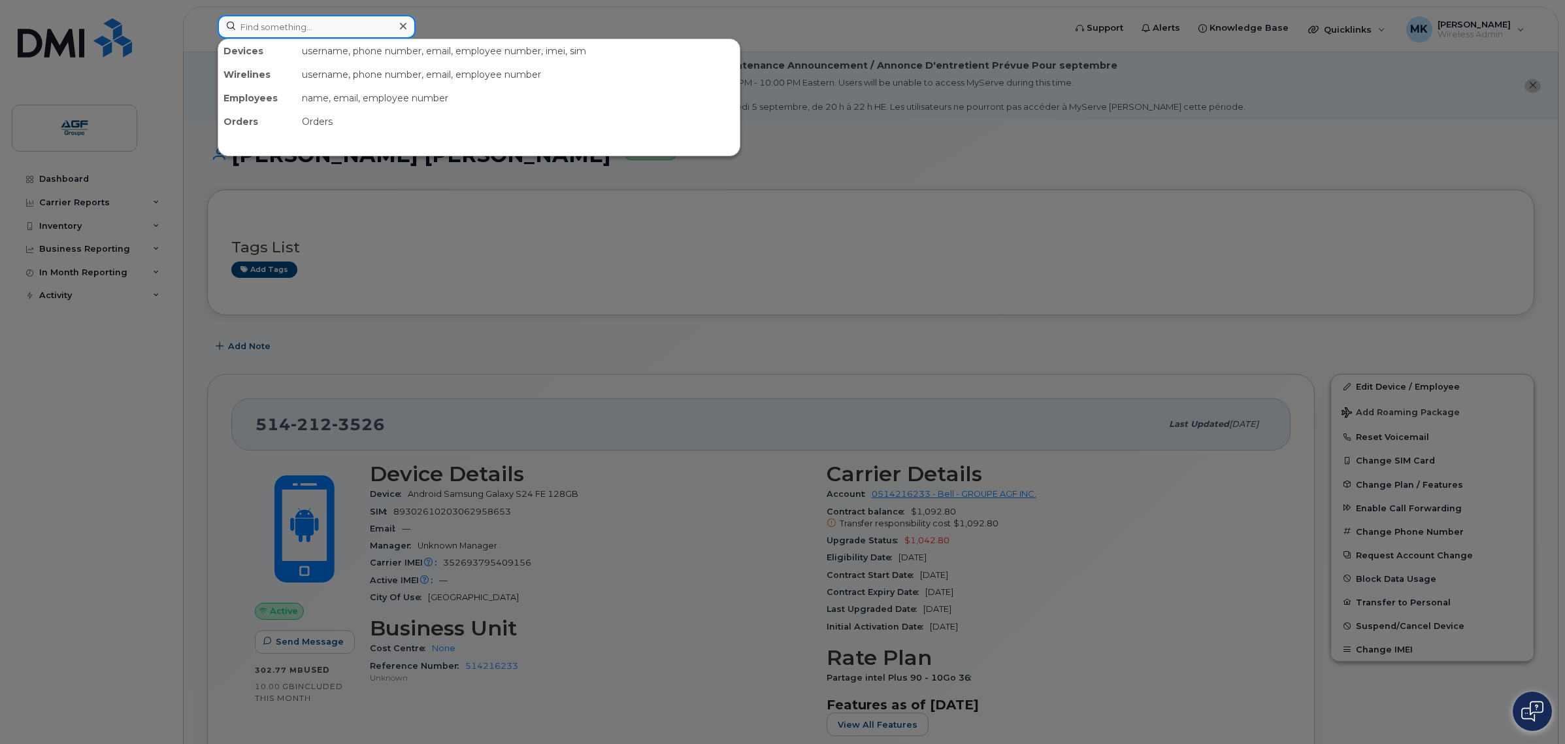
paste input "5197416853"
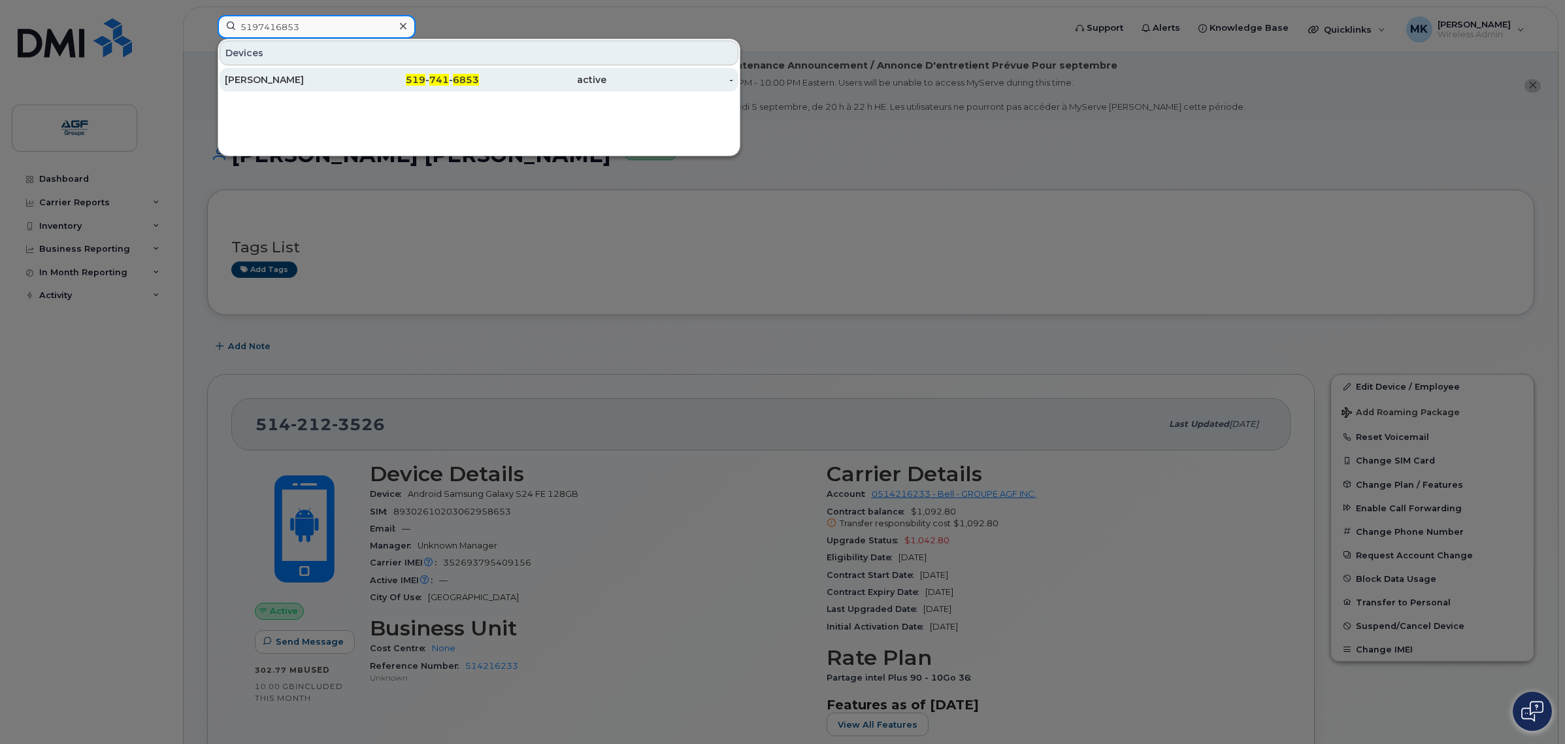
type input "5197416853"
click at [338, 73] on div "[PERSON_NAME]" at bounding box center [288, 80] width 127 height 24
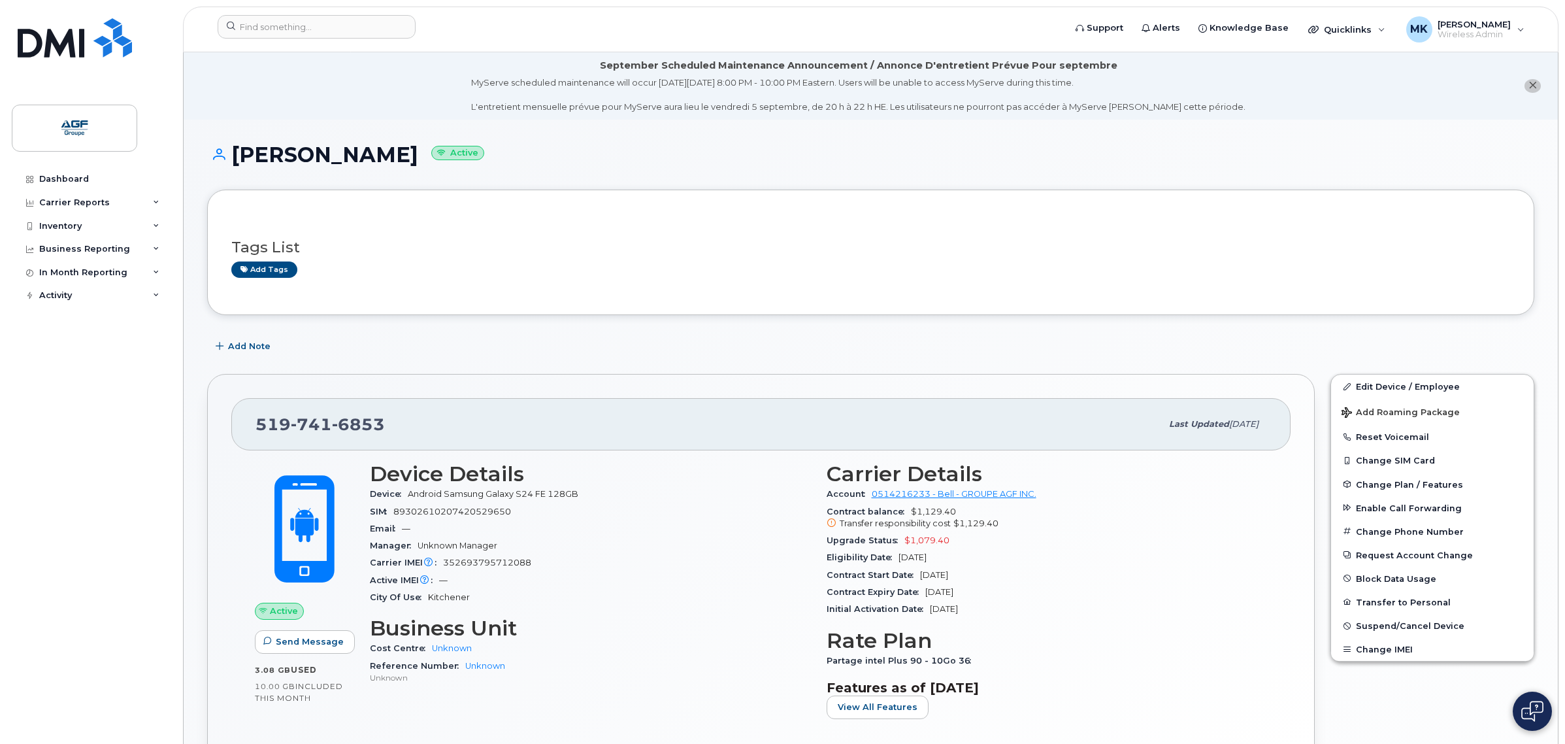
click at [586, 119] on li "September Scheduled Maintenance Announcement / Annonce D'entretient Prévue Pour…" at bounding box center [871, 85] width 1374 height 67
click at [759, 148] on h1 "[PERSON_NAME] Active" at bounding box center [870, 154] width 1327 height 23
click at [348, 27] on input at bounding box center [317, 27] width 198 height 24
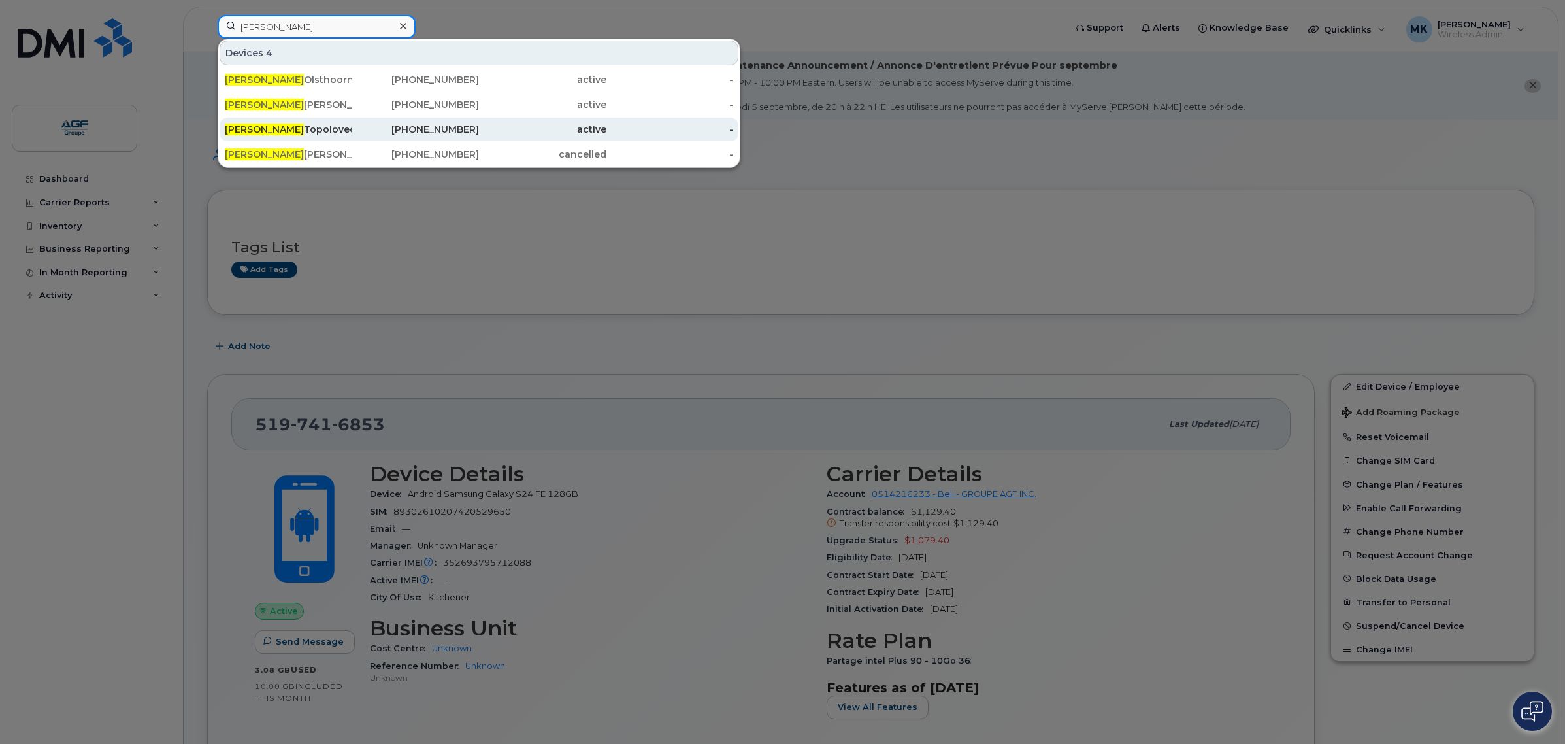
type input "[PERSON_NAME]"
click at [363, 136] on div "[PHONE_NUMBER]" at bounding box center [415, 129] width 127 height 13
